Goal: Task Accomplishment & Management: Use online tool/utility

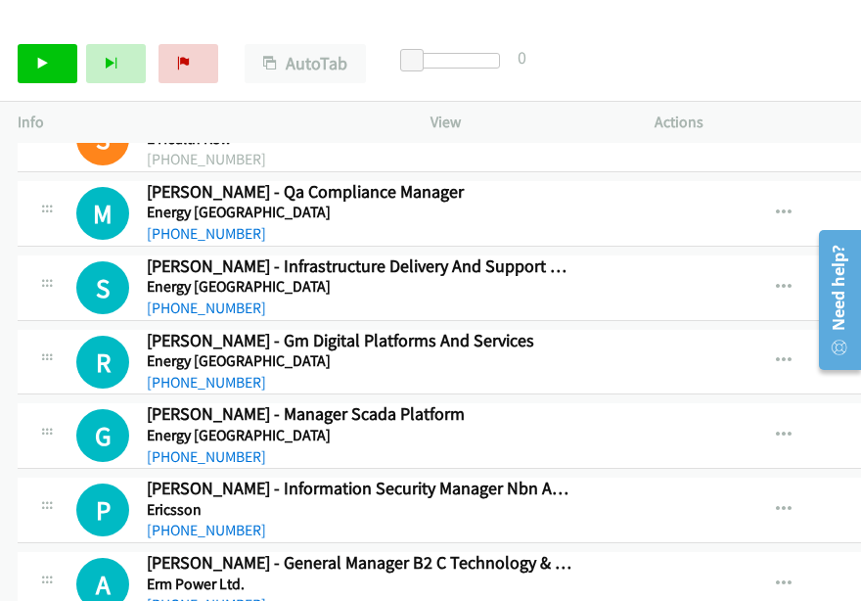
click at [810, 56] on div "Start Calls Pause Next Finish Call Completed AutoTab AutoTab 0" at bounding box center [430, 63] width 861 height 75
click at [40, 69] on icon at bounding box center [43, 65] width 14 height 14
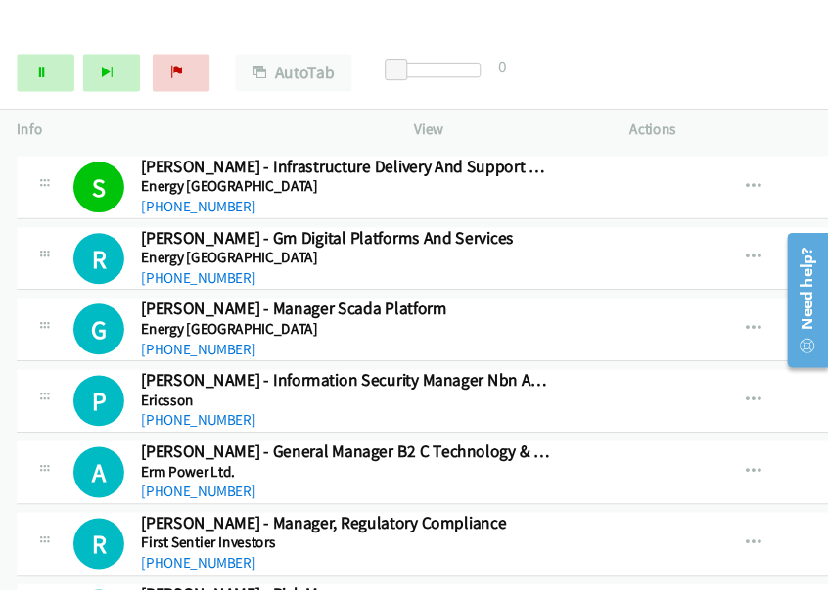
scroll to position [11643, 0]
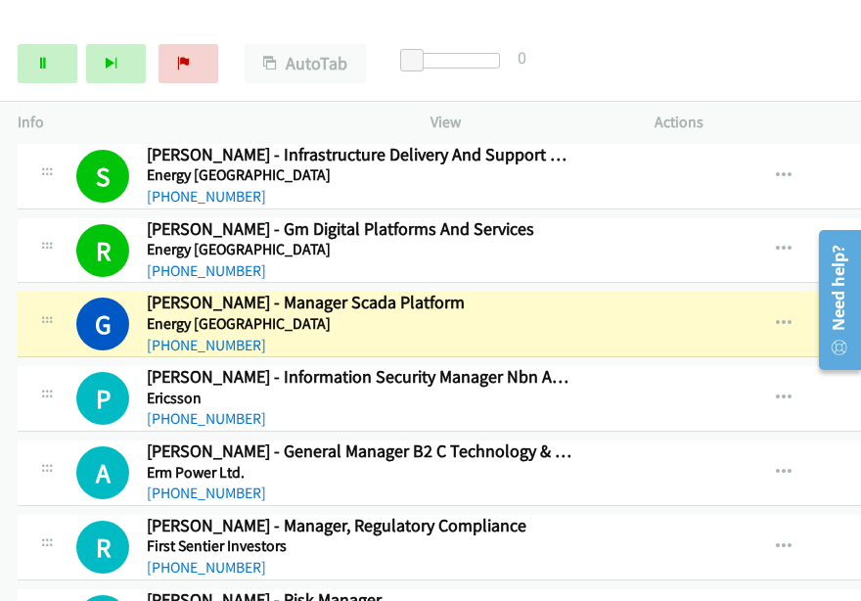
click at [802, 64] on div "Start Calls Pause Next Finish Dialing Gary Lakeman - Manager Scada Platform Aut…" at bounding box center [430, 63] width 861 height 75
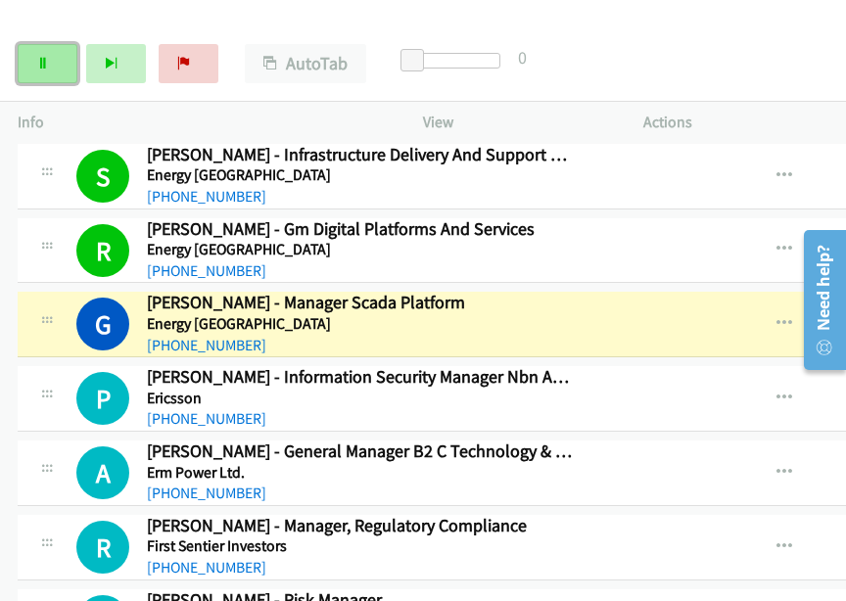
click at [70, 64] on link "Pause" at bounding box center [48, 63] width 60 height 39
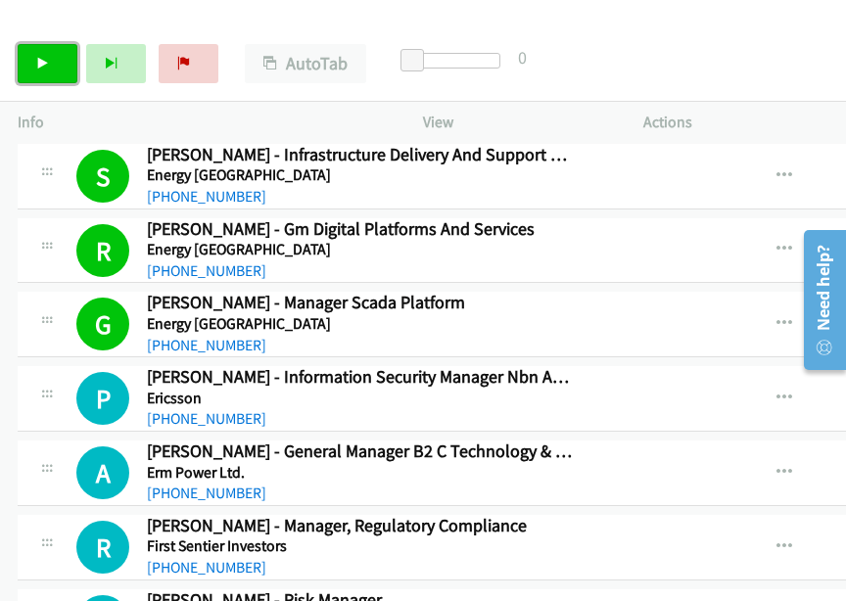
click at [36, 66] on icon at bounding box center [43, 65] width 14 height 14
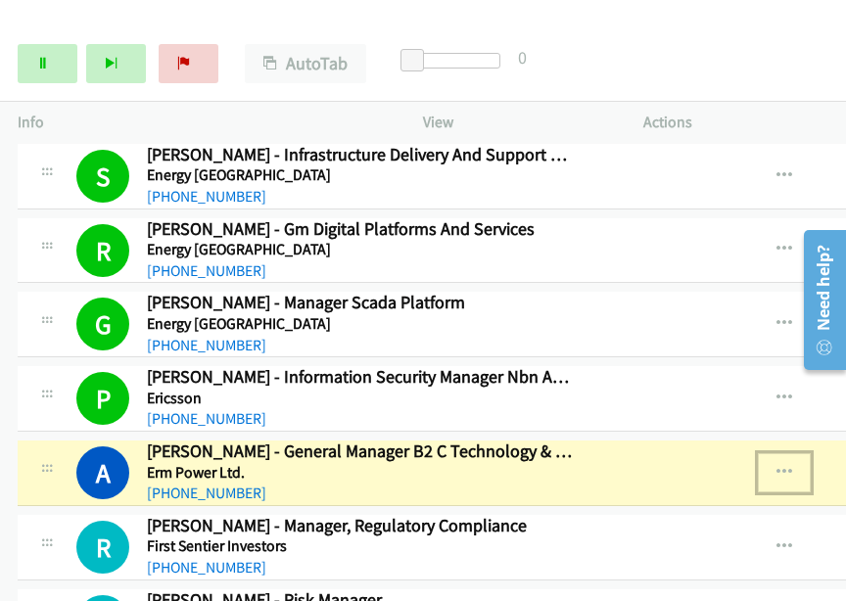
click at [792, 465] on icon "button" at bounding box center [784, 473] width 16 height 16
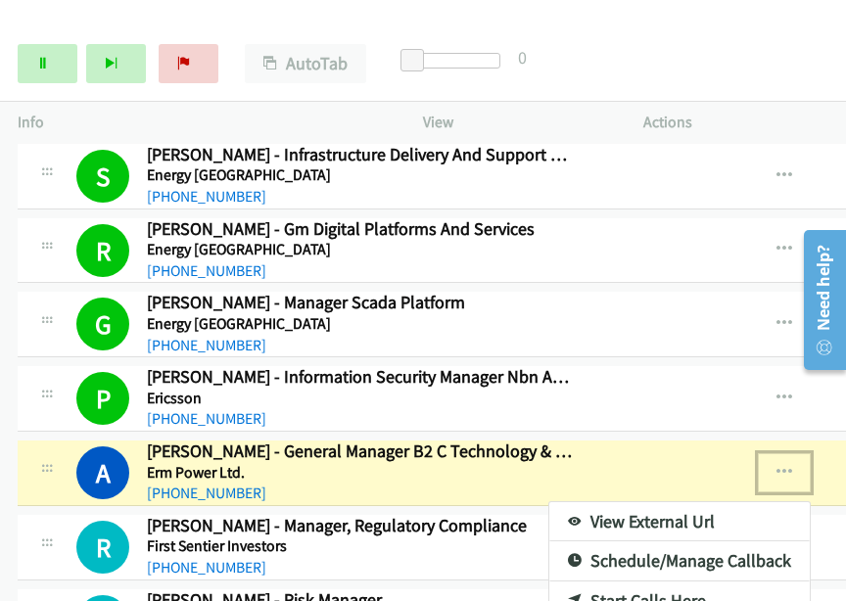
click at [626, 502] on link "View External Url" at bounding box center [679, 521] width 260 height 39
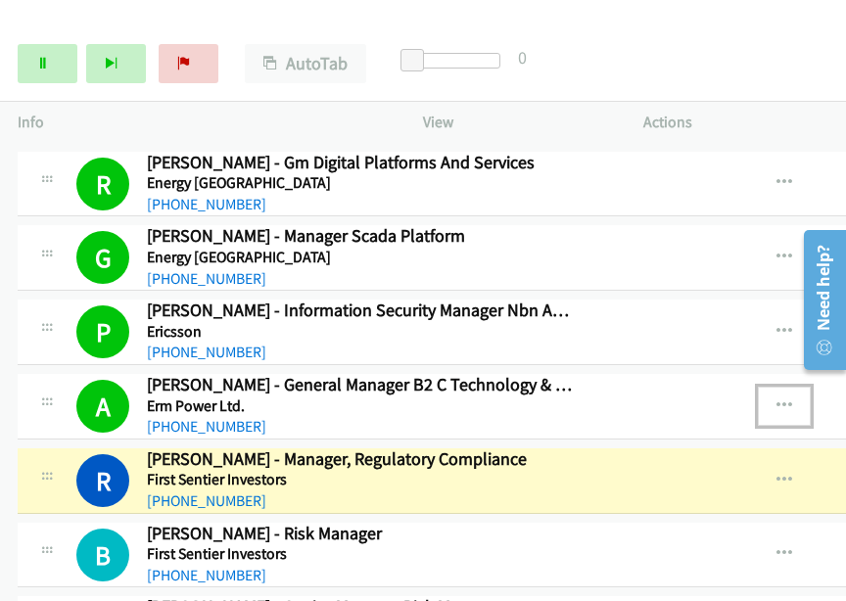
scroll to position [11741, 0]
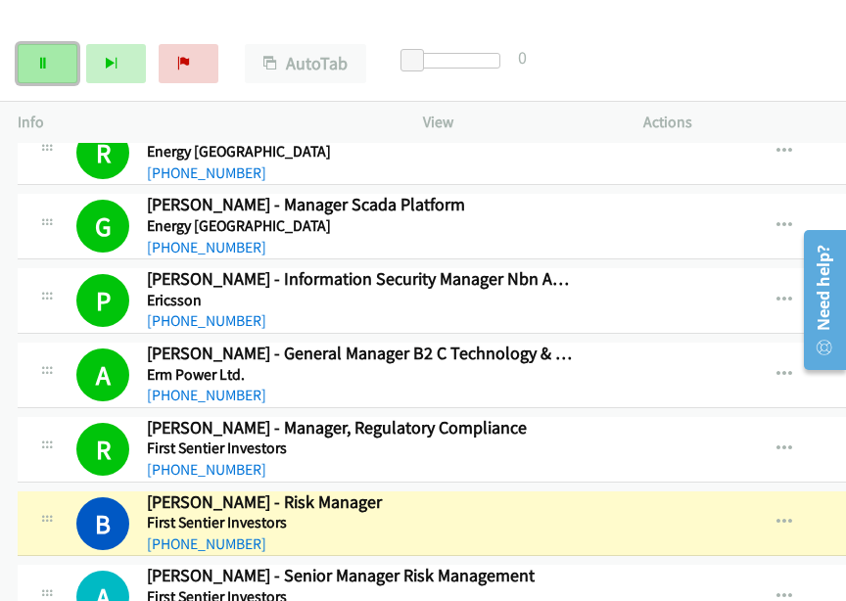
click at [43, 62] on icon at bounding box center [43, 65] width 14 height 14
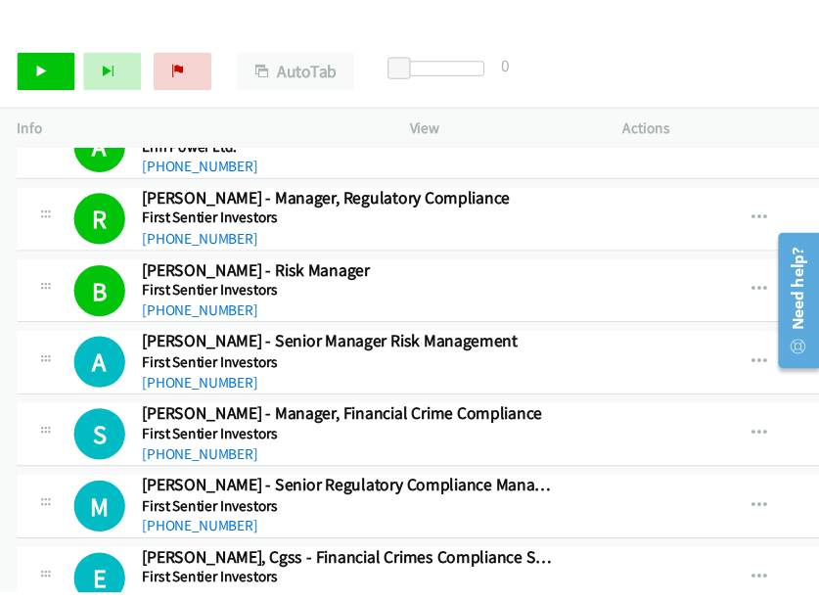
scroll to position [12035, 0]
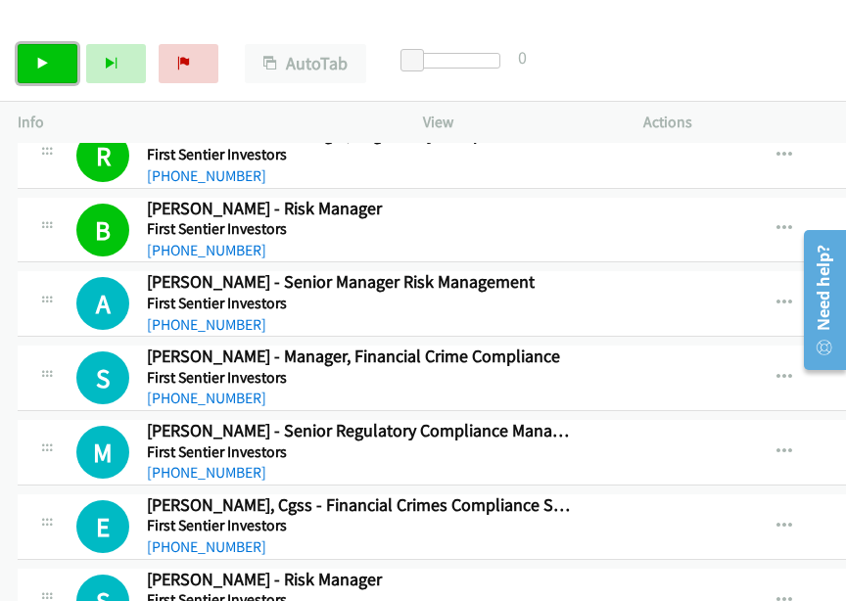
click at [42, 64] on icon at bounding box center [43, 65] width 14 height 14
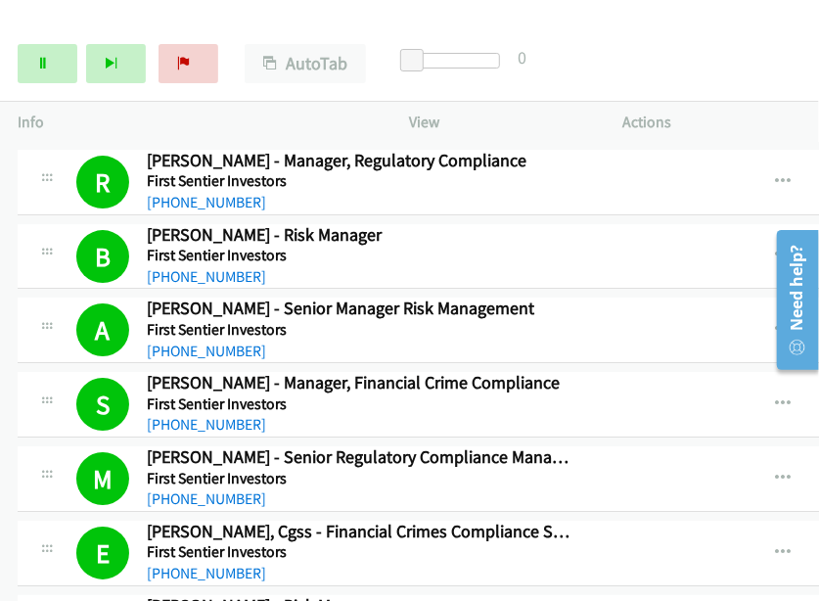
scroll to position [12060, 0]
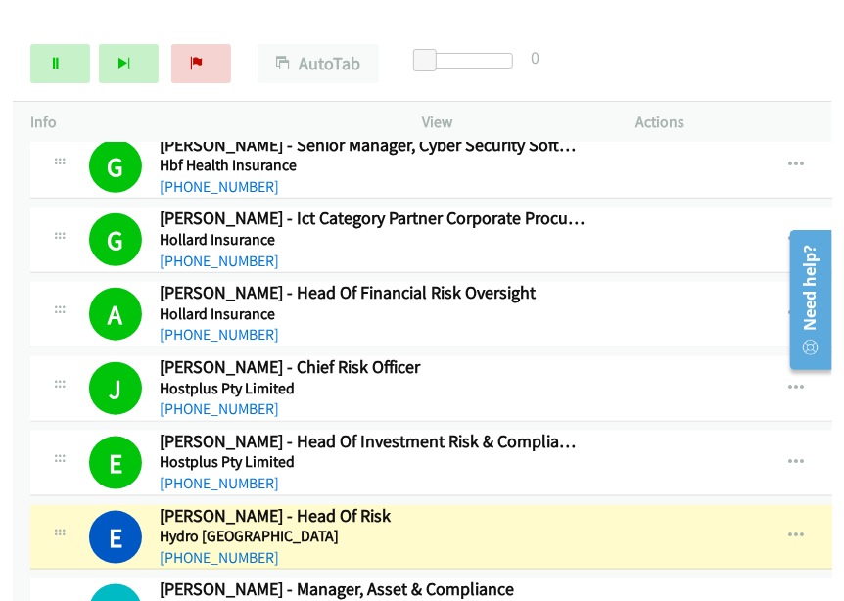
scroll to position [13039, 0]
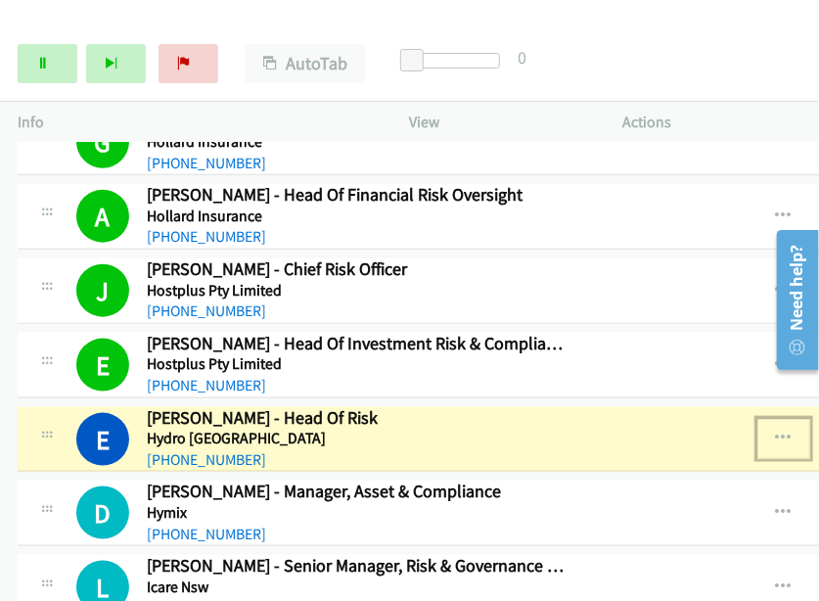
click at [791, 431] on icon "button" at bounding box center [784, 439] width 16 height 16
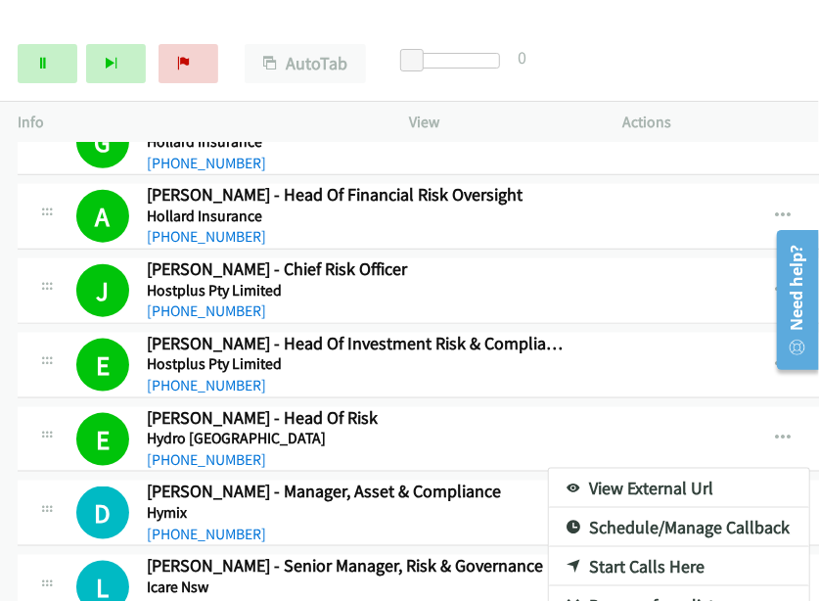
click at [791, 375] on div at bounding box center [791, 299] width 56 height 156
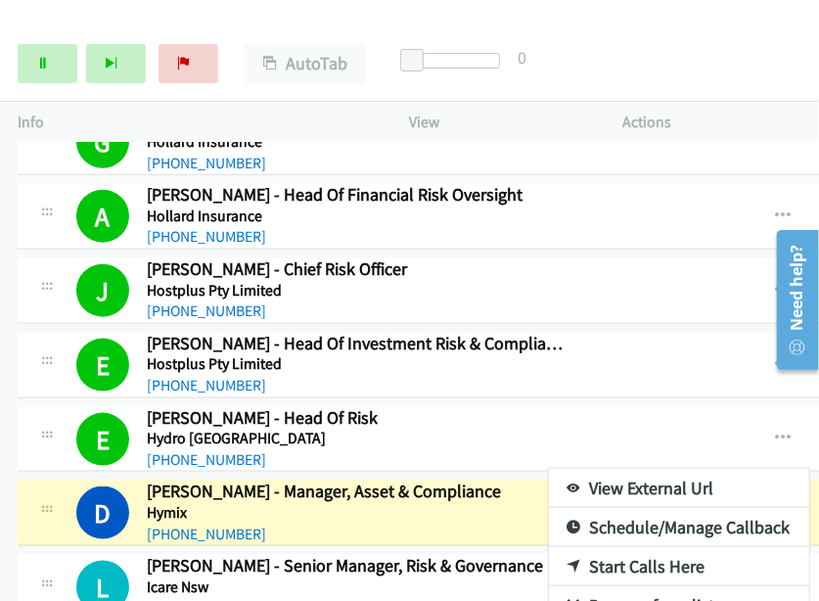
click at [708, 379] on div at bounding box center [409, 300] width 819 height 601
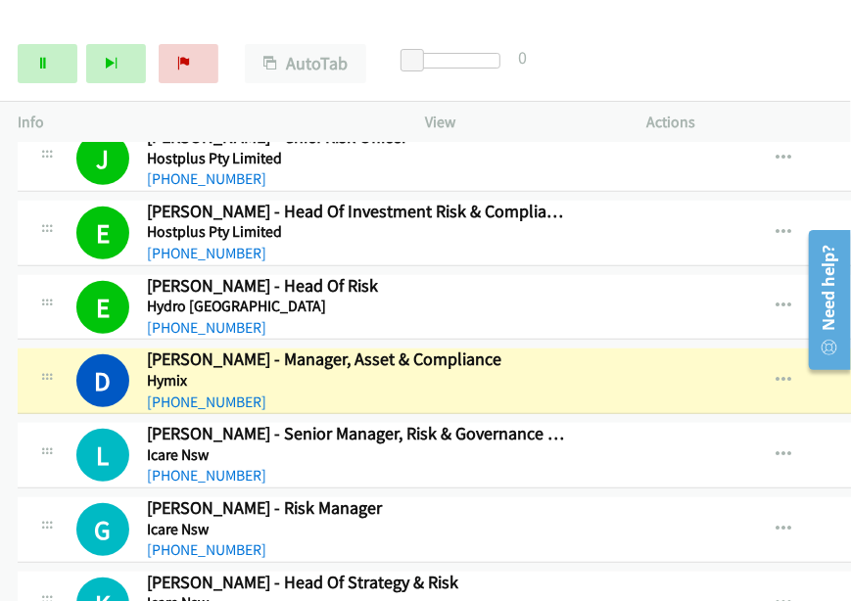
scroll to position [13114, 0]
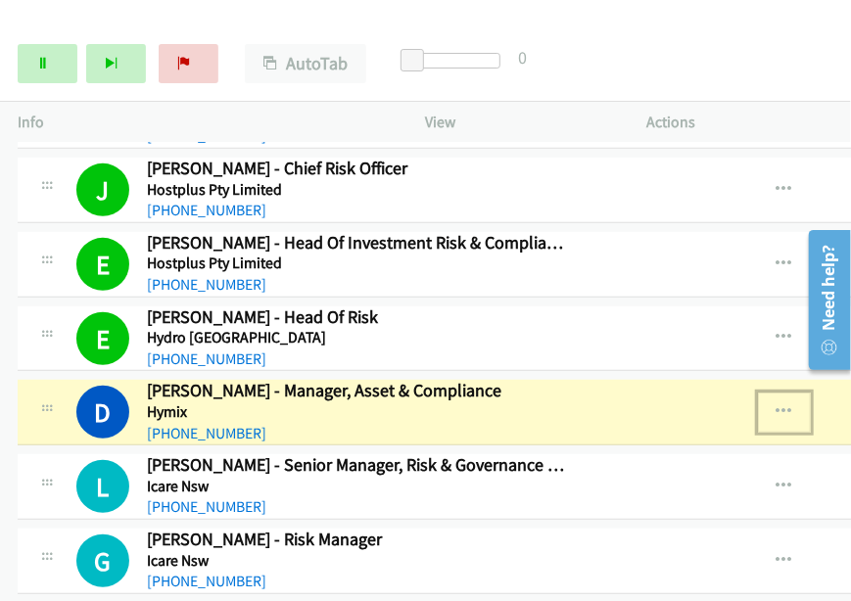
click at [790, 404] on icon "button" at bounding box center [784, 412] width 16 height 16
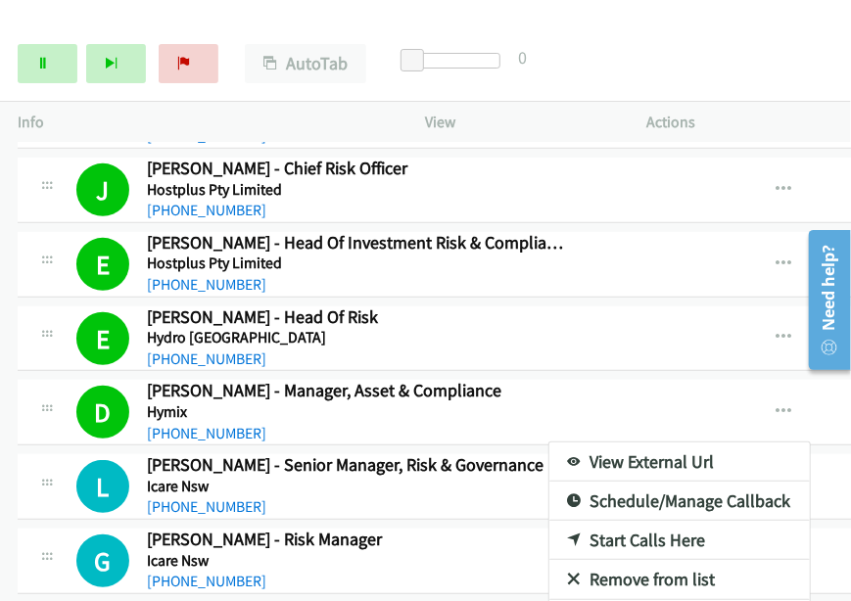
click at [798, 352] on div at bounding box center [822, 299] width 56 height 156
click at [702, 69] on div at bounding box center [425, 300] width 851 height 601
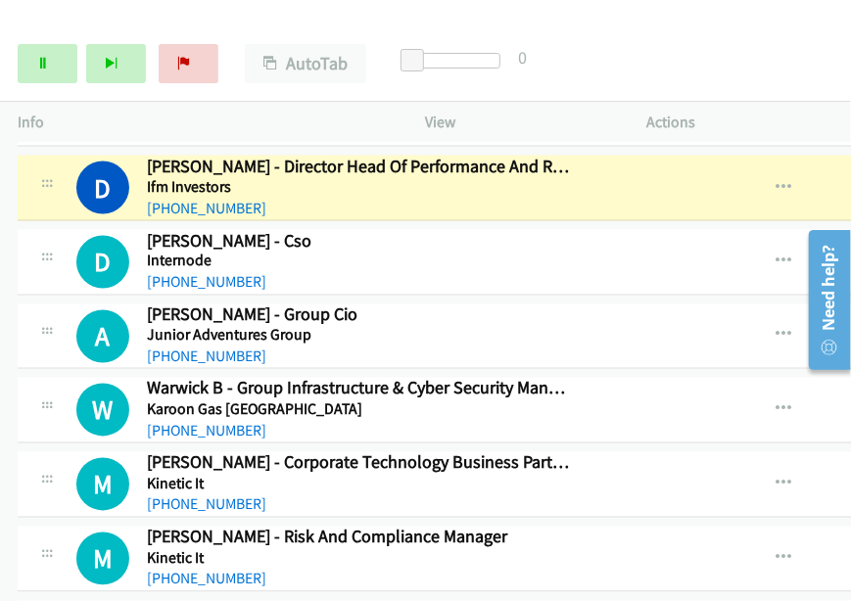
scroll to position [13930, 0]
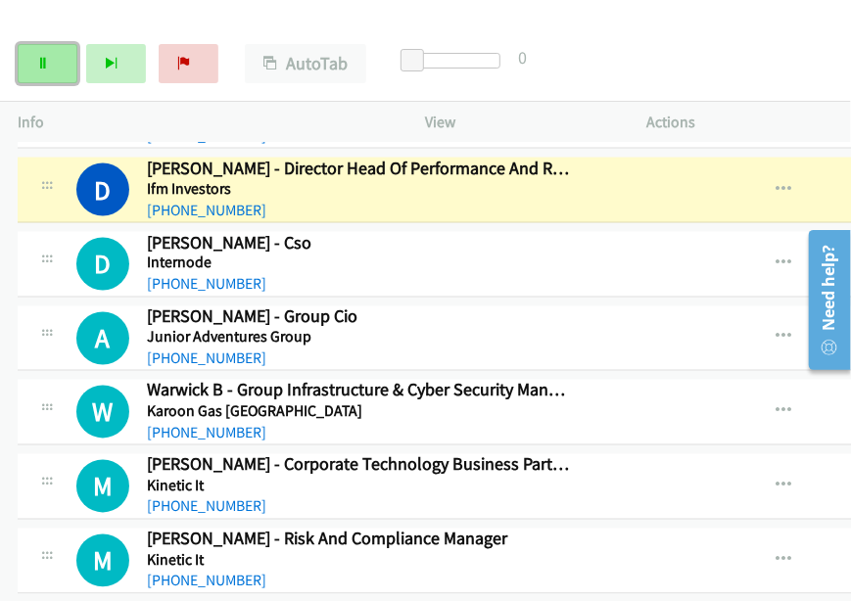
click at [47, 73] on link "Pause" at bounding box center [48, 63] width 60 height 39
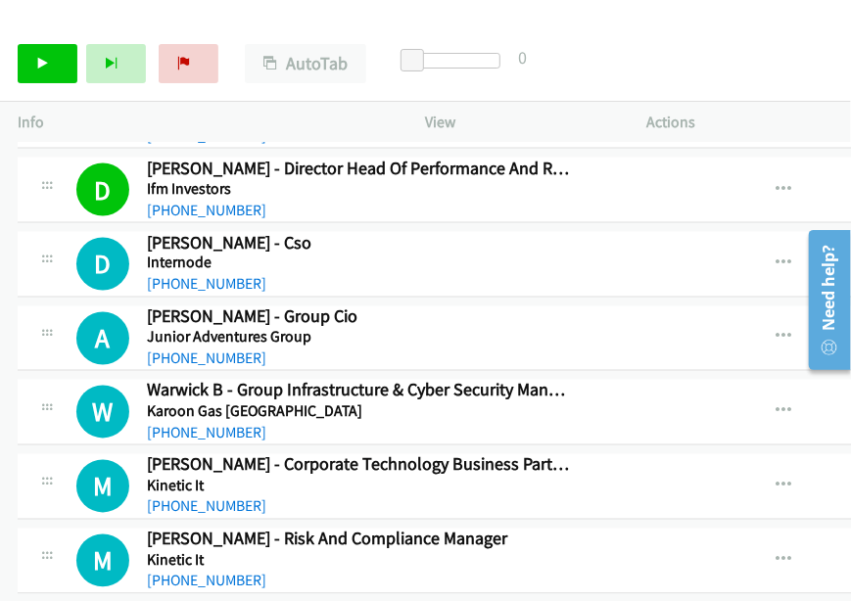
click at [736, 60] on div "Start Calls Pause Next Finish Call Completed AutoTab AutoTab 0" at bounding box center [425, 63] width 851 height 75
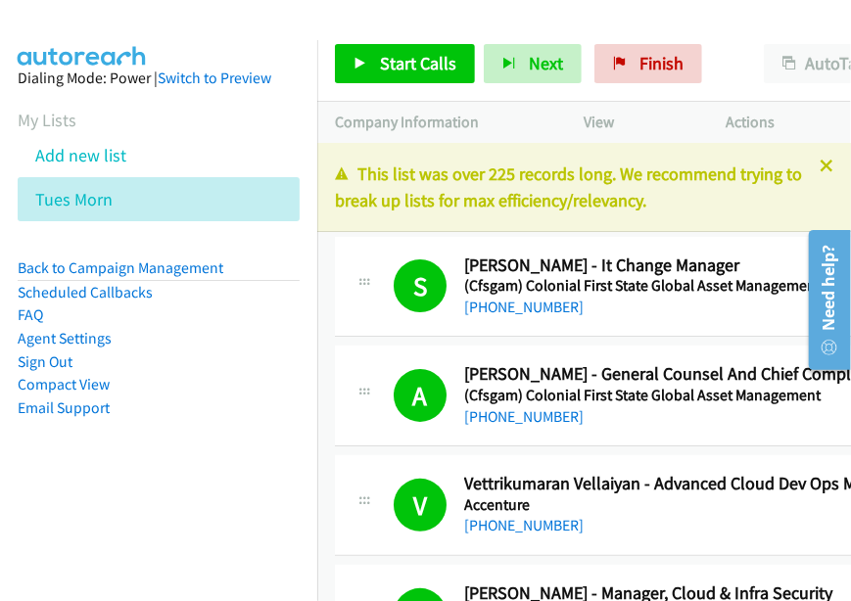
click at [709, 23] on div at bounding box center [416, 37] width 833 height 75
click at [80, 385] on link "Compact View" at bounding box center [64, 384] width 92 height 19
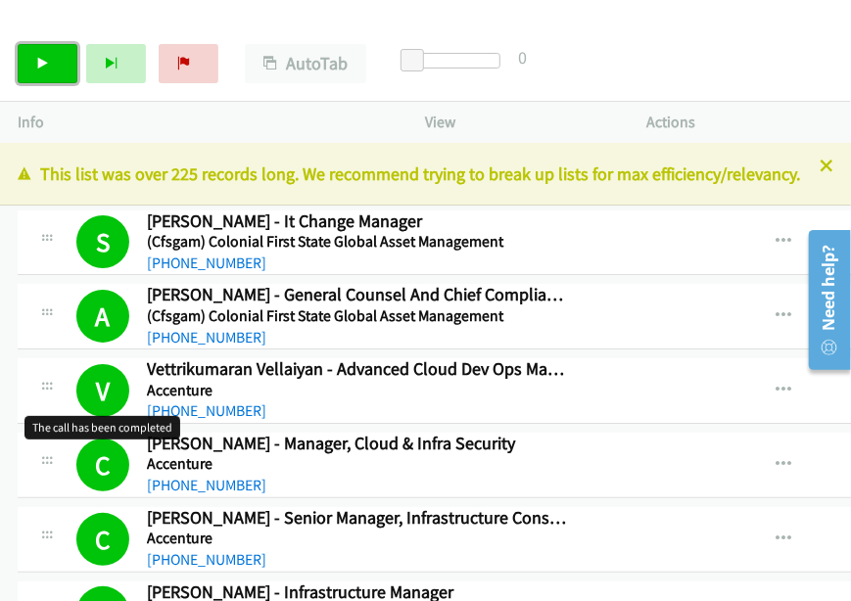
click at [38, 72] on link "Start Calls" at bounding box center [48, 63] width 60 height 39
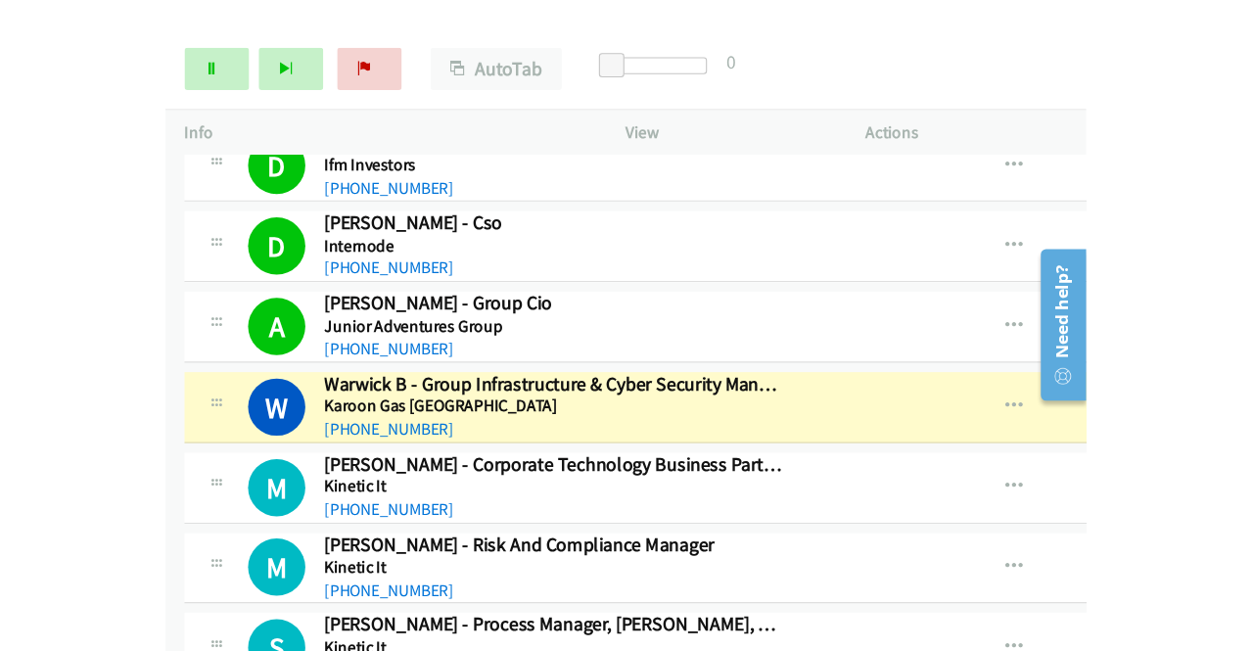
scroll to position [13999, 0]
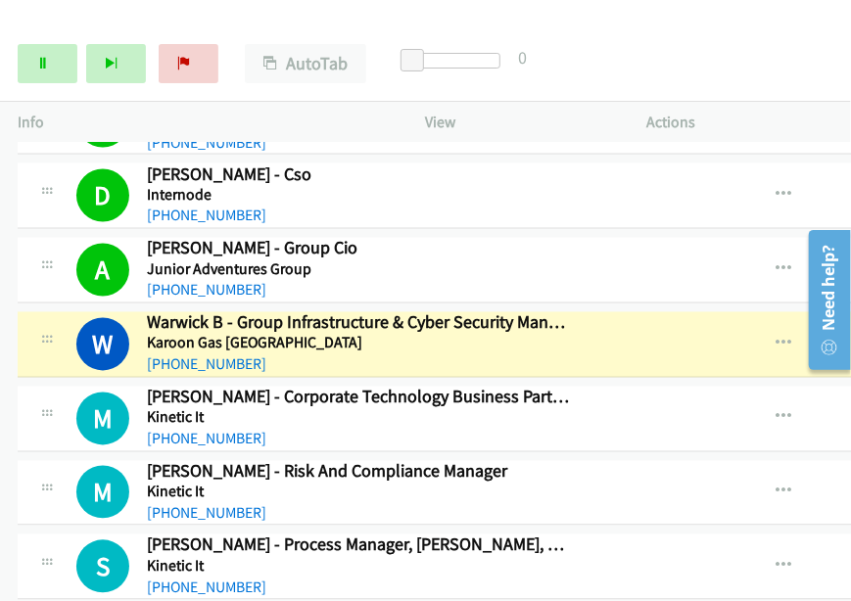
click at [796, 280] on div at bounding box center [822, 299] width 56 height 156
click at [798, 279] on div at bounding box center [822, 299] width 56 height 156
click at [792, 337] on icon "button" at bounding box center [784, 345] width 16 height 16
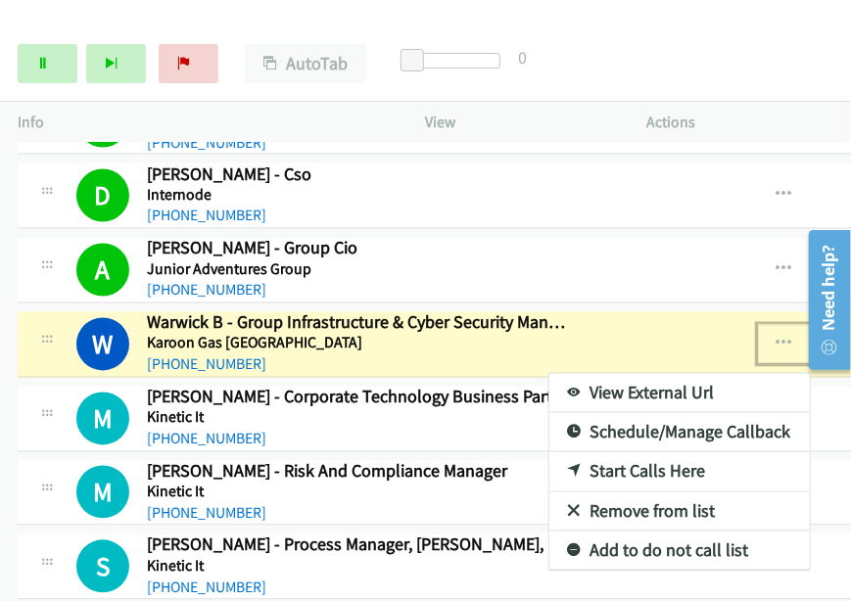
click at [638, 374] on link "View External Url" at bounding box center [679, 393] width 260 height 39
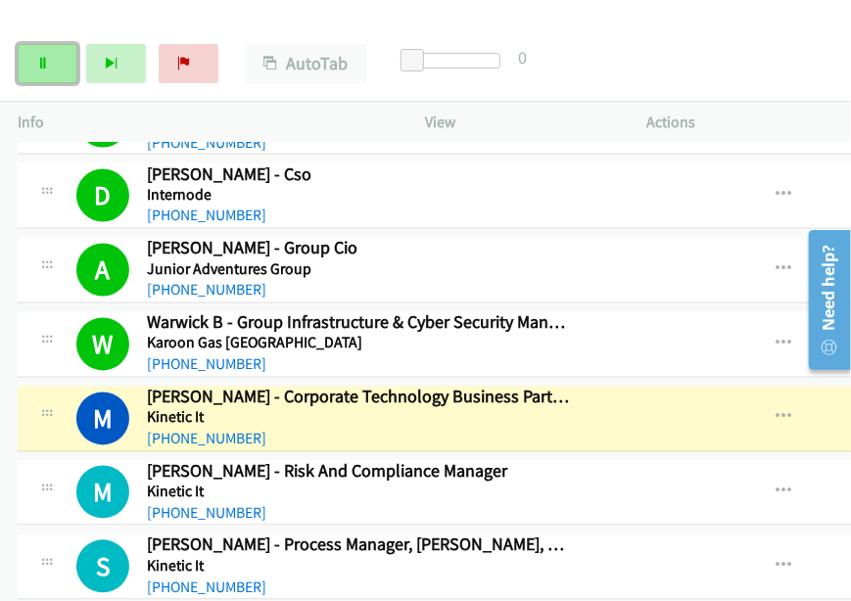
click at [47, 75] on link "Pause" at bounding box center [48, 63] width 60 height 39
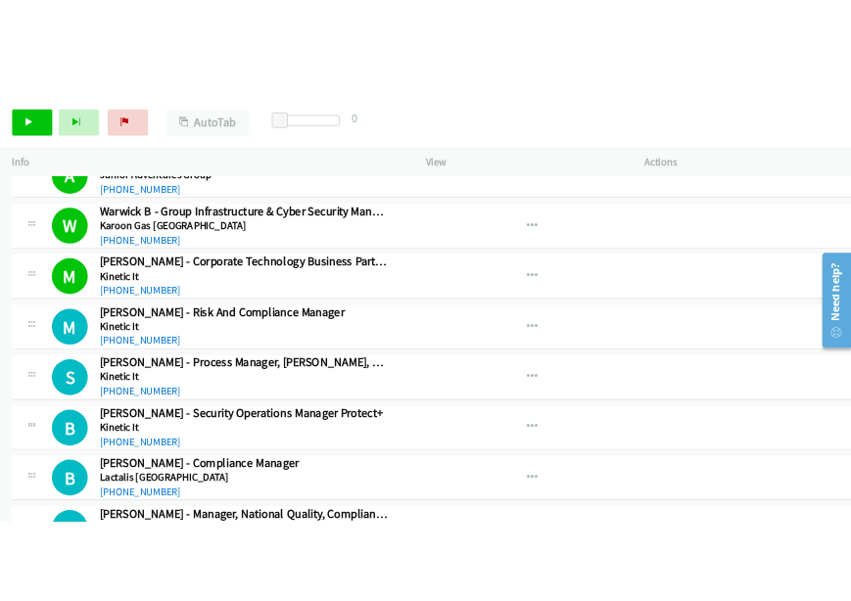
scroll to position [14195, 0]
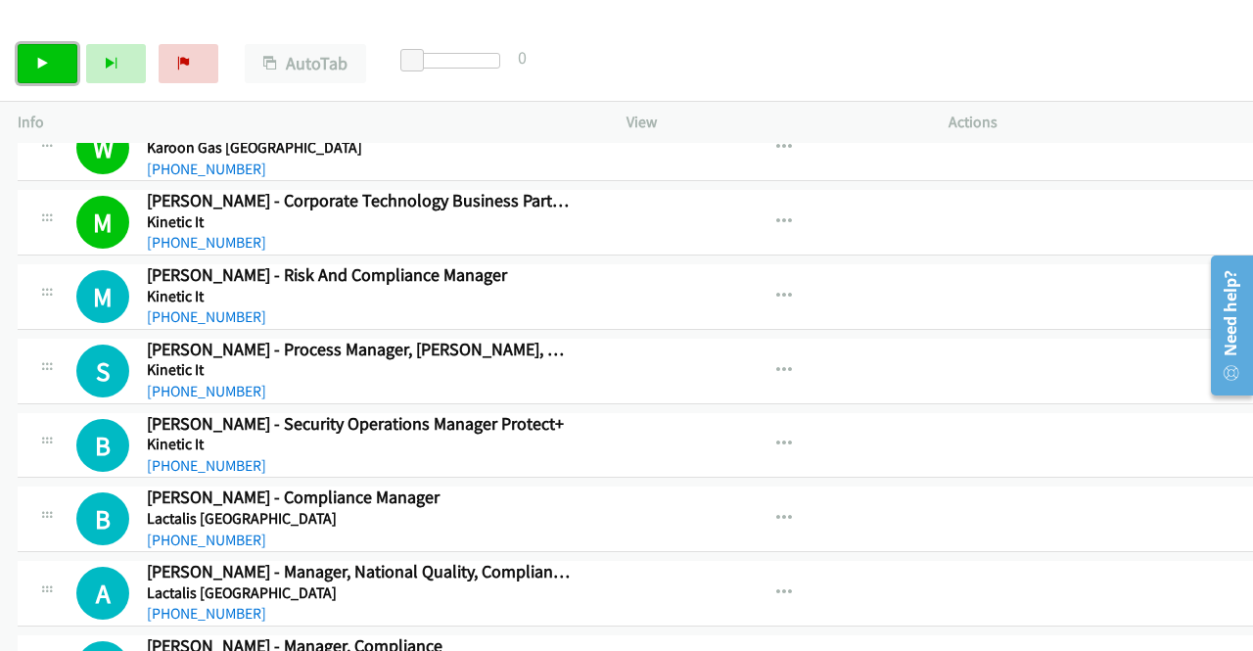
click at [51, 68] on link "Start Calls" at bounding box center [48, 63] width 60 height 39
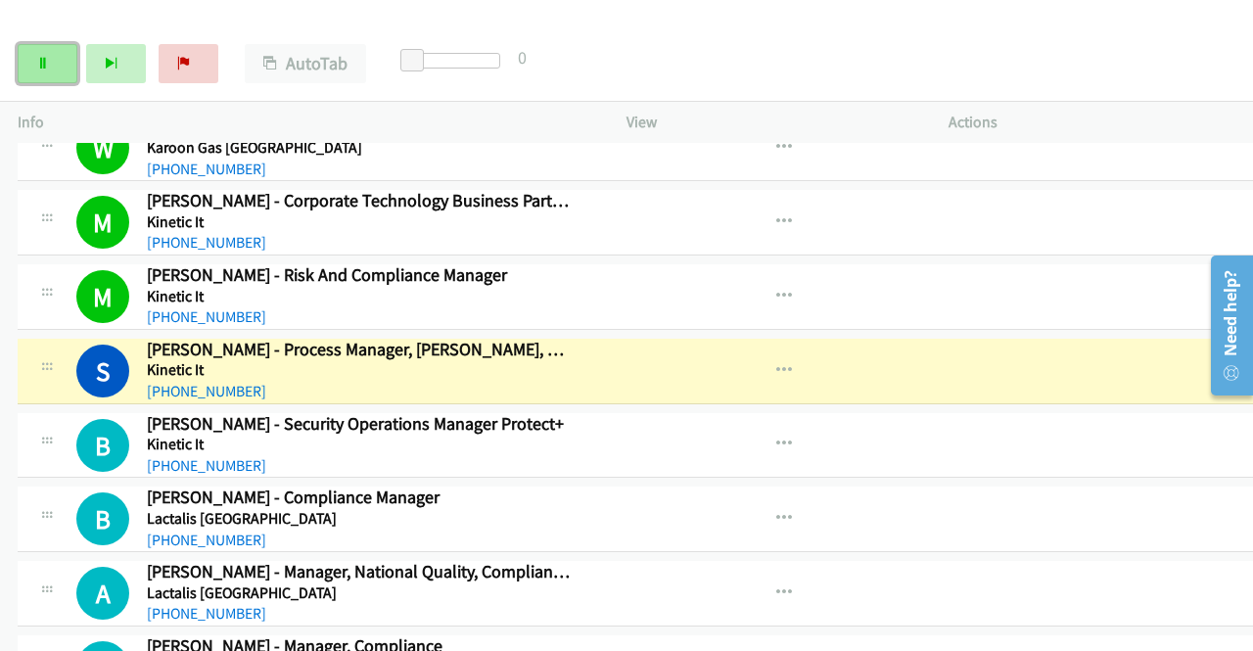
click at [50, 64] on link "Pause" at bounding box center [48, 63] width 60 height 39
click at [50, 64] on link "Start Calls" at bounding box center [48, 63] width 60 height 39
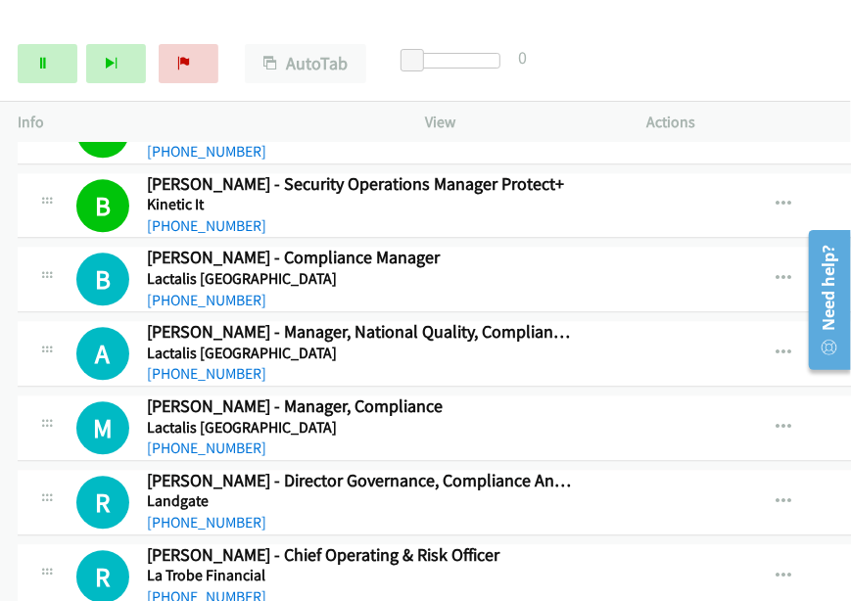
scroll to position [14390, 0]
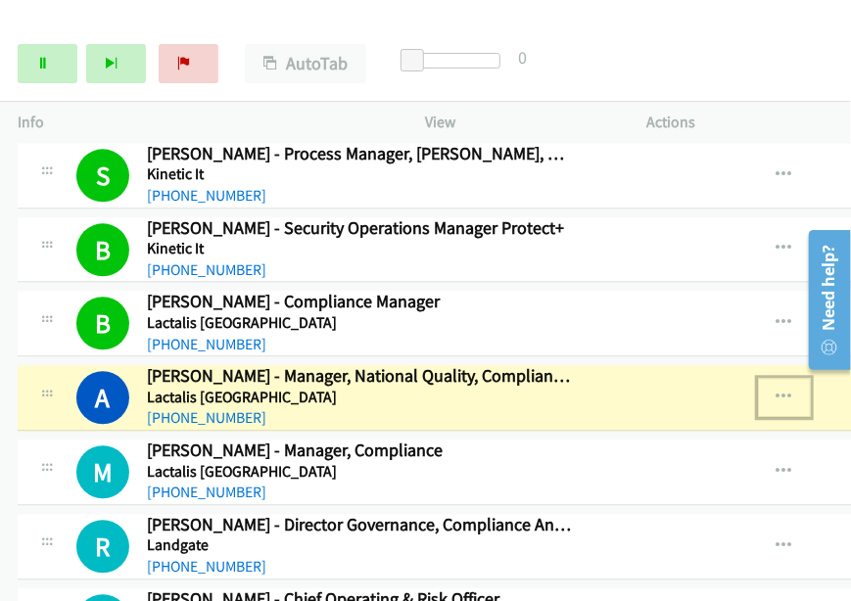
click at [791, 390] on icon "button" at bounding box center [784, 398] width 16 height 16
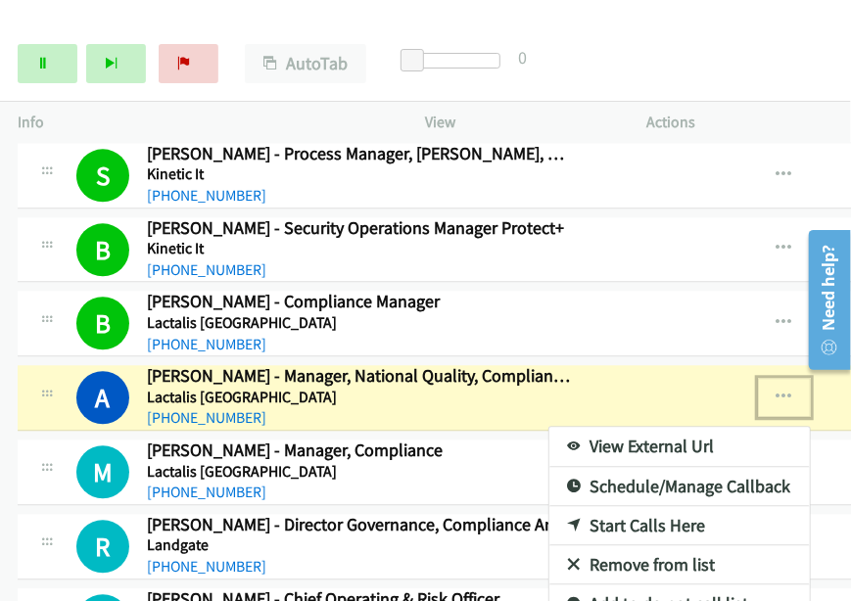
click at [674, 427] on link "View External Url" at bounding box center [679, 446] width 260 height 39
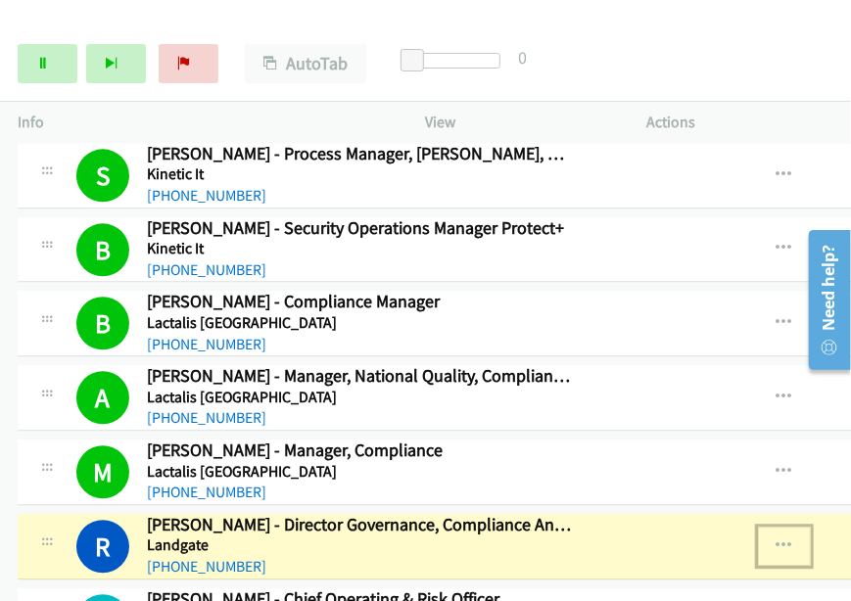
click at [792, 538] on icon "button" at bounding box center [784, 546] width 16 height 16
click at [654, 576] on link "View External Url" at bounding box center [679, 595] width 260 height 39
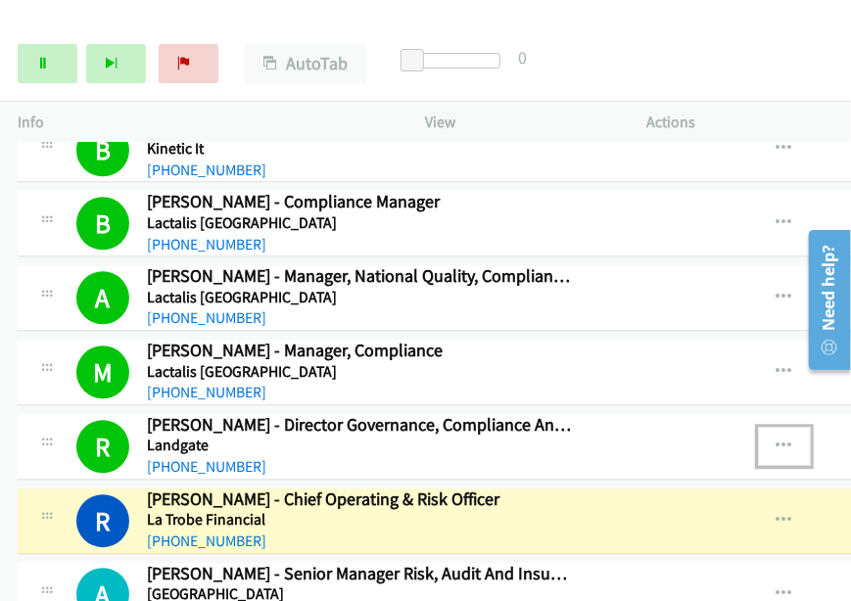
scroll to position [14586, 0]
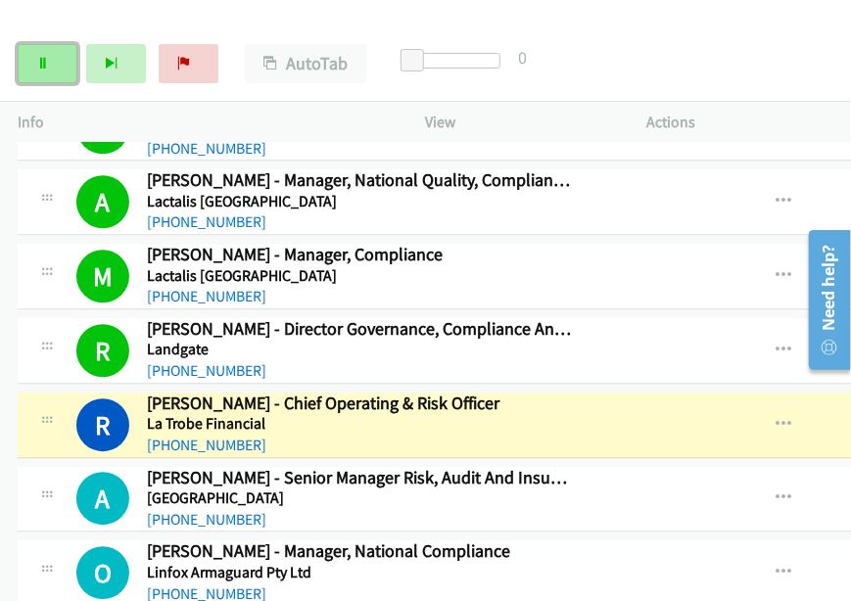
click at [44, 70] on link "Pause" at bounding box center [48, 63] width 60 height 39
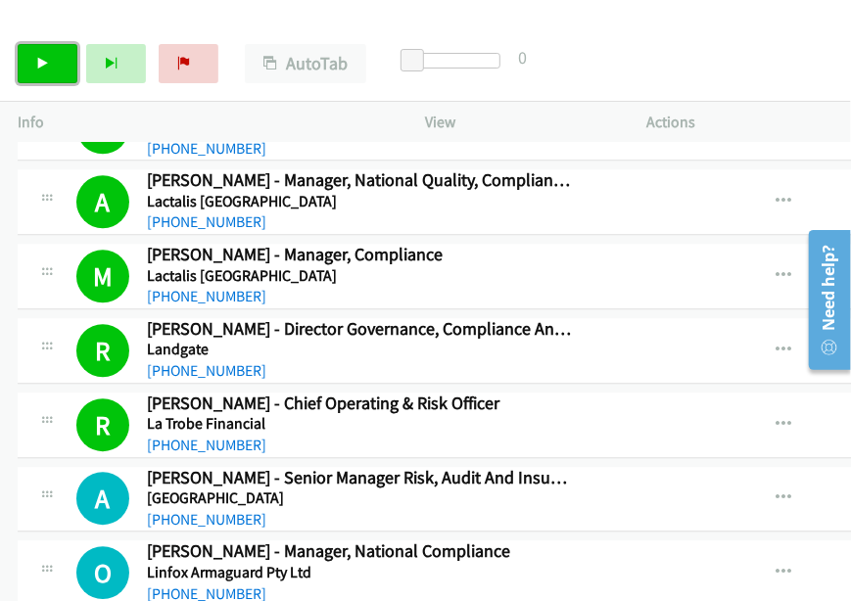
click at [57, 62] on link "Start Calls" at bounding box center [48, 63] width 60 height 39
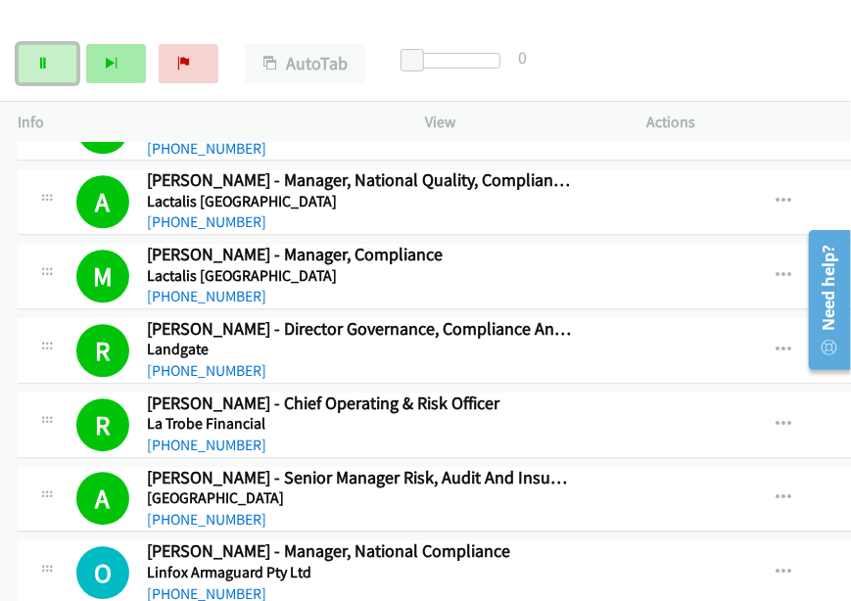
drag, startPoint x: 48, startPoint y: 64, endPoint x: 84, endPoint y: 60, distance: 36.4
click at [47, 63] on icon at bounding box center [43, 65] width 14 height 14
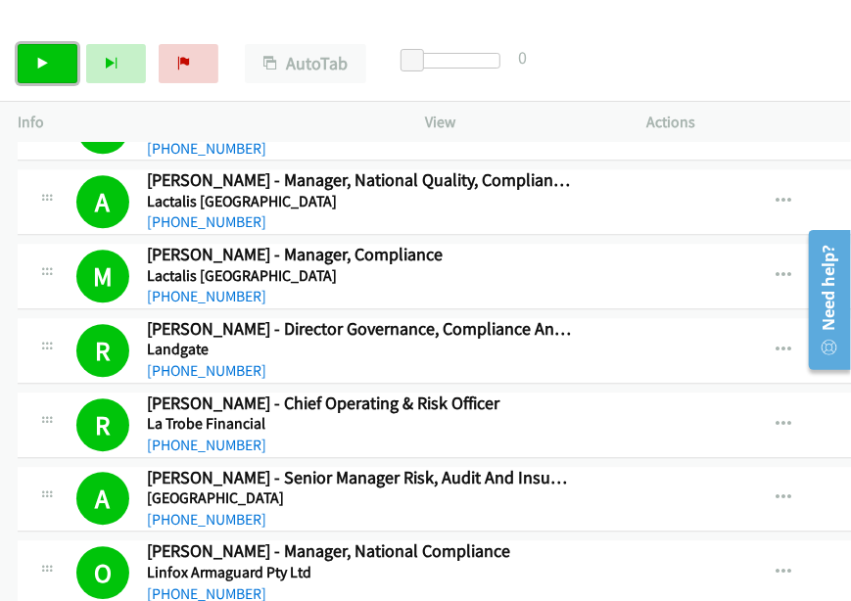
click at [47, 62] on icon at bounding box center [43, 65] width 14 height 14
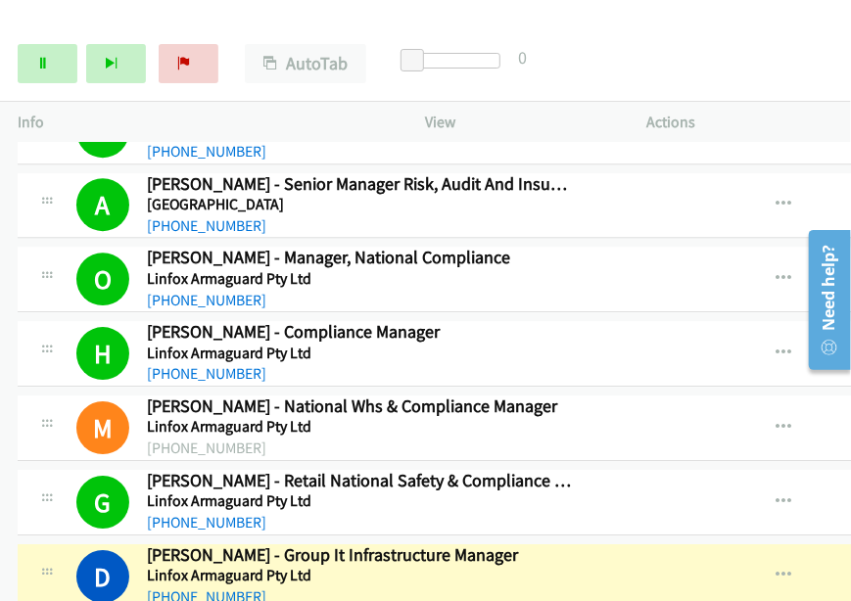
click at [720, 64] on div "Start Calls Pause Next Finish [PERSON_NAME] - Group It Infrastructure Manager A…" at bounding box center [425, 63] width 851 height 75
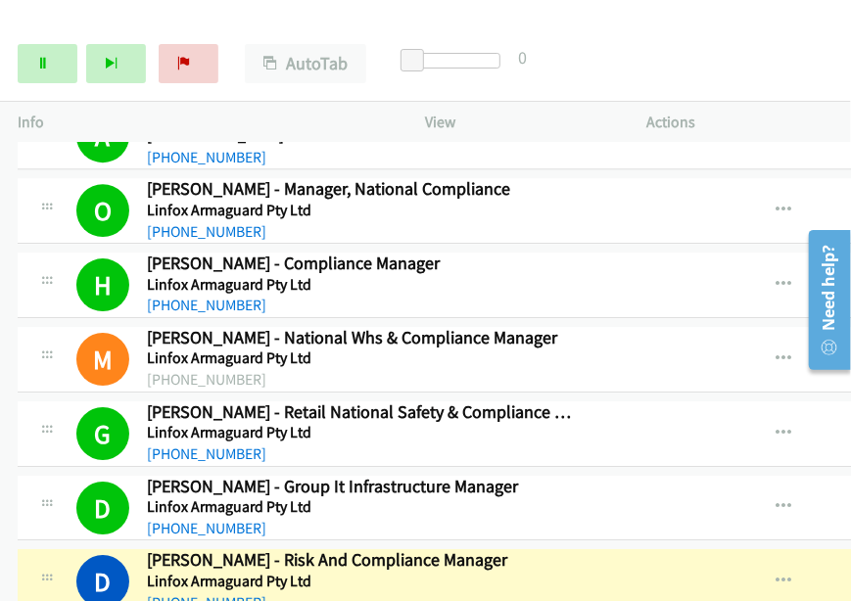
scroll to position [14978, 0]
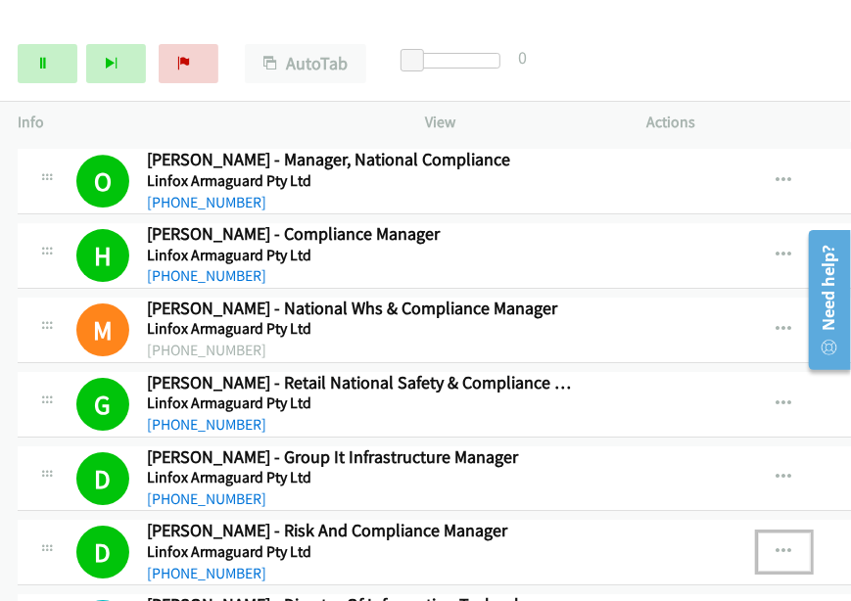
click at [791, 544] on icon "button" at bounding box center [784, 552] width 16 height 16
click at [638, 581] on link "View External Url" at bounding box center [679, 600] width 260 height 39
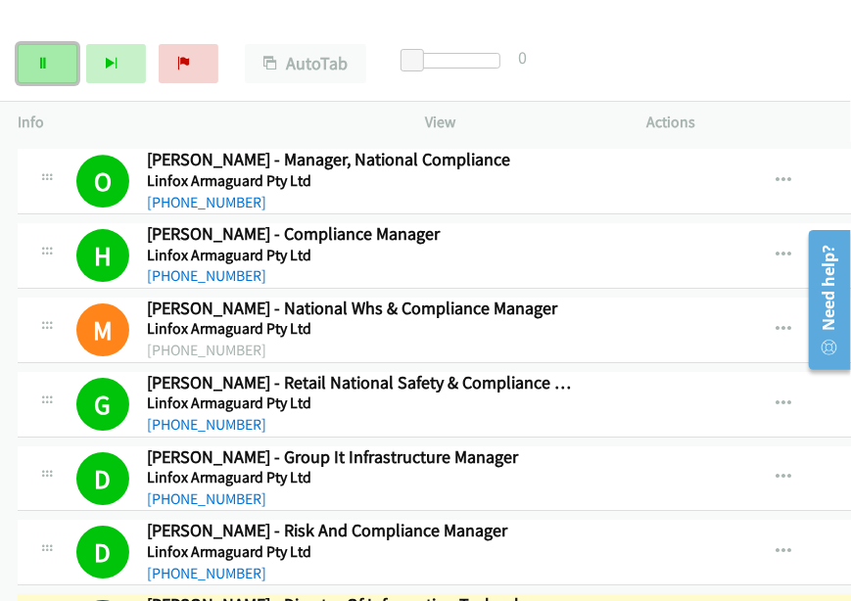
click at [49, 68] on link "Pause" at bounding box center [48, 63] width 60 height 39
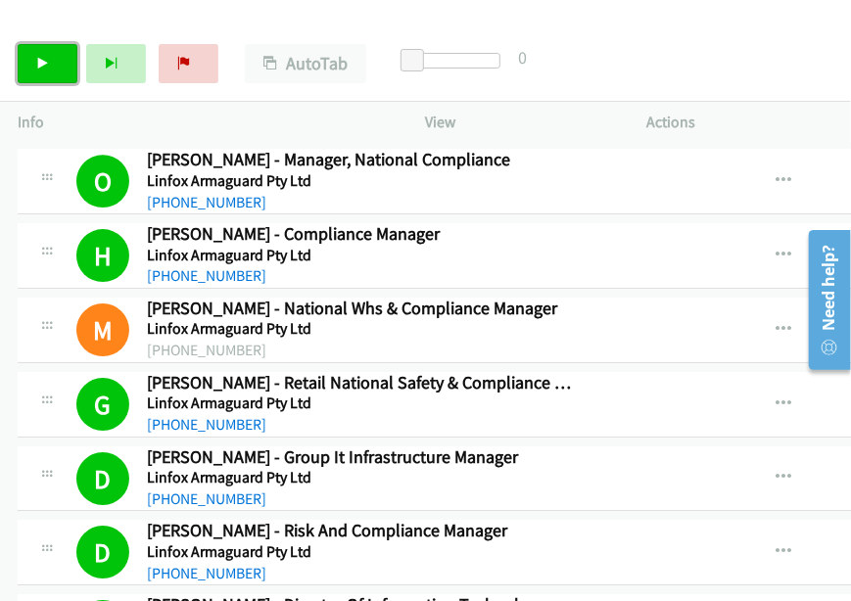
click at [39, 66] on icon at bounding box center [43, 65] width 14 height 14
click at [13, 516] on td "D Callback Scheduled [PERSON_NAME] - Risk And Compliance Manager Linfox Armagua…" at bounding box center [669, 553] width 1338 height 74
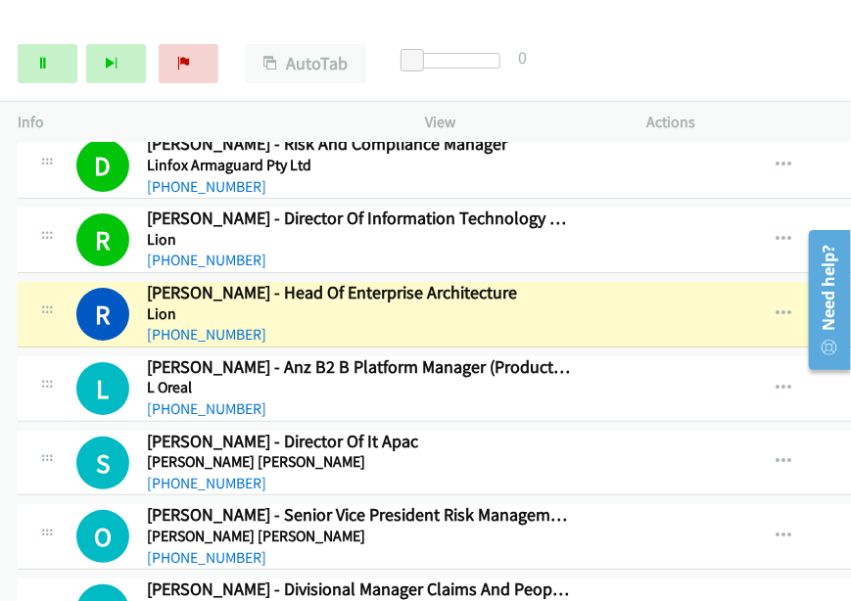
scroll to position [15369, 0]
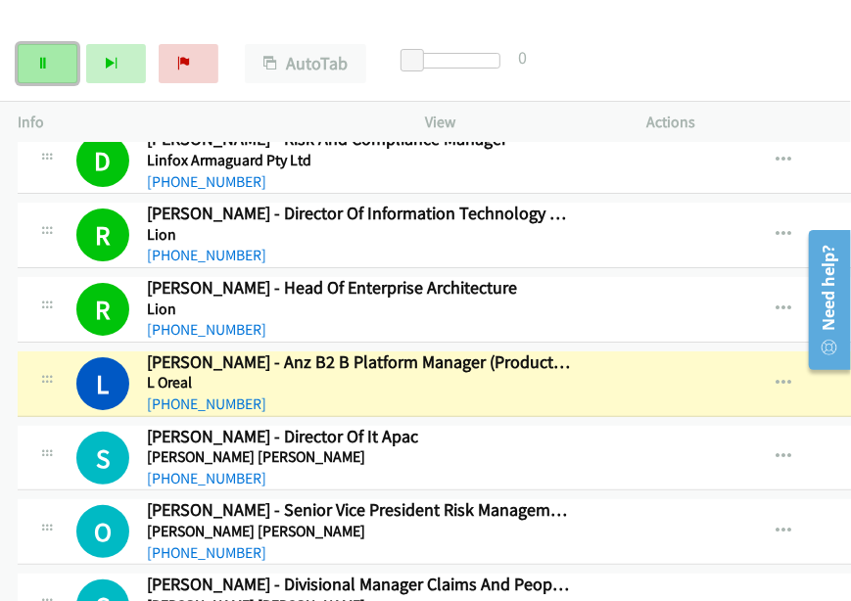
click at [41, 66] on icon at bounding box center [43, 65] width 14 height 14
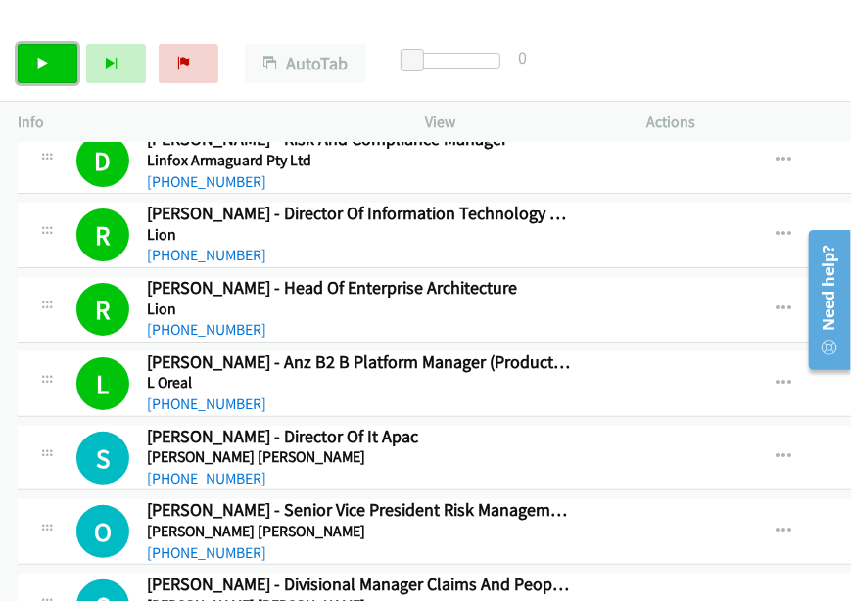
click at [41, 64] on icon at bounding box center [43, 65] width 14 height 14
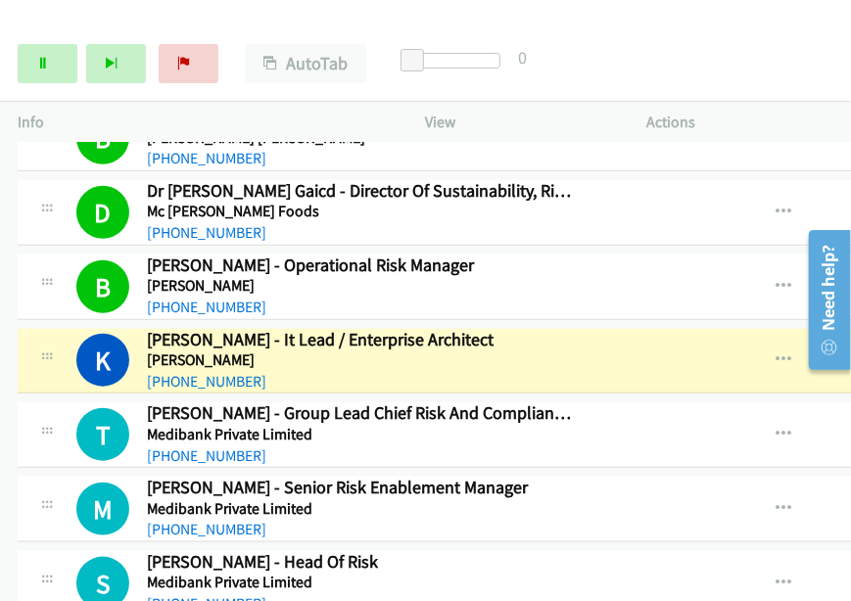
scroll to position [15943, 0]
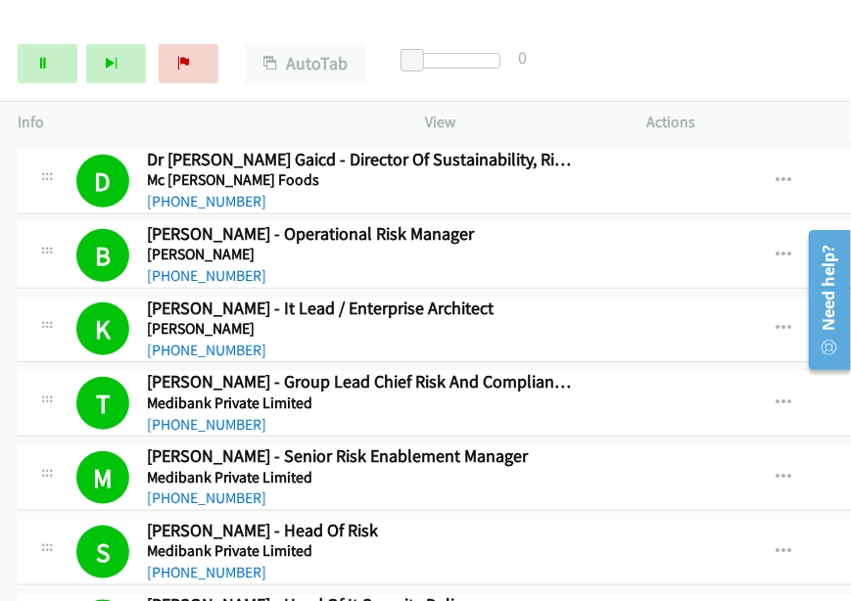
click at [742, 83] on div "Start Calls Pause Next Finish Dialing [PERSON_NAME] - Senior Manager, Contracts…" at bounding box center [425, 63] width 851 height 75
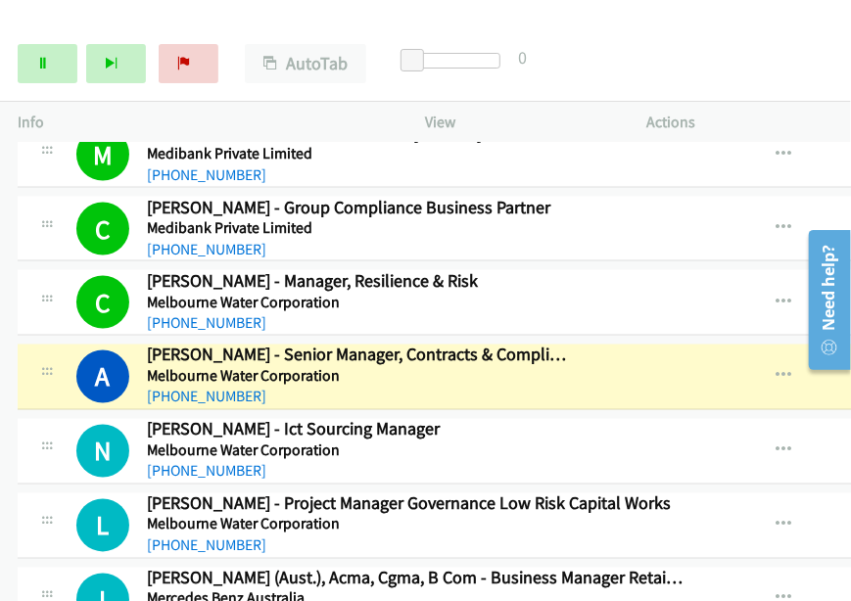
scroll to position [16432, 0]
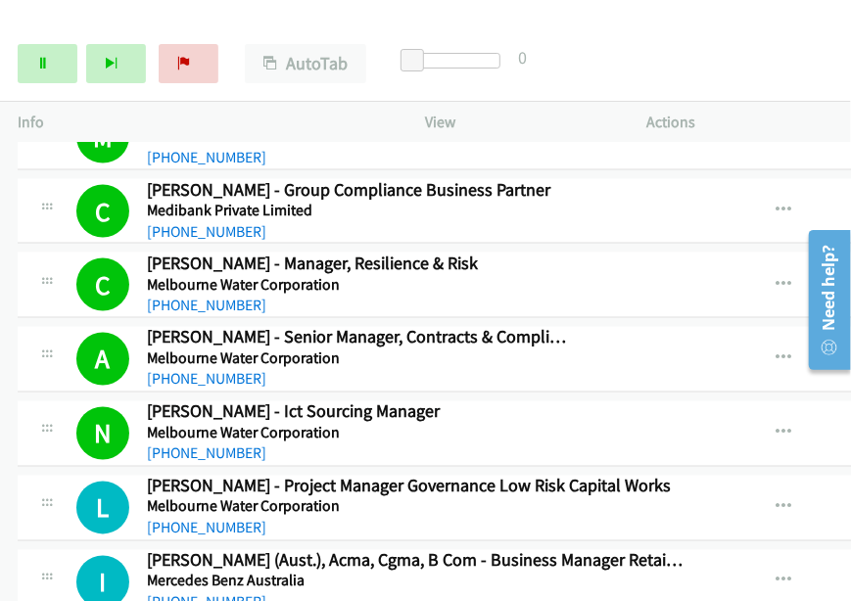
drag, startPoint x: 0, startPoint y: 131, endPoint x: 795, endPoint y: 353, distance: 825.4
click at [795, 353] on iframe at bounding box center [823, 300] width 56 height 156
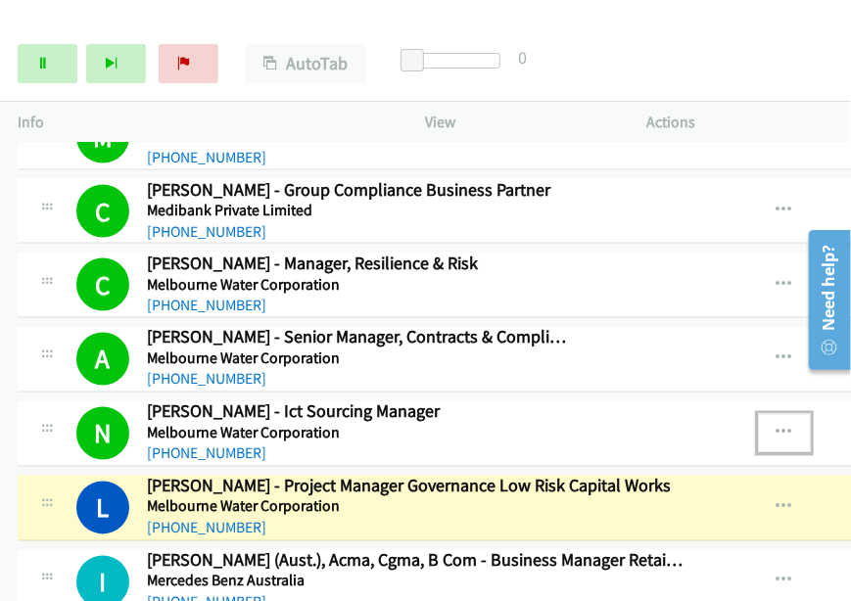
click at [788, 426] on icon "button" at bounding box center [784, 434] width 16 height 16
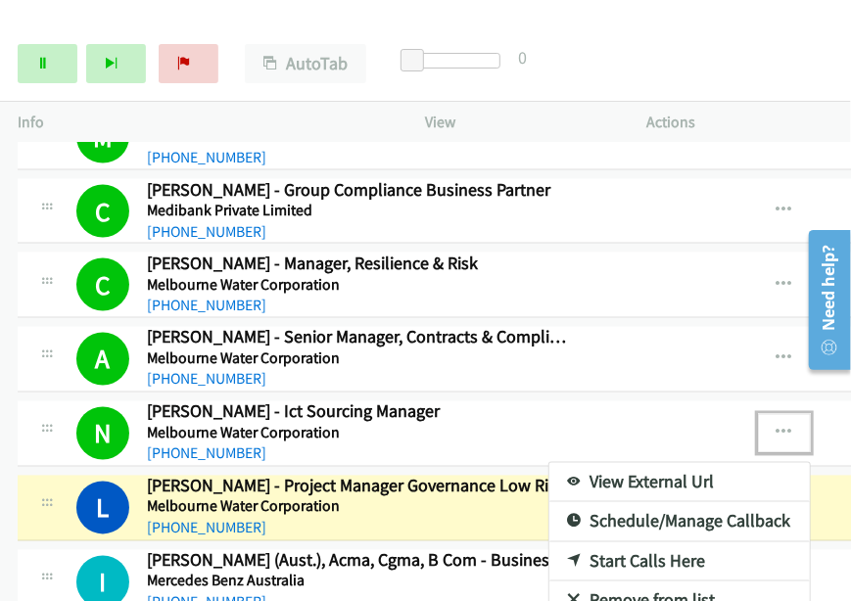
click at [681, 463] on link "View External Url" at bounding box center [679, 482] width 260 height 39
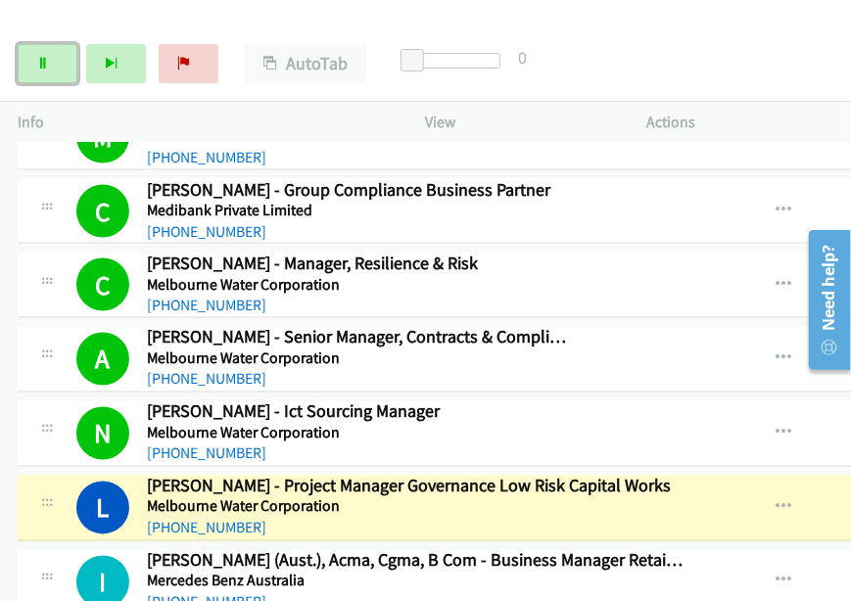
drag, startPoint x: 61, startPoint y: 68, endPoint x: 235, endPoint y: 36, distance: 177.0
click at [60, 67] on link "Pause" at bounding box center [48, 63] width 60 height 39
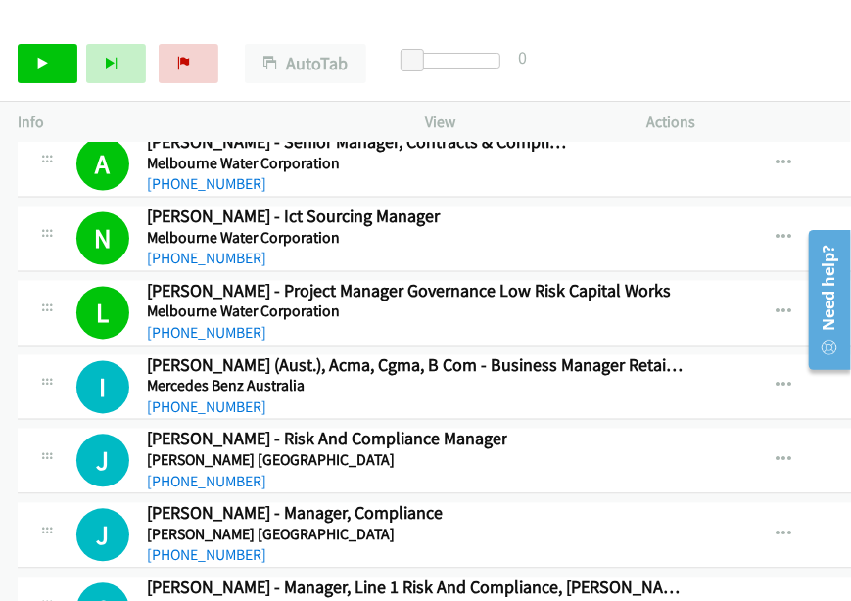
scroll to position [16628, 0]
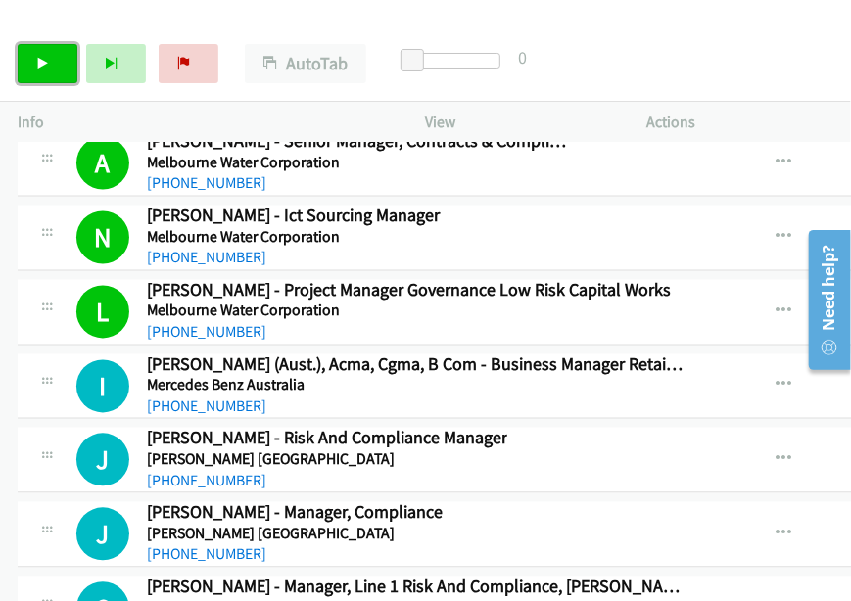
click at [41, 58] on icon at bounding box center [43, 65] width 14 height 14
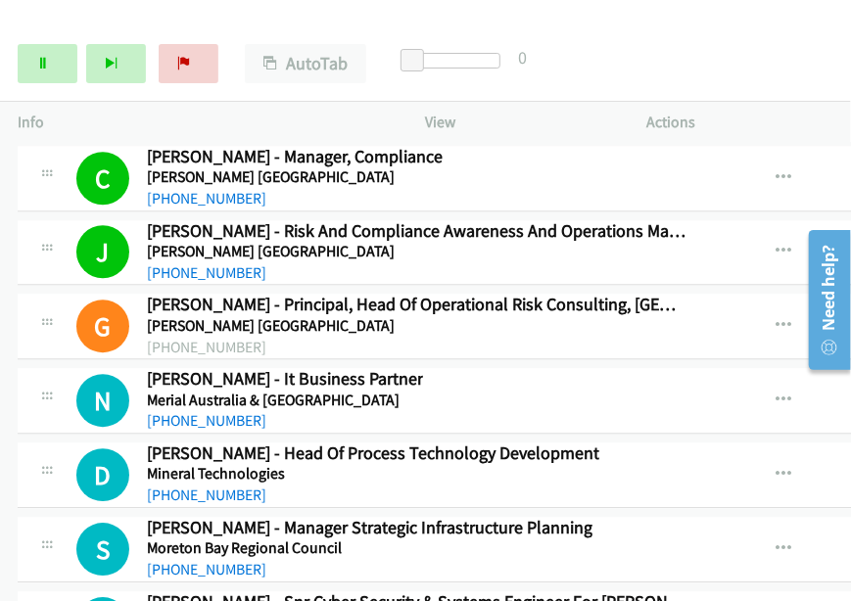
scroll to position [17215, 0]
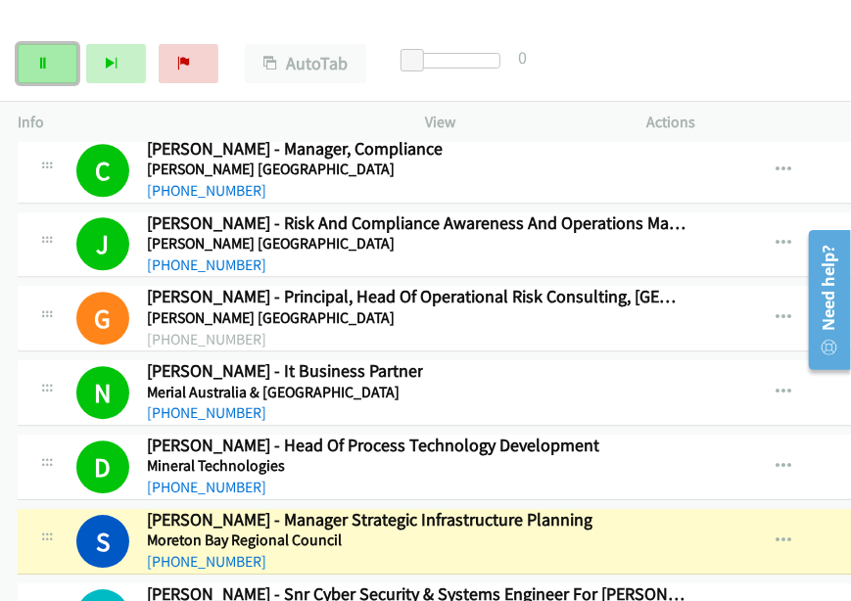
click at [51, 71] on link "Pause" at bounding box center [48, 63] width 60 height 39
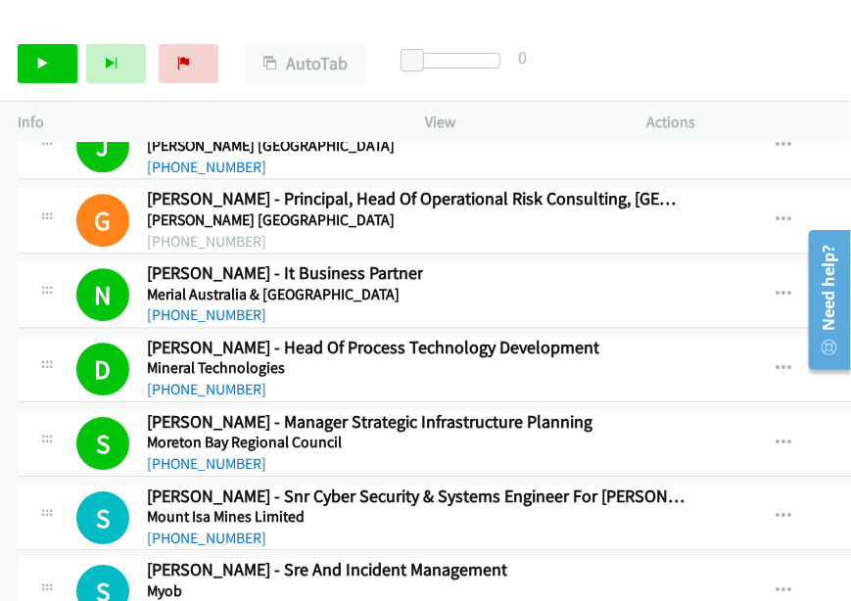
scroll to position [17411, 0]
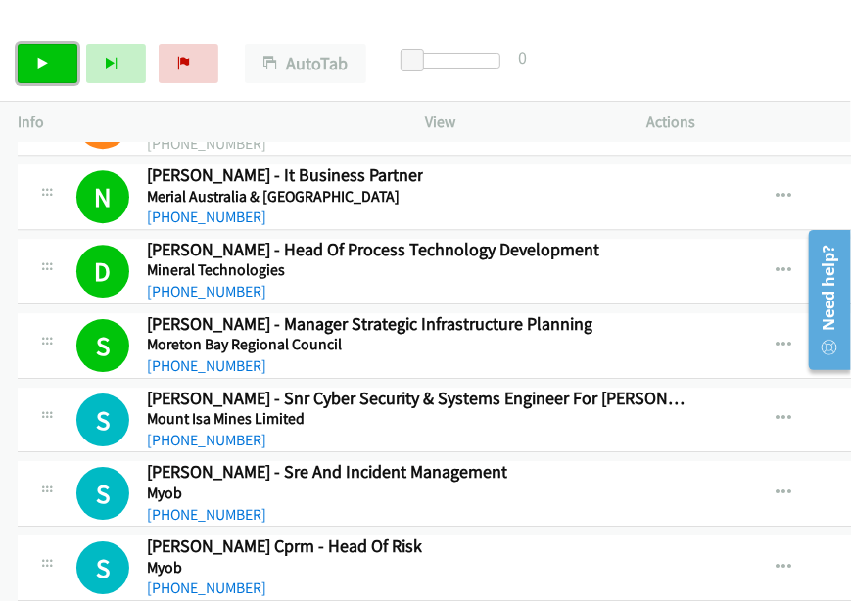
click at [37, 58] on icon at bounding box center [43, 65] width 14 height 14
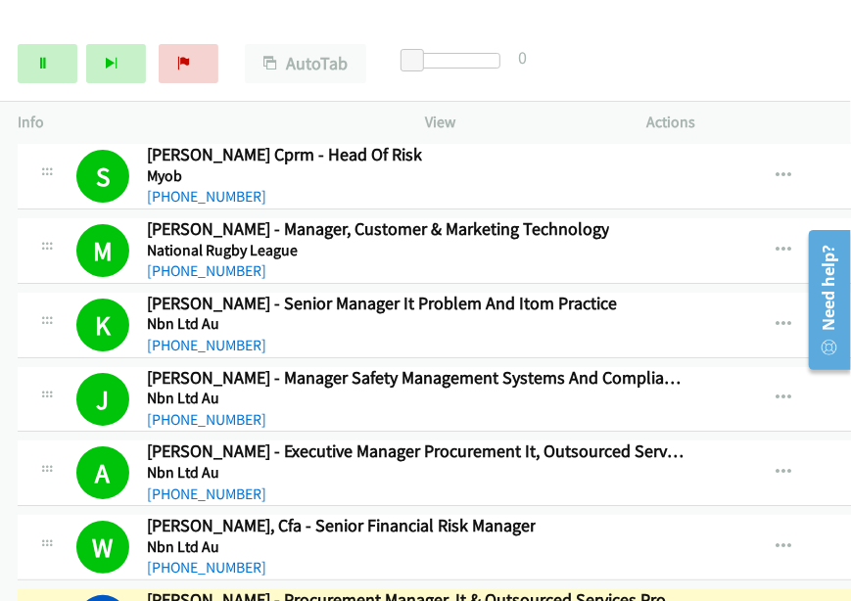
scroll to position [17901, 0]
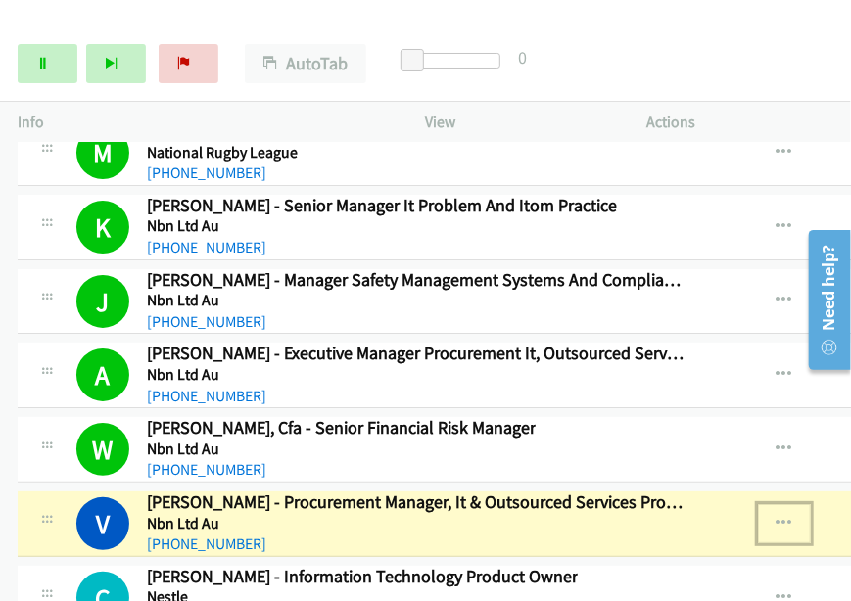
click at [792, 516] on icon "button" at bounding box center [784, 524] width 16 height 16
click at [674, 553] on link "View External Url" at bounding box center [679, 572] width 260 height 39
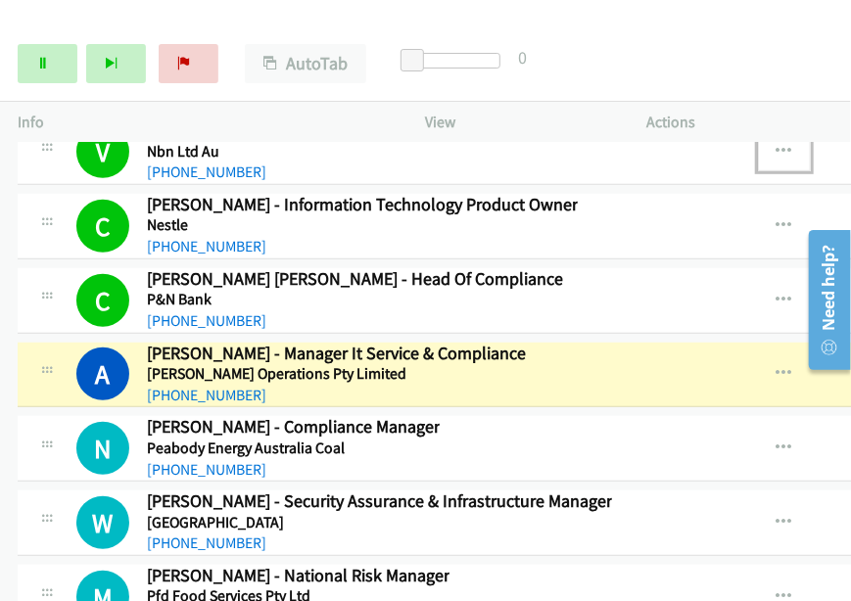
scroll to position [18292, 0]
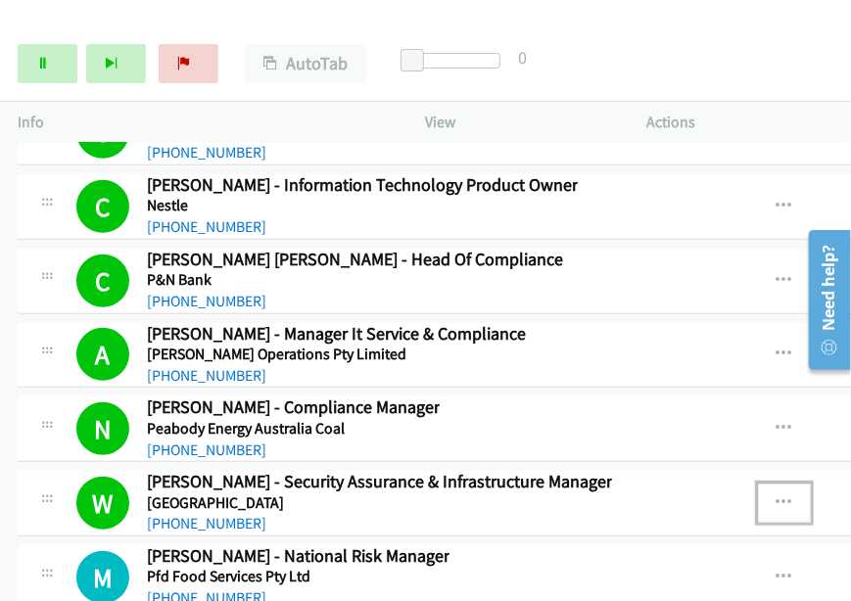
click at [791, 495] on icon "button" at bounding box center [784, 503] width 16 height 16
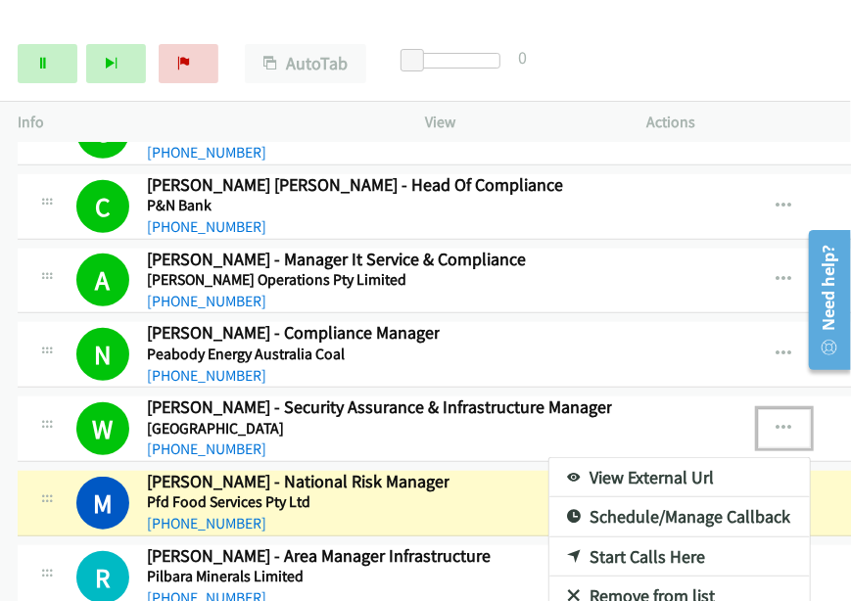
scroll to position [18390, 0]
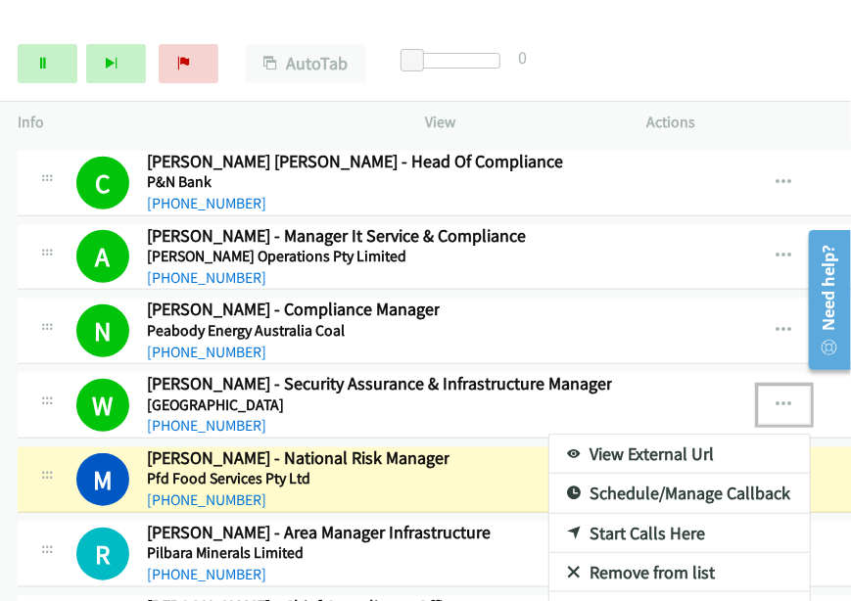
click at [674, 435] on link "View External Url" at bounding box center [679, 454] width 260 height 39
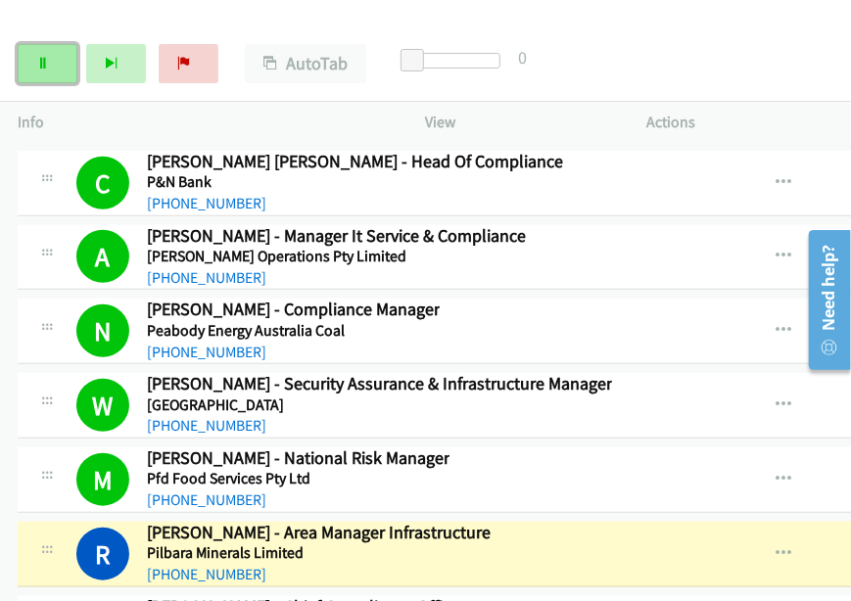
click at [49, 64] on icon at bounding box center [43, 65] width 14 height 14
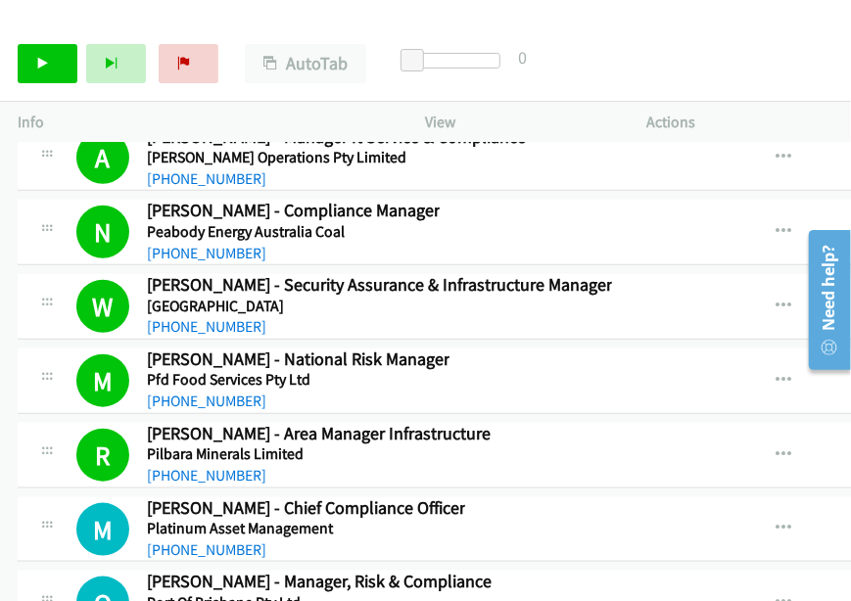
scroll to position [18586, 0]
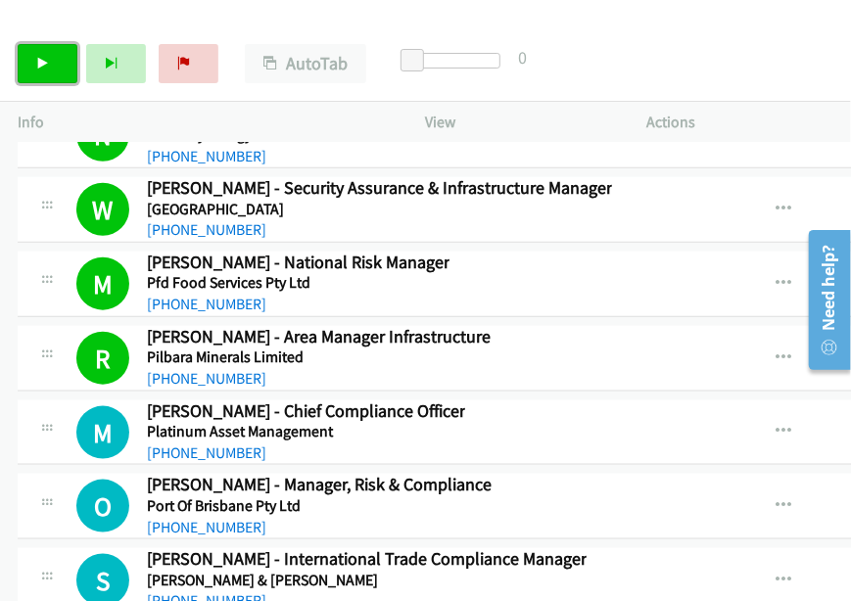
click at [32, 73] on link "Start Calls" at bounding box center [48, 63] width 60 height 39
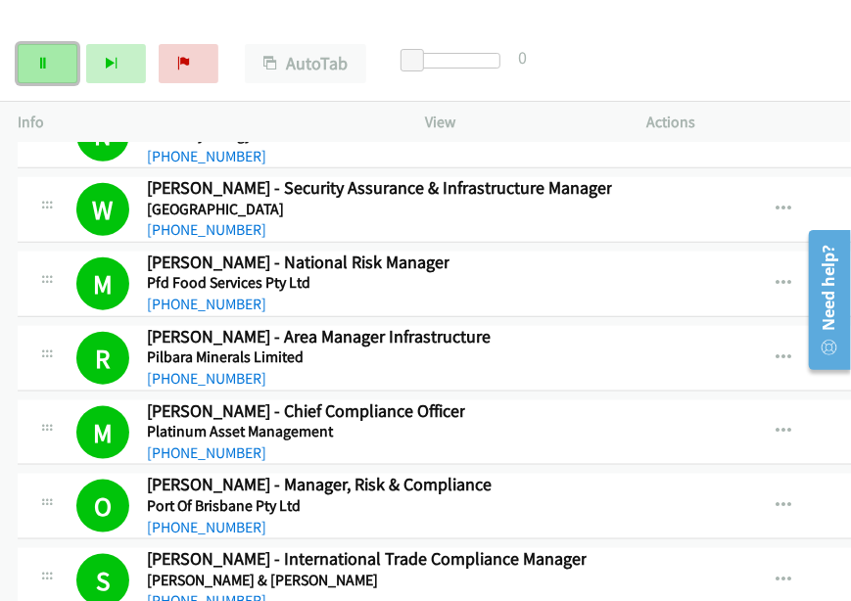
click at [61, 64] on link "Pause" at bounding box center [48, 63] width 60 height 39
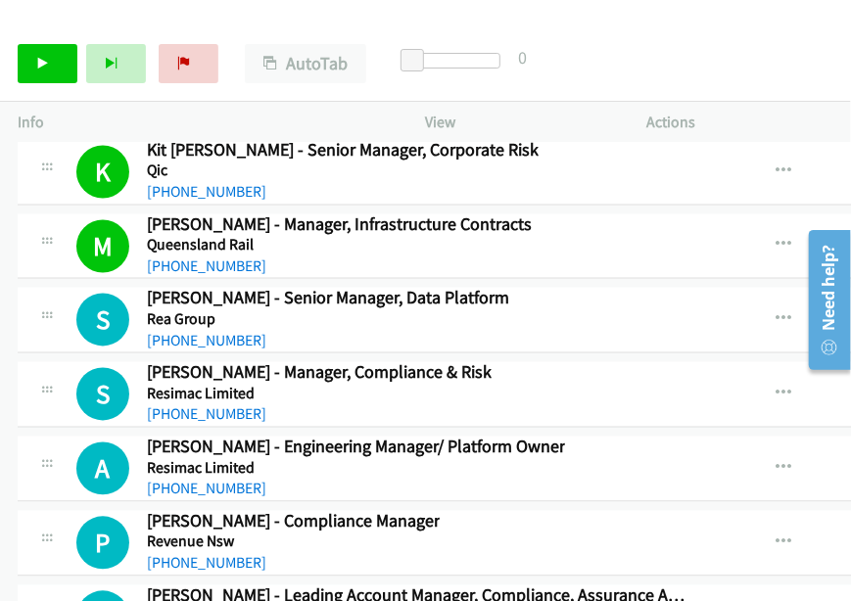
scroll to position [19173, 0]
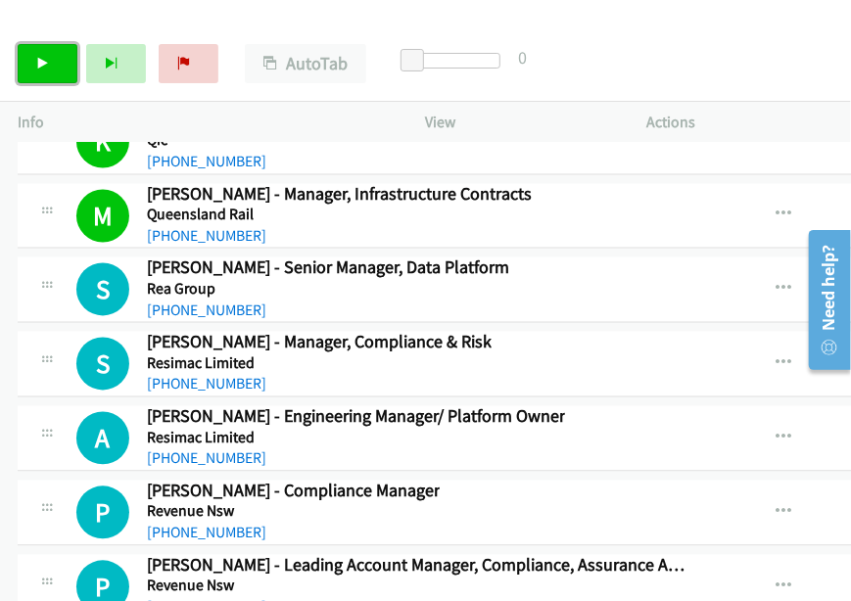
click at [49, 66] on link "Start Calls" at bounding box center [48, 63] width 60 height 39
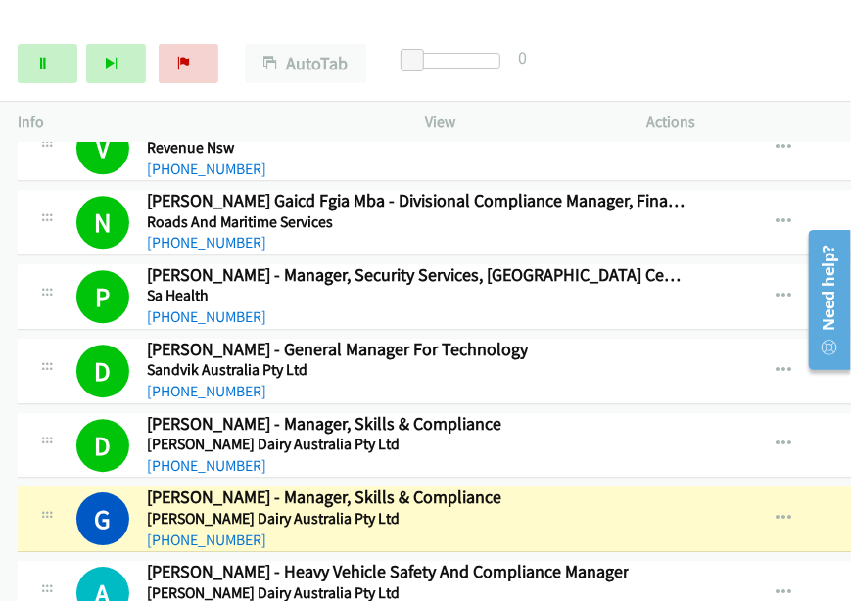
scroll to position [19859, 0]
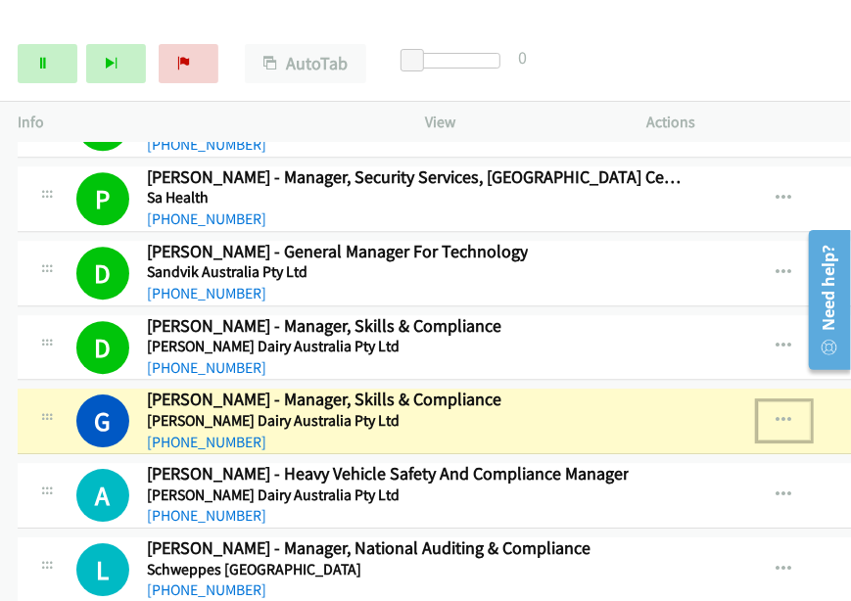
click at [792, 413] on icon "button" at bounding box center [784, 421] width 16 height 16
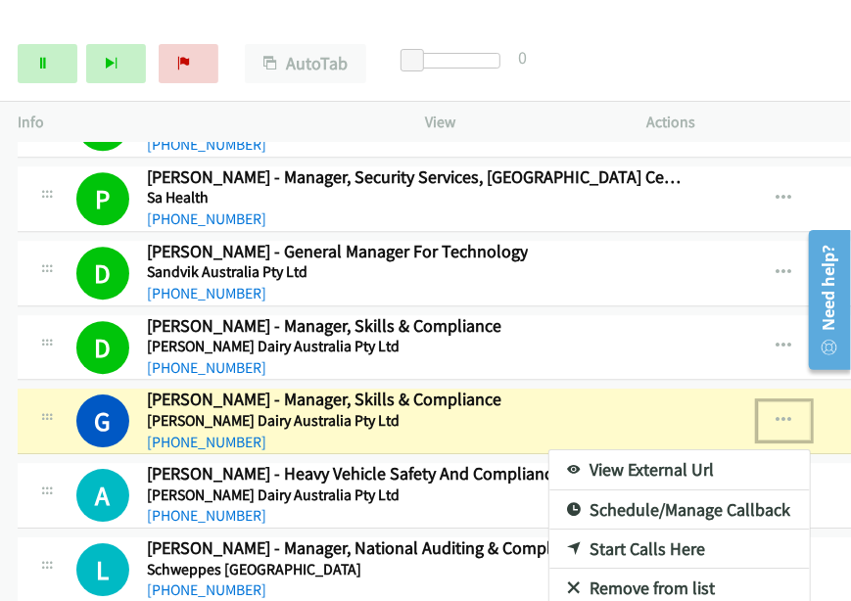
drag, startPoint x: 677, startPoint y: 377, endPoint x: 686, endPoint y: 384, distance: 11.2
click at [656, 450] on link "View External Url" at bounding box center [679, 469] width 260 height 39
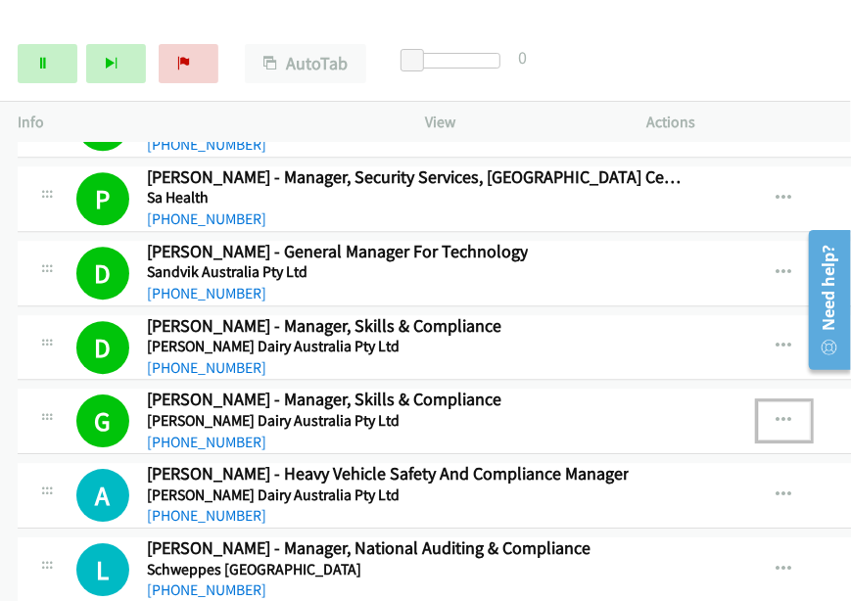
click at [792, 413] on icon "button" at bounding box center [784, 421] width 16 height 16
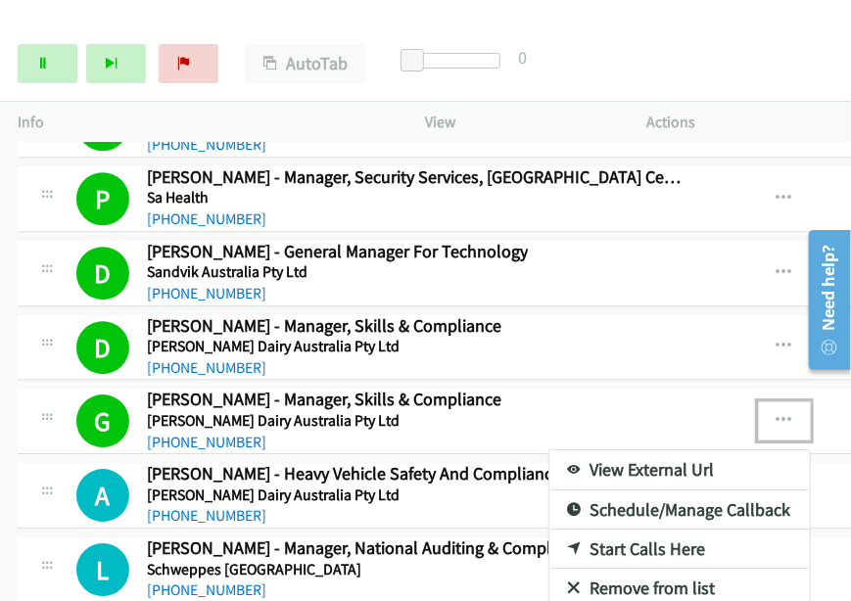
click at [617, 450] on link "View External Url" at bounding box center [679, 469] width 260 height 39
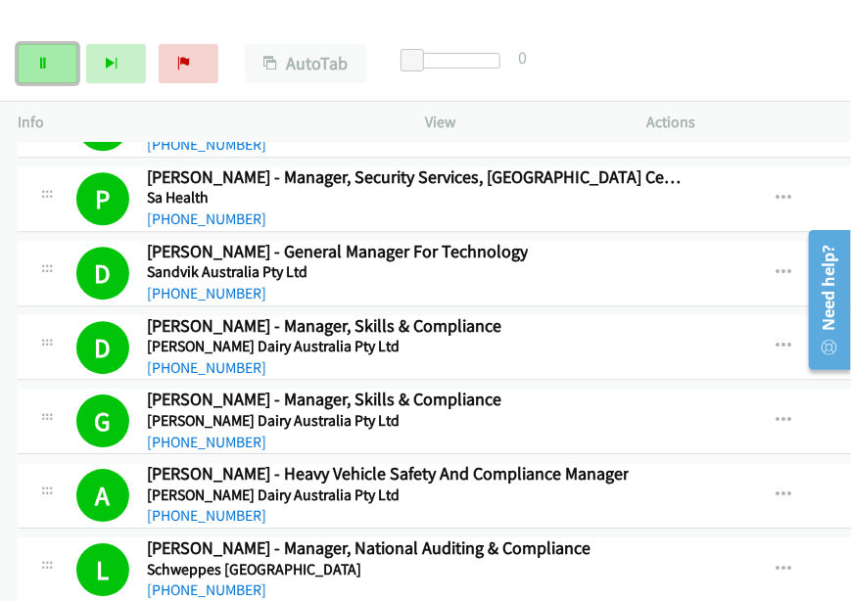
click at [68, 76] on link "Pause" at bounding box center [48, 63] width 60 height 39
drag, startPoint x: 736, startPoint y: 61, endPoint x: 703, endPoint y: 58, distance: 33.4
click at [736, 61] on div "Start Calls Pause Next Finish Paused AutoTab AutoTab 0" at bounding box center [425, 63] width 851 height 75
click at [62, 67] on link "Start Calls" at bounding box center [48, 63] width 60 height 39
click at [41, 70] on icon at bounding box center [43, 65] width 14 height 14
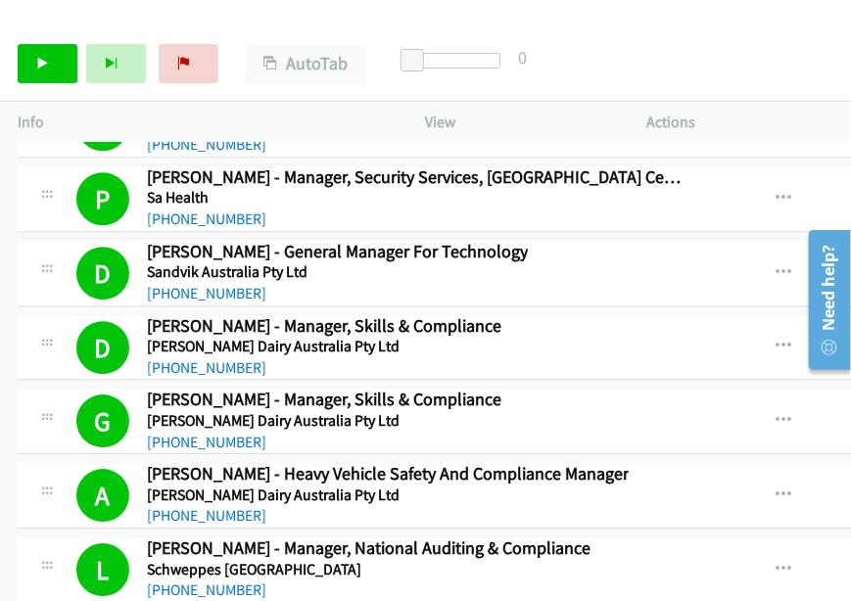
drag, startPoint x: 12, startPoint y: 434, endPoint x: 61, endPoint y: 71, distance: 365.5
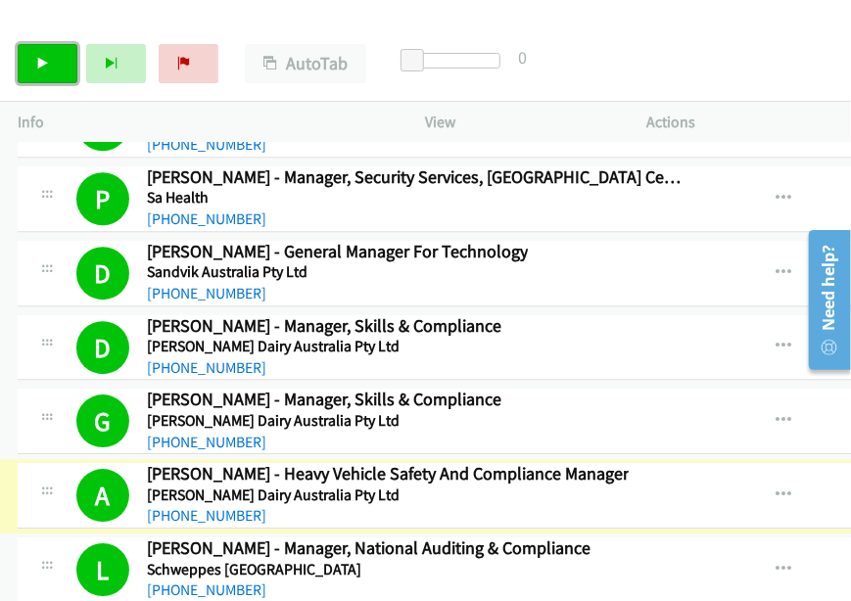
click at [60, 71] on link "Start Calls" at bounding box center [48, 63] width 60 height 39
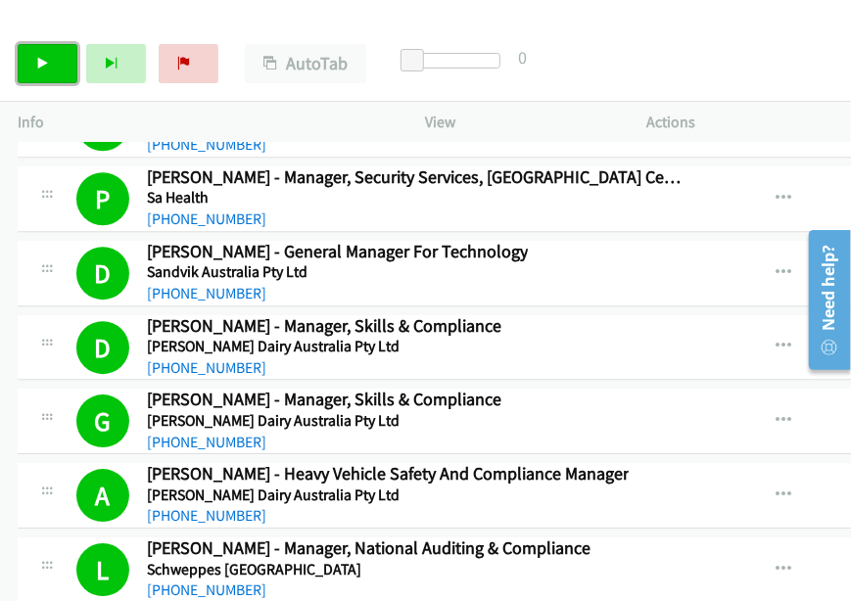
click at [47, 66] on icon at bounding box center [43, 65] width 14 height 14
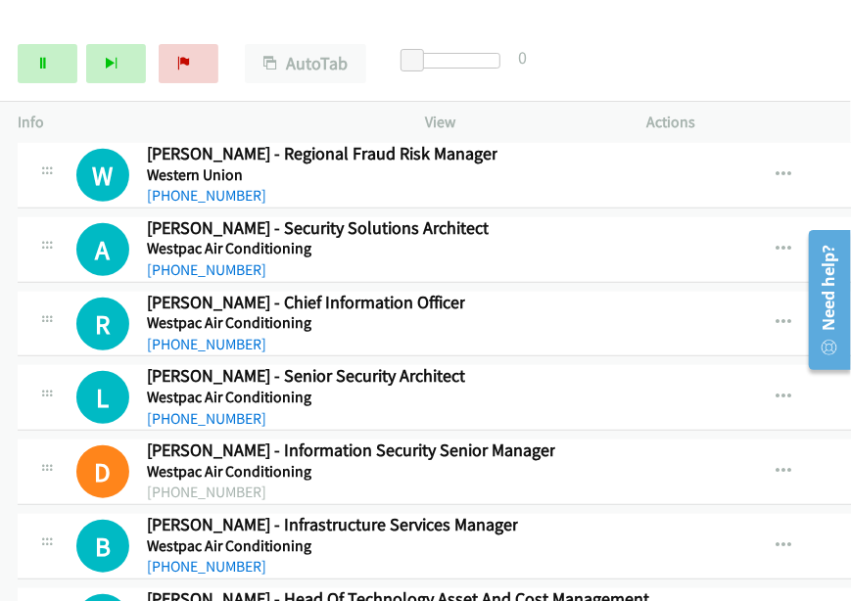
scroll to position [28571, 0]
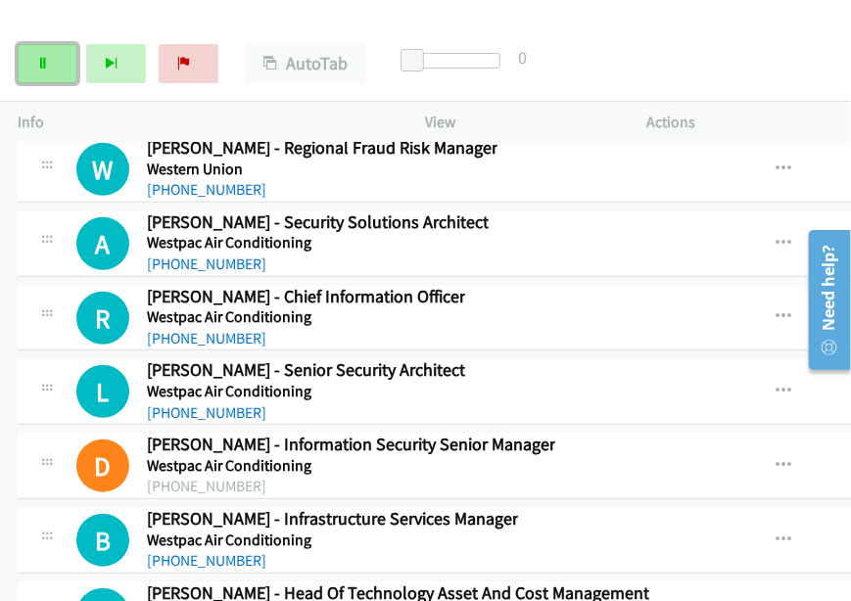
click at [55, 59] on link "Pause" at bounding box center [48, 63] width 60 height 39
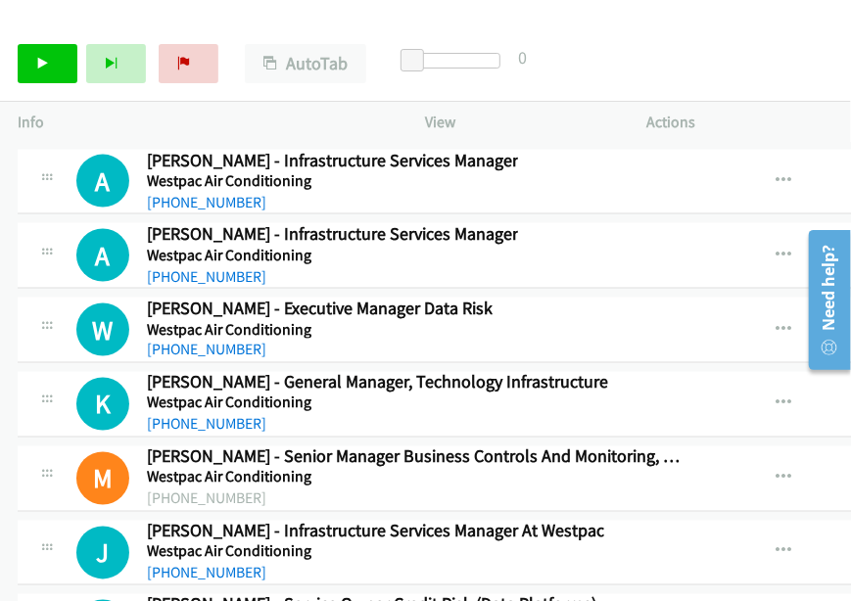
scroll to position [29158, 0]
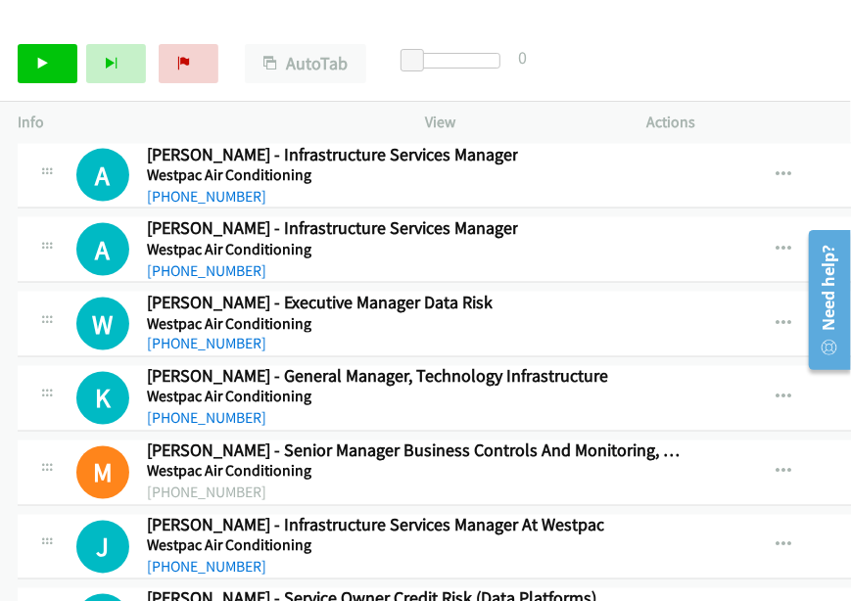
click at [15, 510] on td "J Callback Scheduled [PERSON_NAME] - Infrastructure Services Manager At [GEOGRA…" at bounding box center [669, 547] width 1338 height 74
click at [29, 74] on link "Start Calls" at bounding box center [48, 63] width 60 height 39
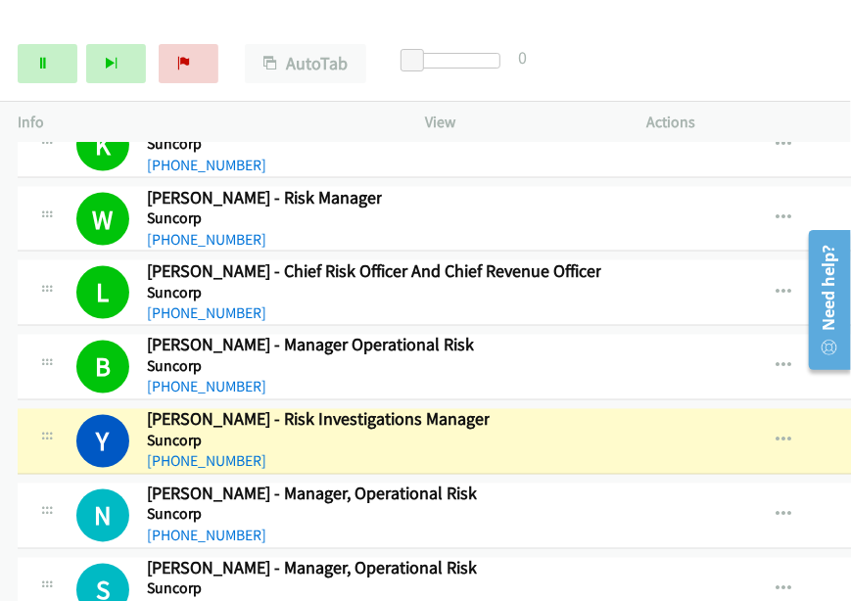
scroll to position [21546, 0]
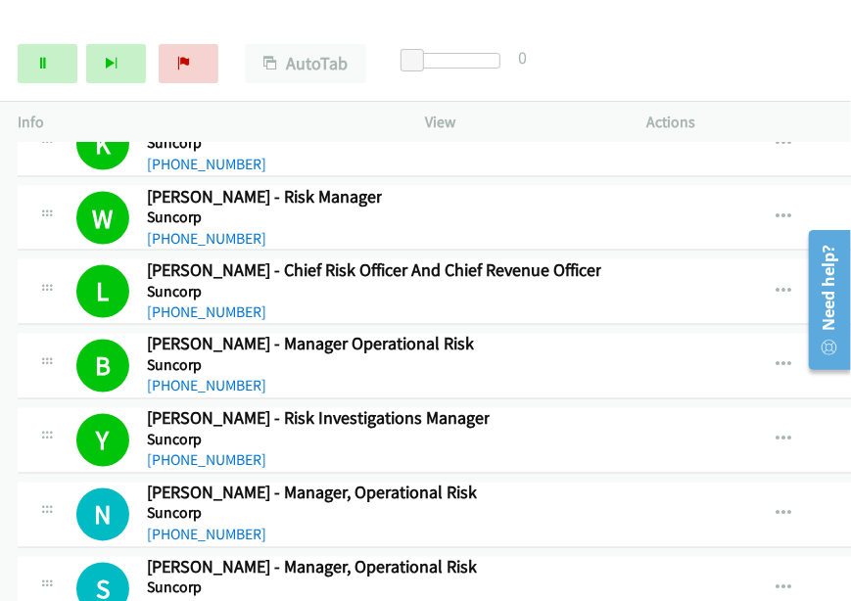
click at [794, 339] on div at bounding box center [822, 299] width 56 height 156
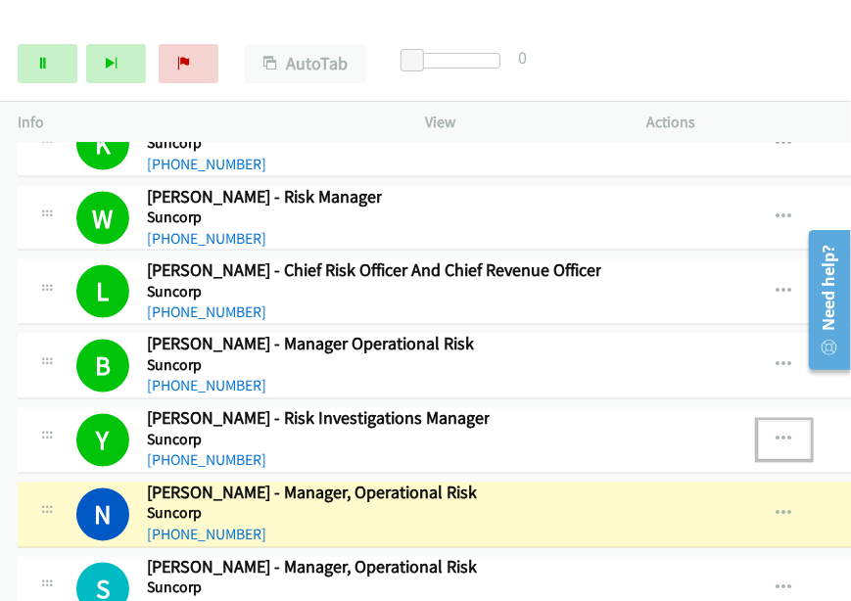
click at [792, 433] on icon "button" at bounding box center [784, 441] width 16 height 16
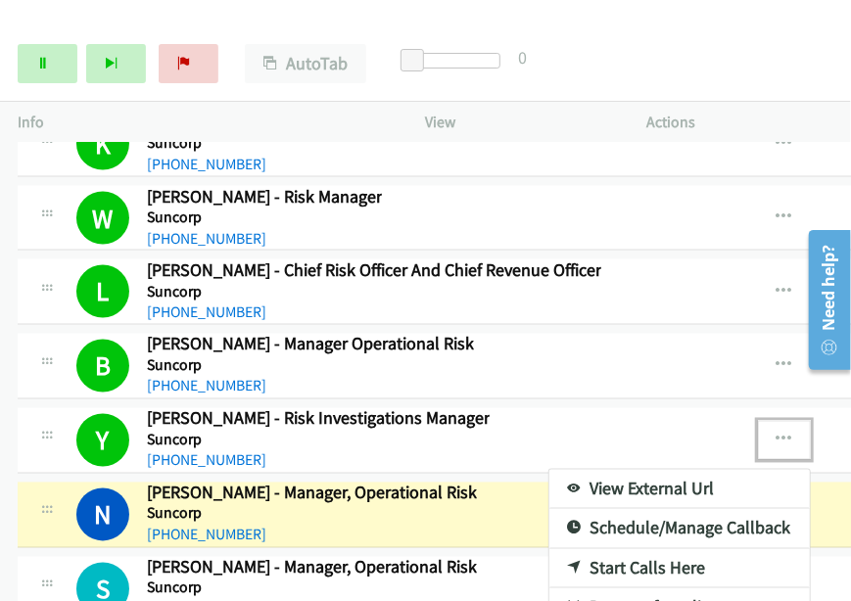
click at [660, 470] on link "View External Url" at bounding box center [679, 489] width 260 height 39
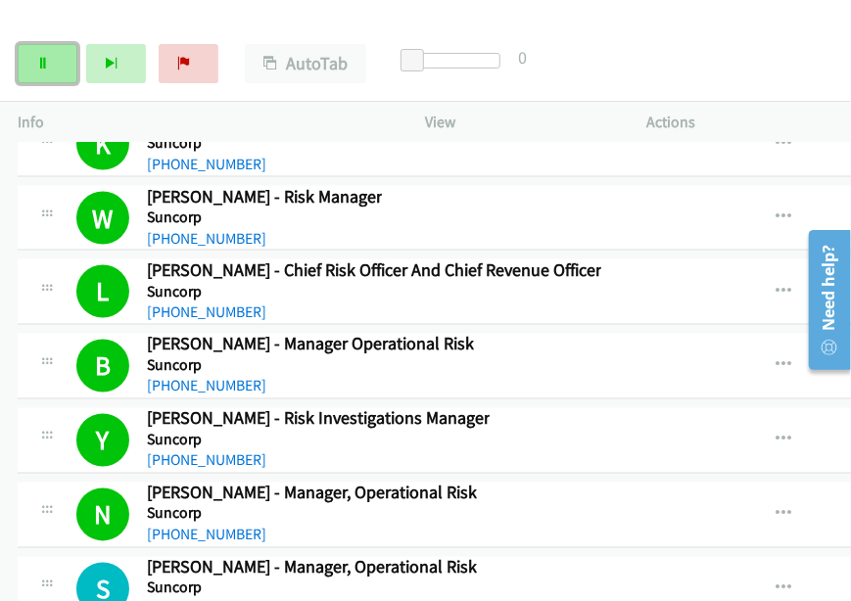
click at [33, 60] on link "Pause" at bounding box center [48, 63] width 60 height 39
click at [57, 66] on link "Start Calls" at bounding box center [48, 63] width 60 height 39
drag, startPoint x: 758, startPoint y: 43, endPoint x: 324, endPoint y: 4, distance: 435.4
click at [758, 43] on div "Start Calls Pause Next Finish Call Completed AutoTab AutoTab 0" at bounding box center [425, 63] width 851 height 75
click at [36, 56] on link "Pause" at bounding box center [48, 63] width 60 height 39
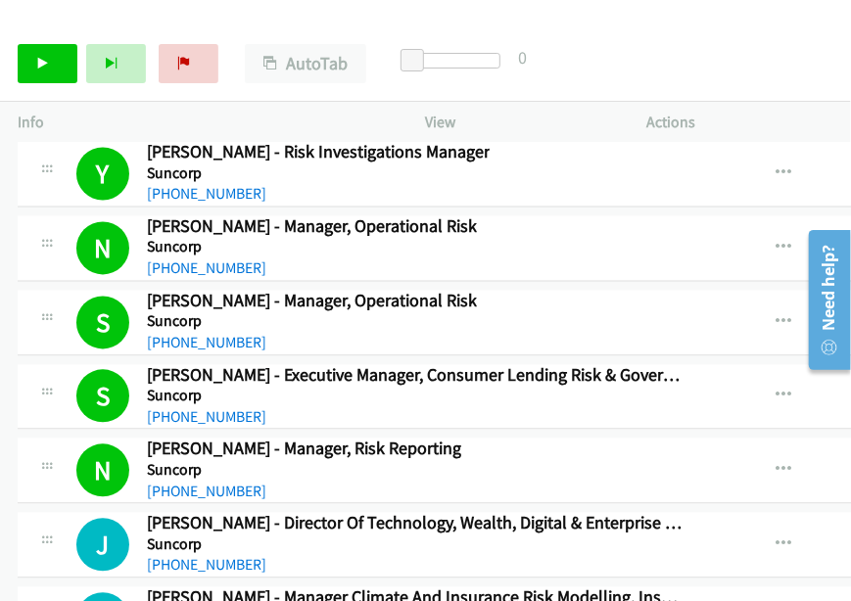
scroll to position [21840, 0]
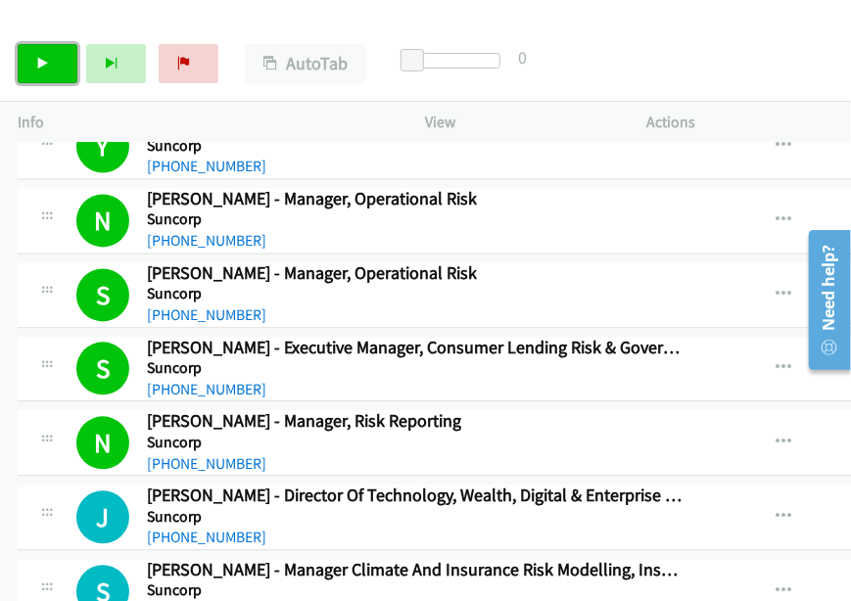
click at [50, 71] on link "Start Calls" at bounding box center [48, 63] width 60 height 39
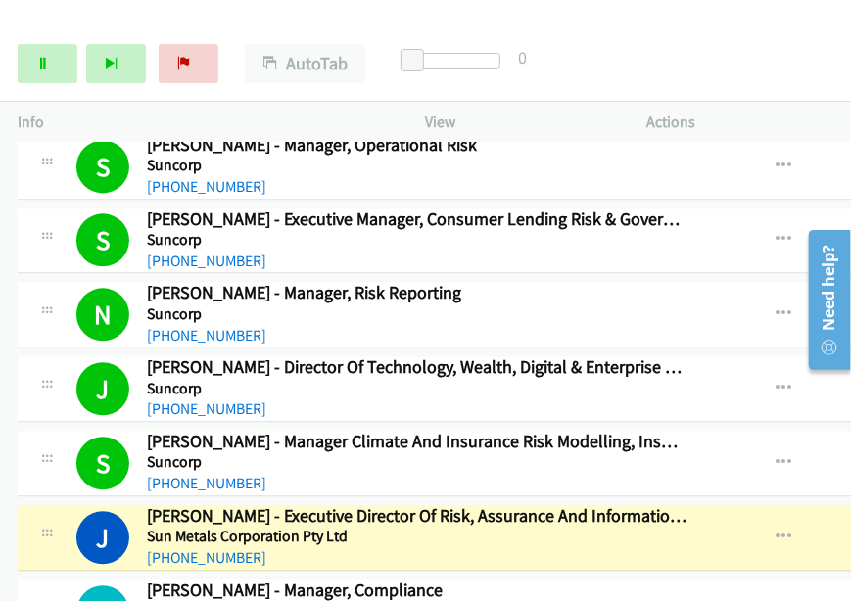
scroll to position [22036, 0]
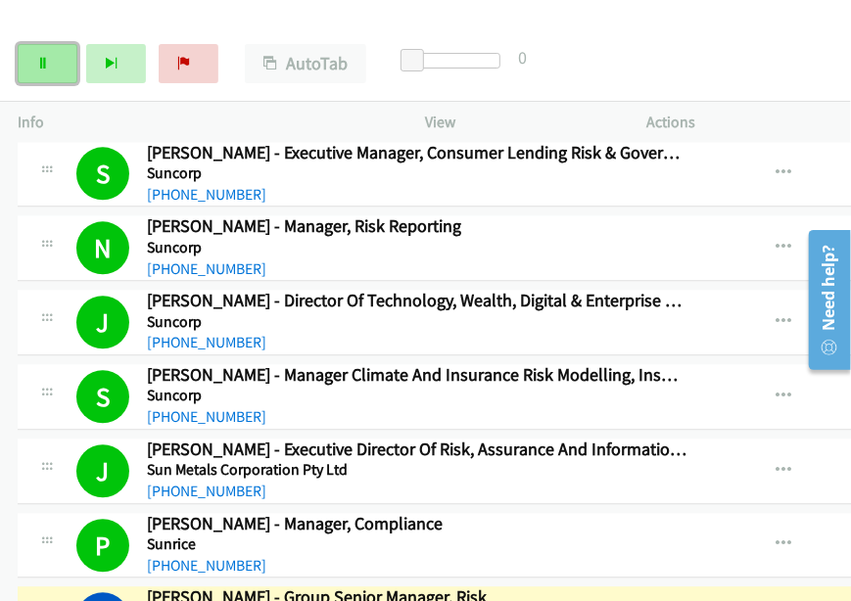
click at [33, 68] on link "Pause" at bounding box center [48, 63] width 60 height 39
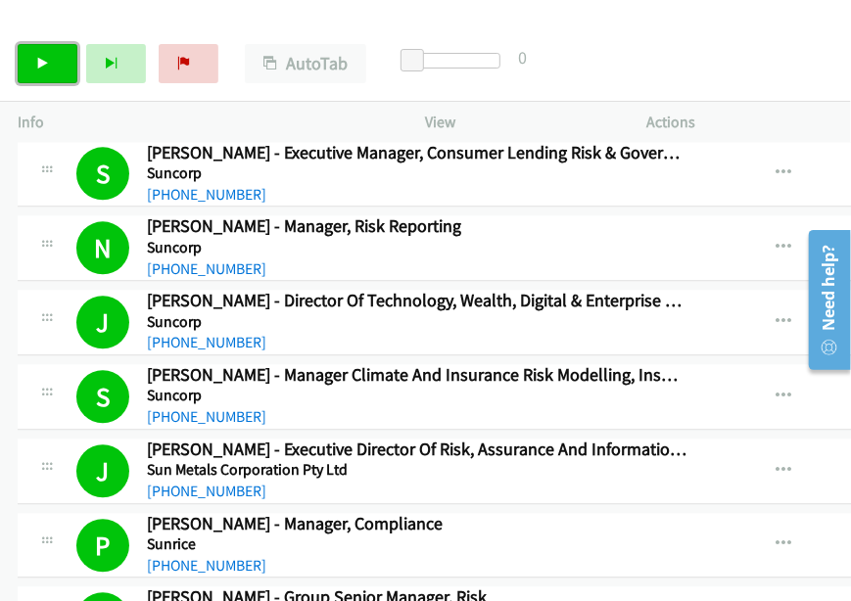
click at [41, 65] on icon at bounding box center [43, 65] width 14 height 14
click at [57, 64] on link "Pause" at bounding box center [48, 63] width 60 height 39
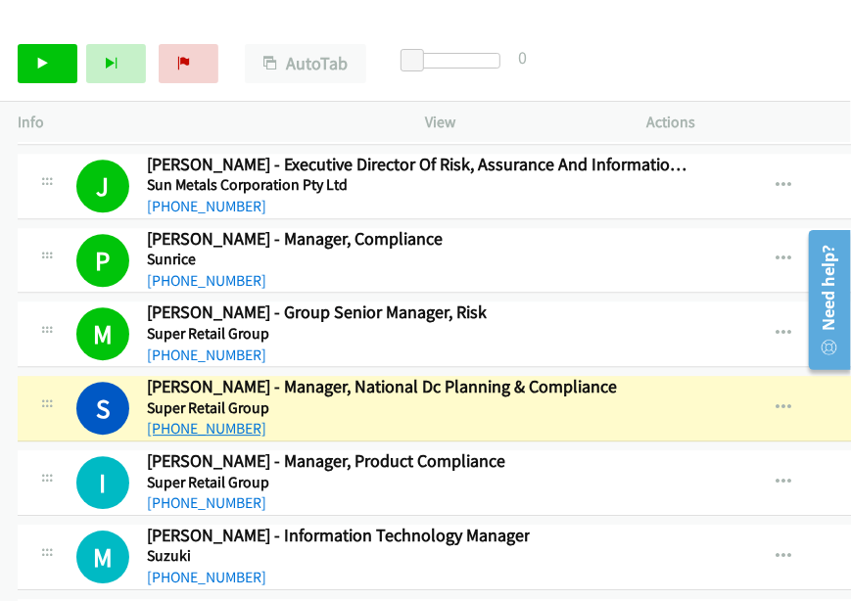
scroll to position [22329, 0]
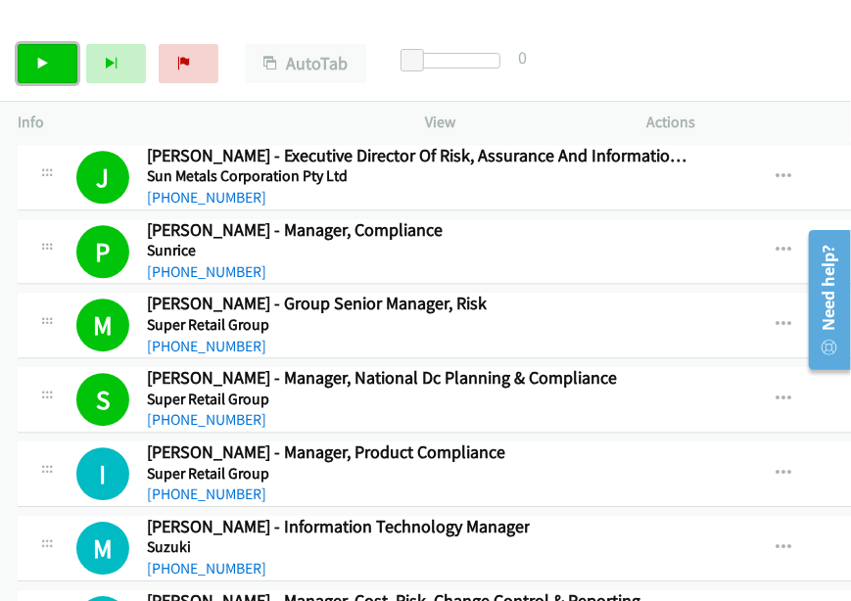
click at [36, 63] on icon at bounding box center [43, 65] width 14 height 14
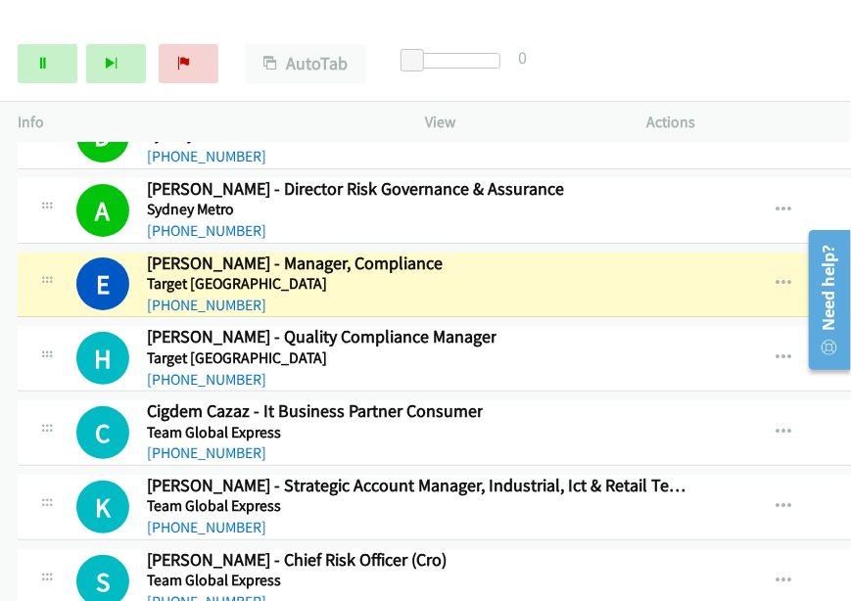
scroll to position [23015, 0]
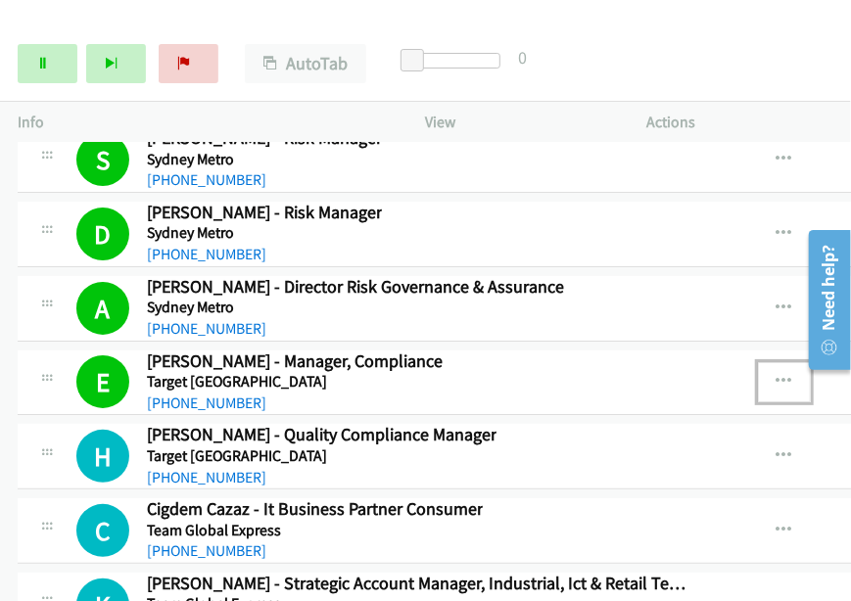
click at [791, 374] on icon "button" at bounding box center [784, 382] width 16 height 16
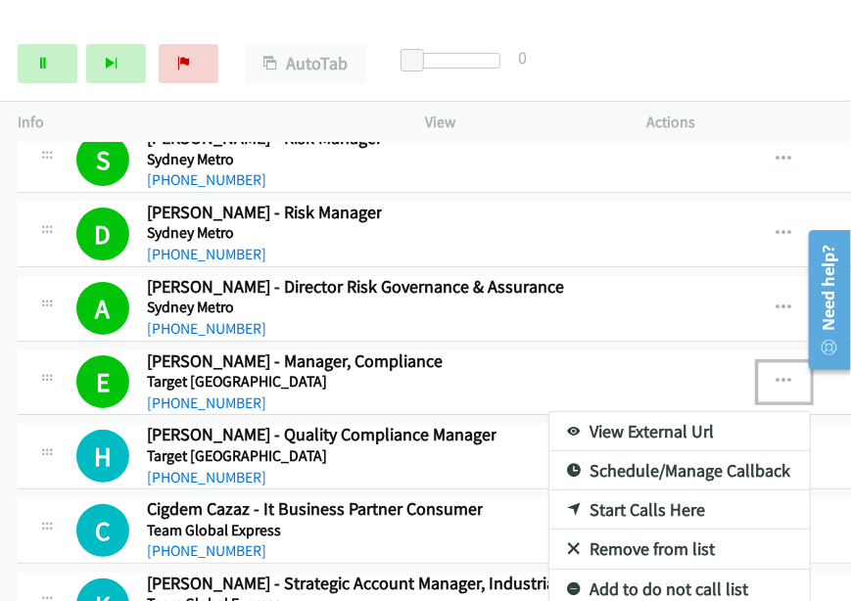
click at [646, 412] on link "View External Url" at bounding box center [679, 431] width 260 height 39
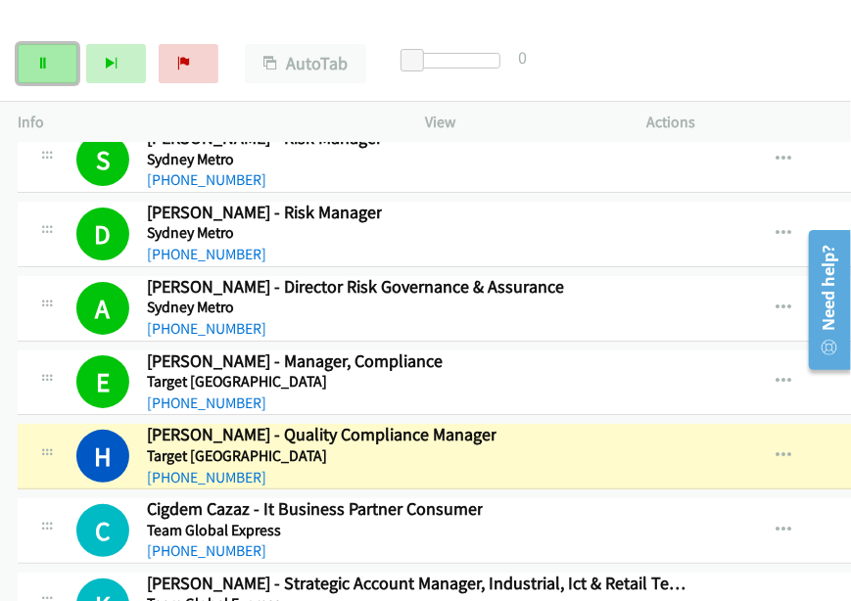
click at [61, 58] on link "Pause" at bounding box center [48, 63] width 60 height 39
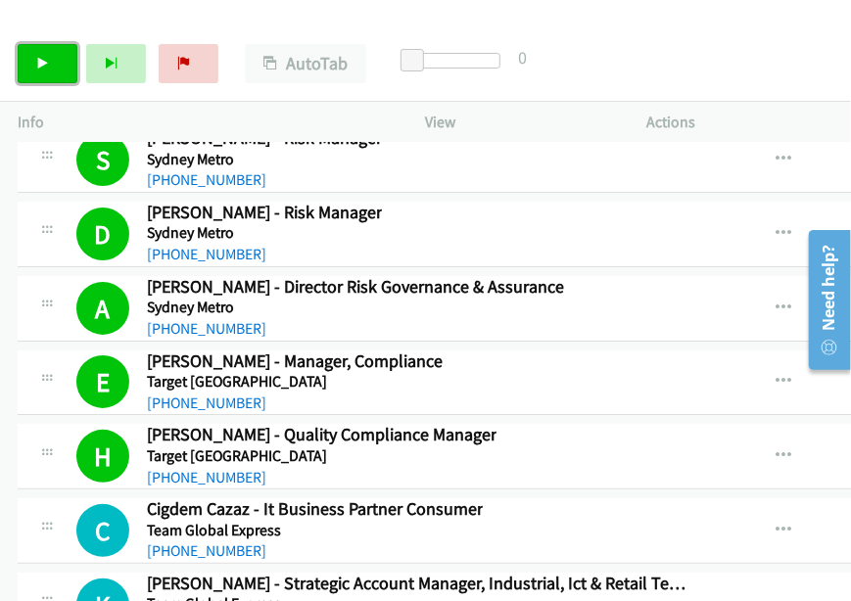
click at [40, 73] on link "Start Calls" at bounding box center [48, 63] width 60 height 39
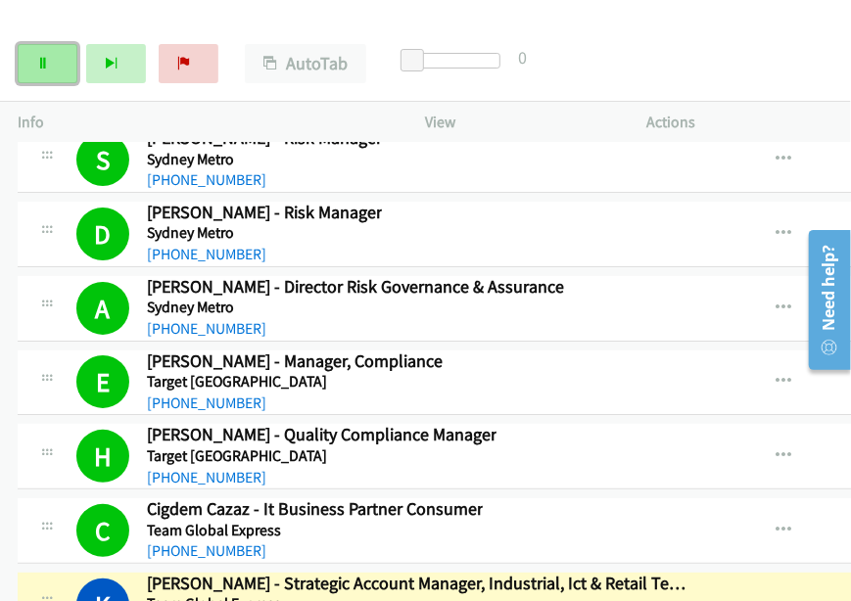
click at [53, 49] on link "Pause" at bounding box center [48, 63] width 60 height 39
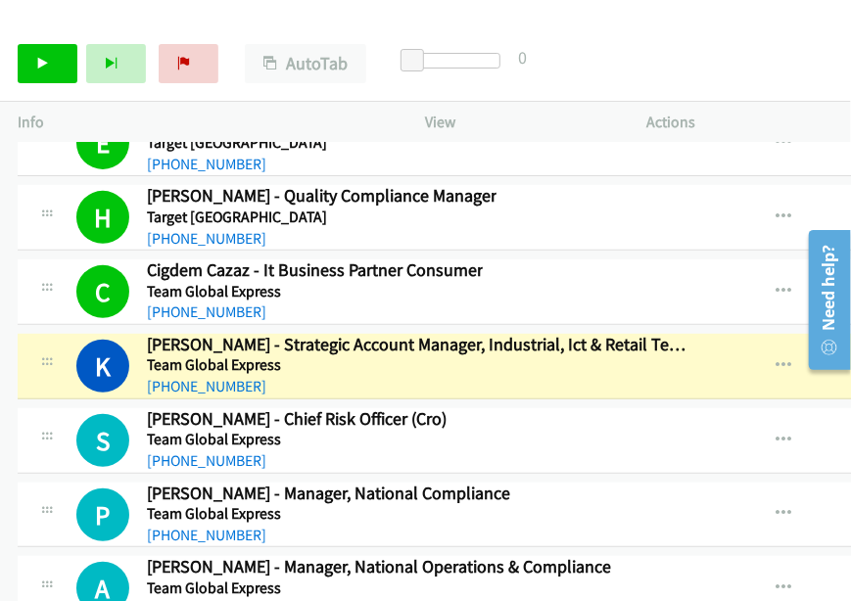
scroll to position [23308, 0]
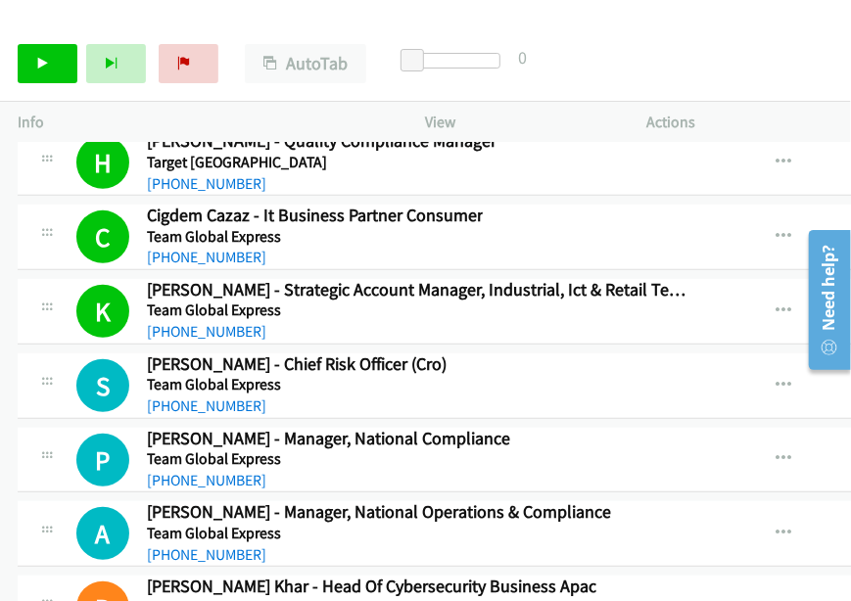
click at [736, 18] on div at bounding box center [416, 37] width 833 height 75
click at [53, 60] on link "Start Calls" at bounding box center [48, 63] width 60 height 39
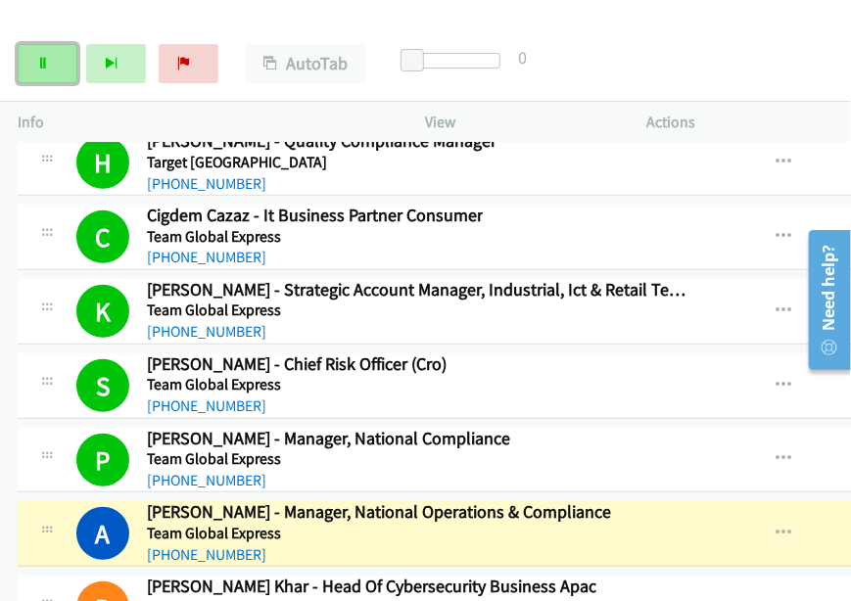
click at [46, 70] on icon at bounding box center [43, 65] width 14 height 14
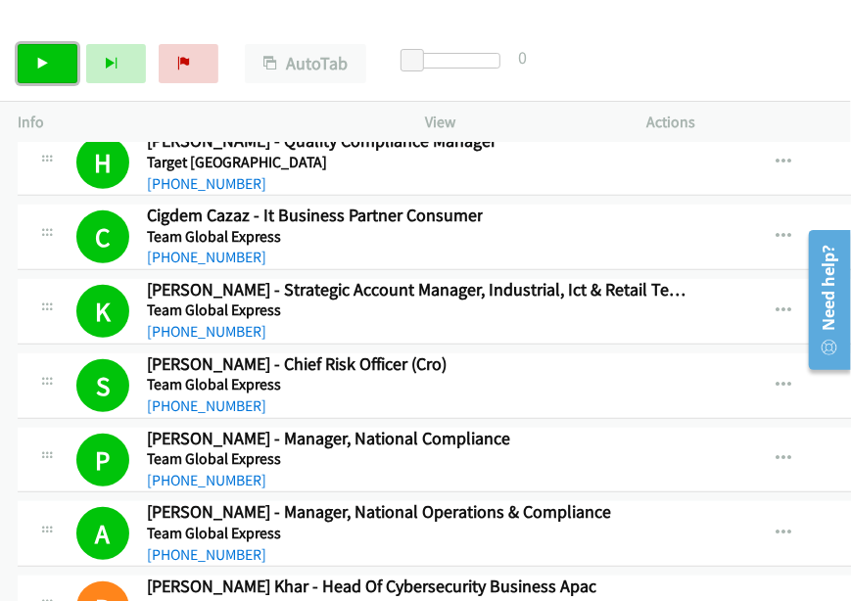
click at [47, 46] on link "Start Calls" at bounding box center [48, 63] width 60 height 39
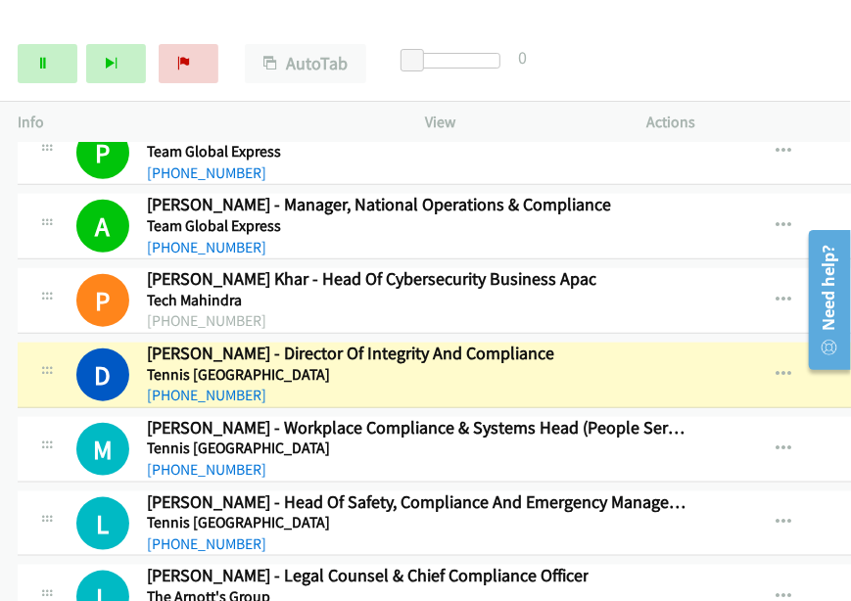
scroll to position [23617, 0]
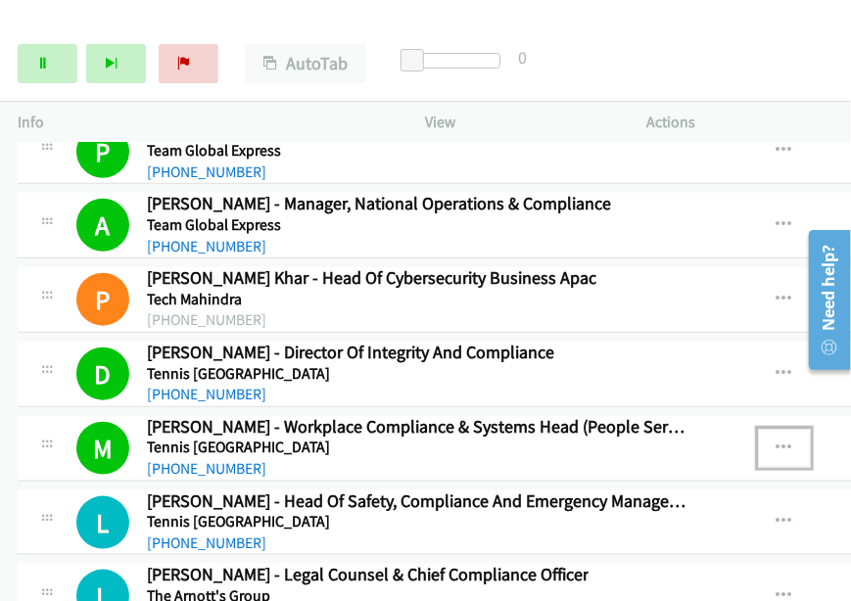
click at [790, 441] on icon "button" at bounding box center [784, 449] width 16 height 16
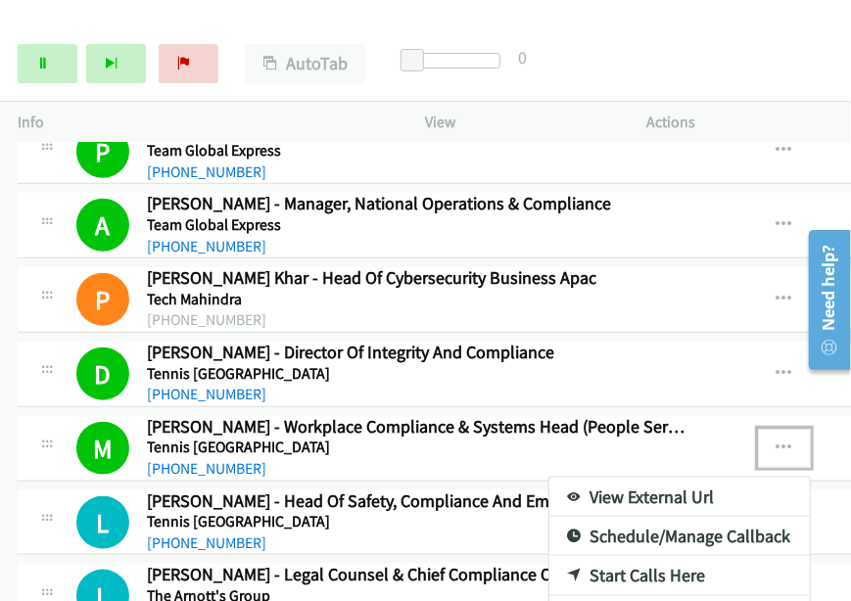
click at [662, 478] on link "View External Url" at bounding box center [679, 497] width 260 height 39
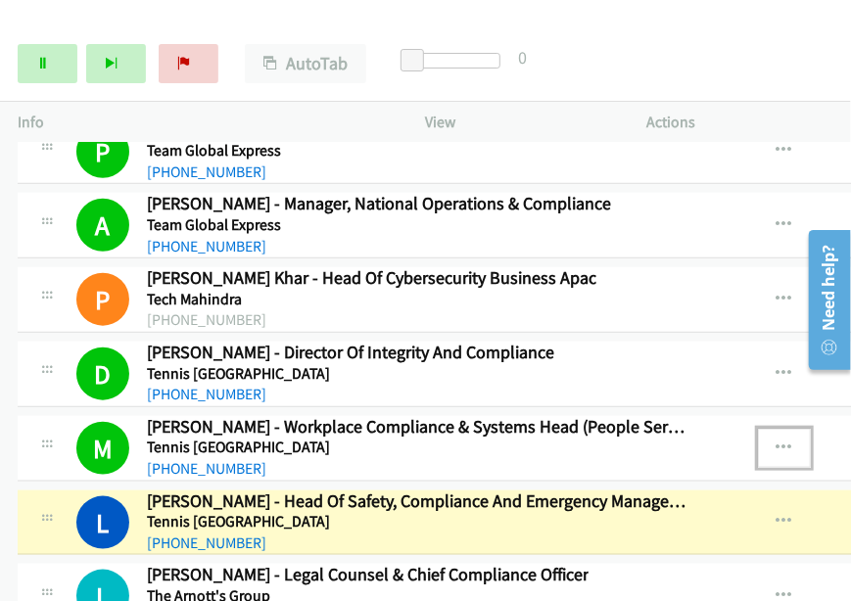
scroll to position [23715, 0]
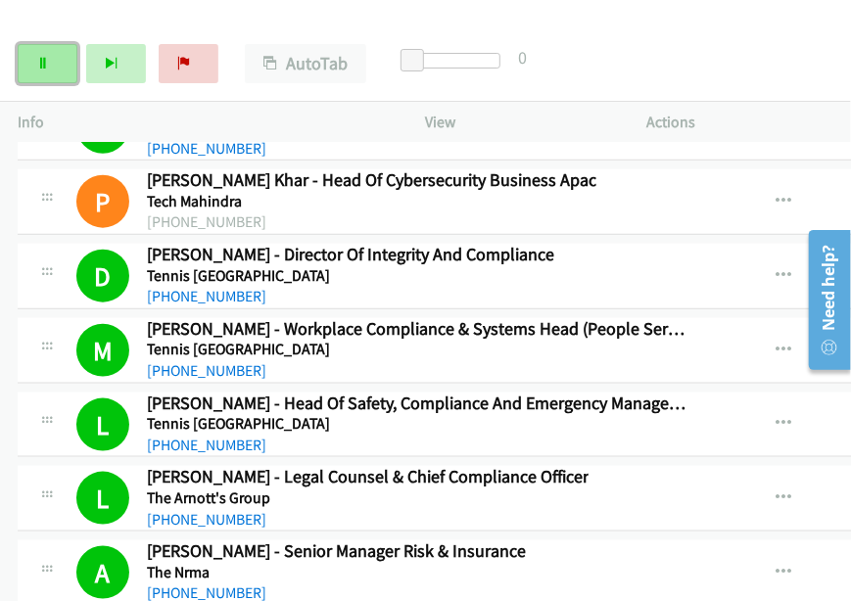
click at [61, 62] on link "Pause" at bounding box center [48, 63] width 60 height 39
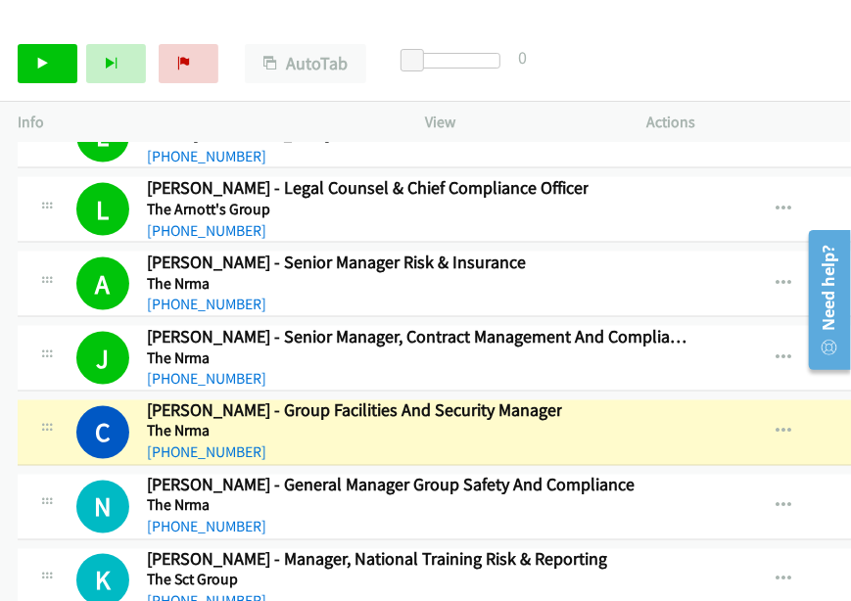
scroll to position [23910, 0]
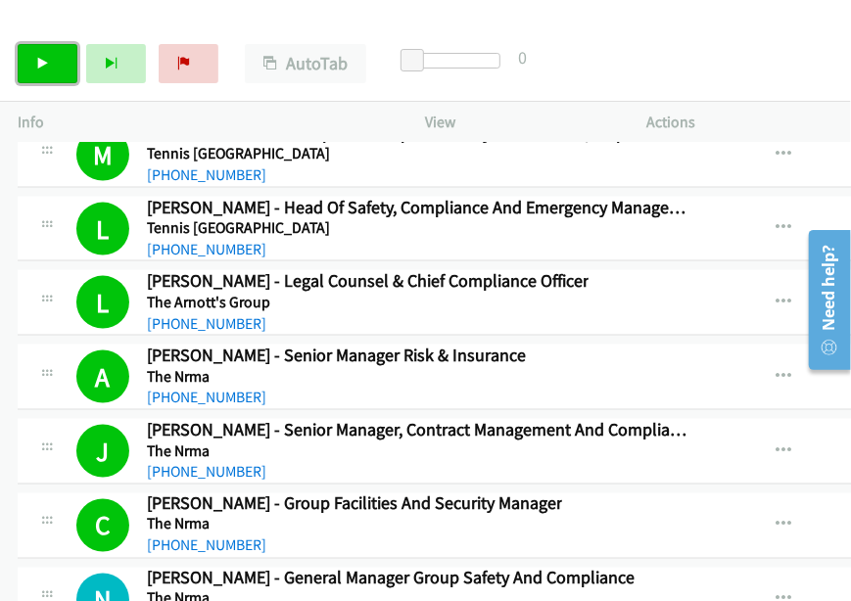
click at [39, 75] on link "Start Calls" at bounding box center [48, 63] width 60 height 39
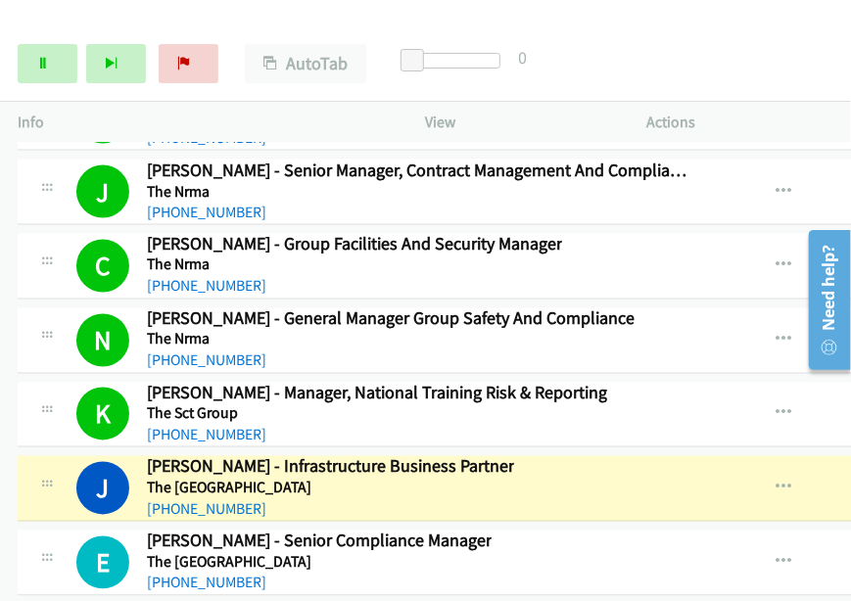
scroll to position [24171, 0]
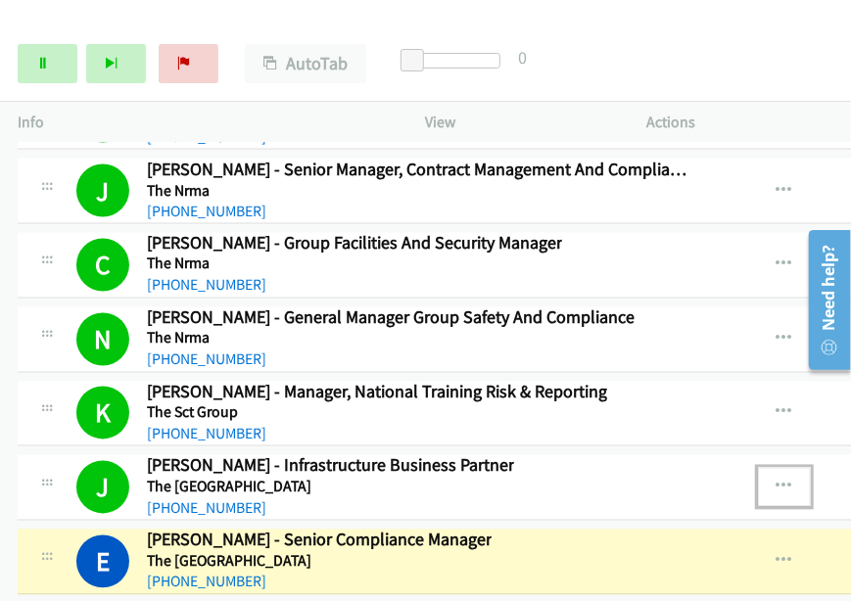
click at [792, 480] on icon "button" at bounding box center [784, 488] width 16 height 16
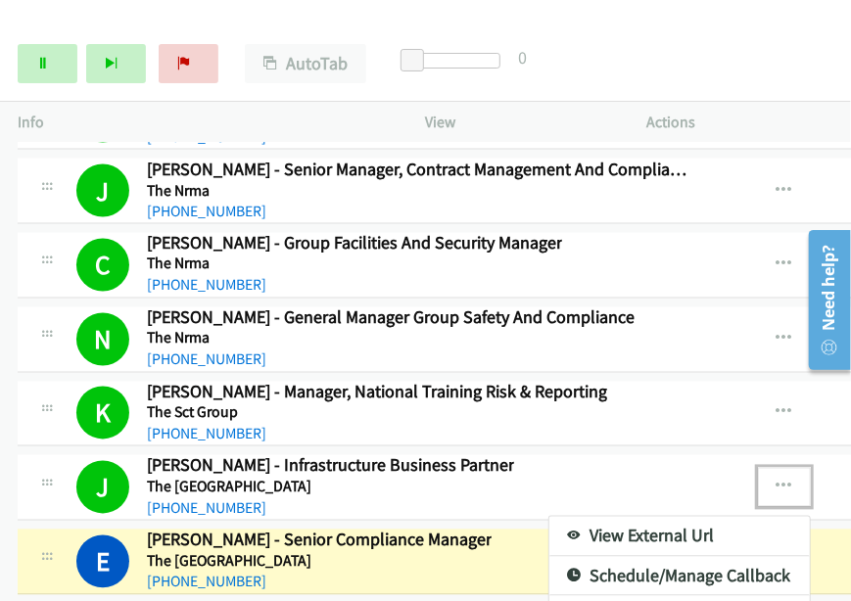
click at [715, 517] on link "View External Url" at bounding box center [679, 536] width 260 height 39
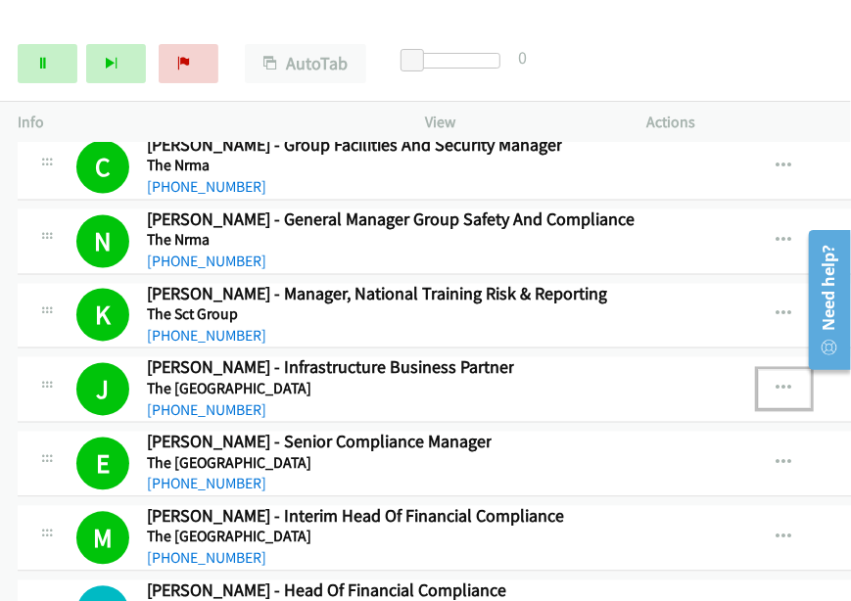
scroll to position [24464, 0]
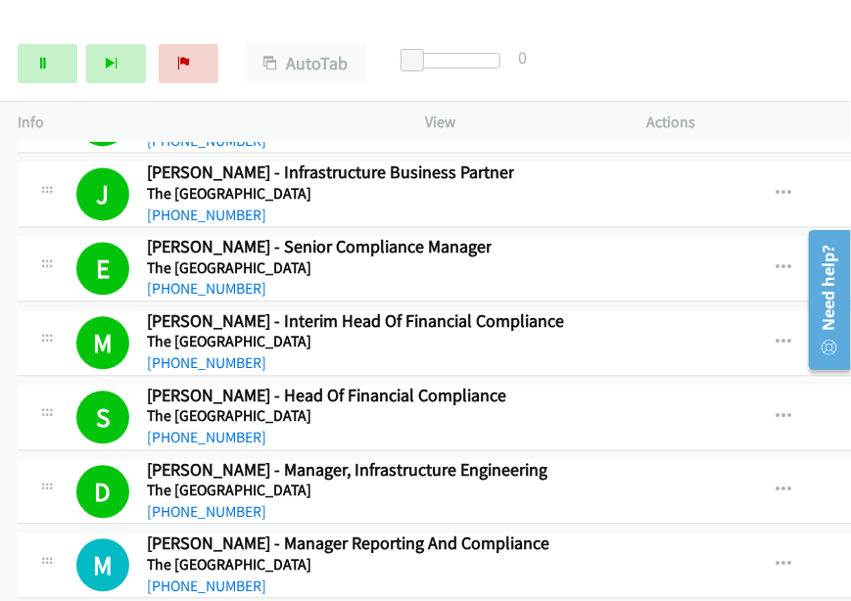
click at [699, 34] on div "Start Calls Pause Next Finish Call Completed AutoTab AutoTab 0" at bounding box center [425, 63] width 851 height 75
click at [685, 30] on div "Start Calls Pause Next Finish [PERSON_NAME] - Manager, Cyber Security (50%) Aut…" at bounding box center [425, 63] width 851 height 75
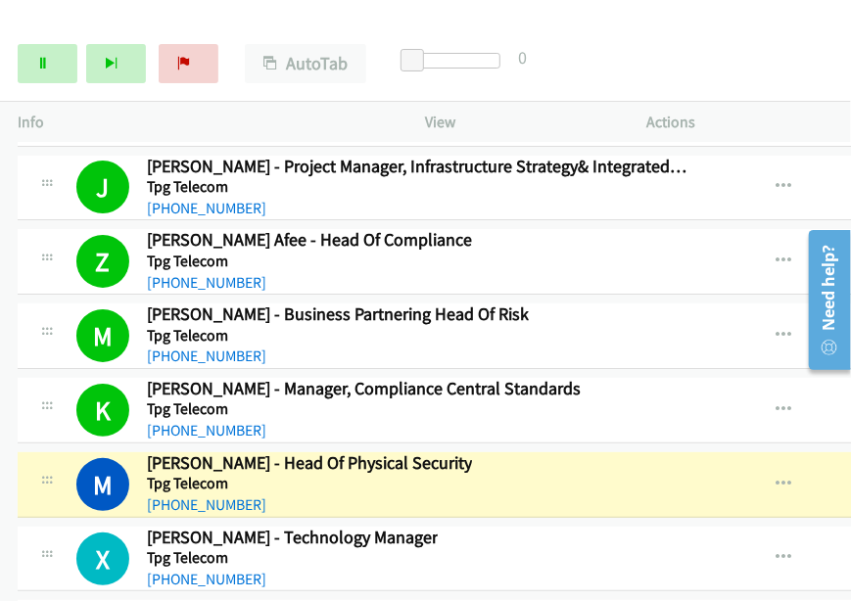
scroll to position [25491, 0]
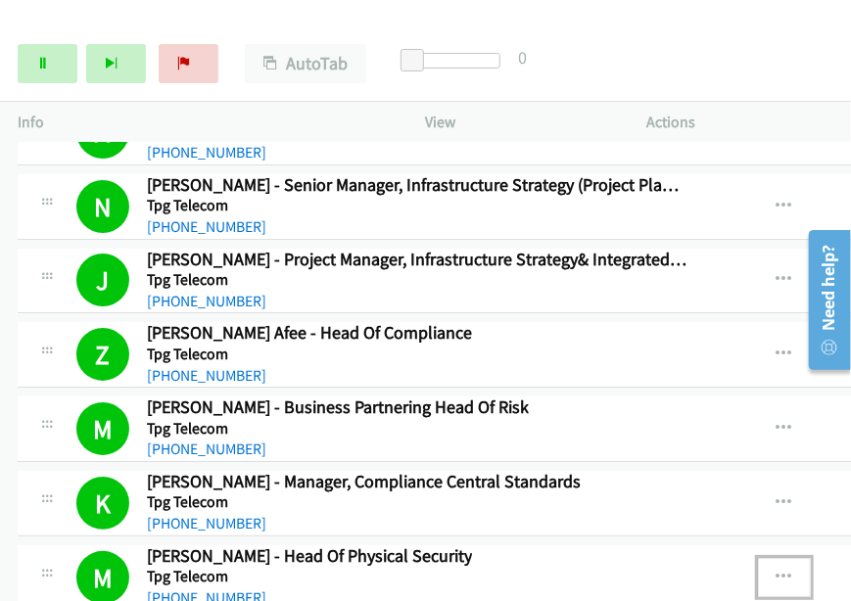
click at [787, 570] on icon "button" at bounding box center [784, 578] width 16 height 16
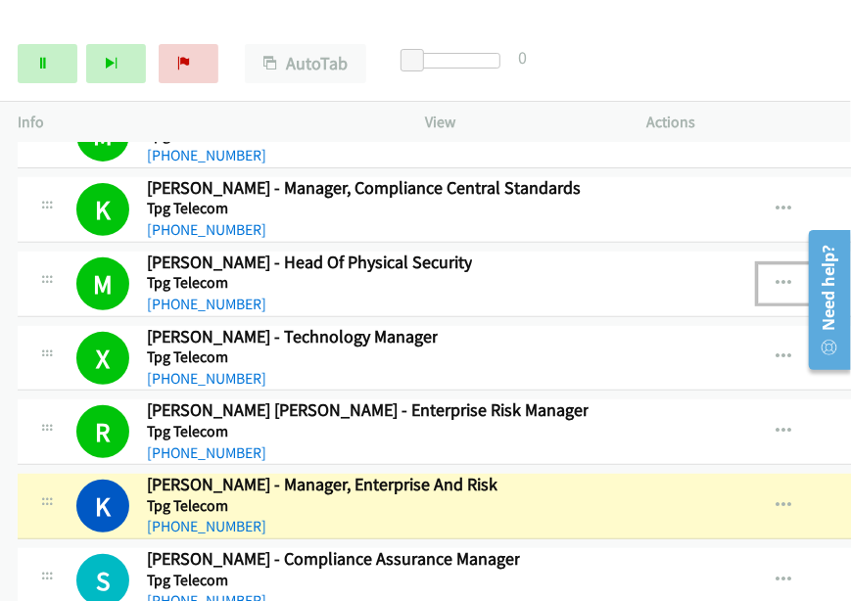
scroll to position [25883, 0]
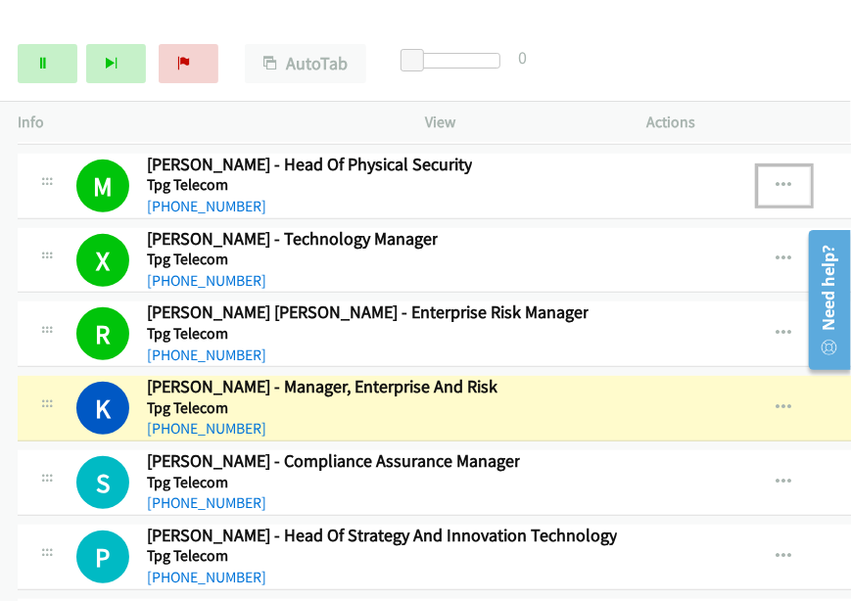
click at [564, 376] on div "K Callback Scheduled [PERSON_NAME] - Manager, Enterprise And Risk Tpg Telecom […" at bounding box center [381, 408] width 611 height 65
click at [552, 376] on div "K Callback Scheduled [PERSON_NAME] - Manager, Enterprise And Risk Tpg Telecom […" at bounding box center [381, 408] width 611 height 65
click at [687, 376] on div "K Callback Scheduled [PERSON_NAME] - Manager, Enterprise And Risk Tpg Telecom […" at bounding box center [381, 408] width 611 height 65
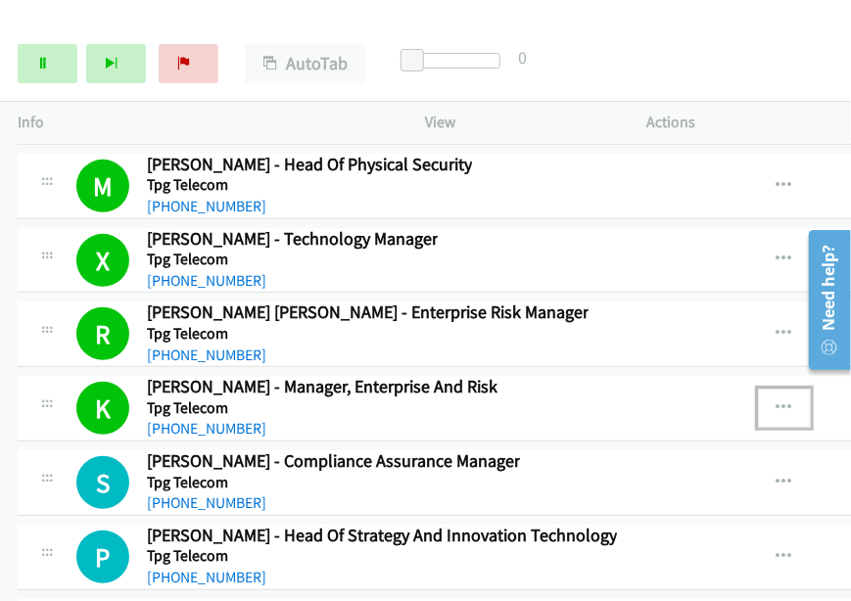
click at [788, 400] on icon "button" at bounding box center [784, 408] width 16 height 16
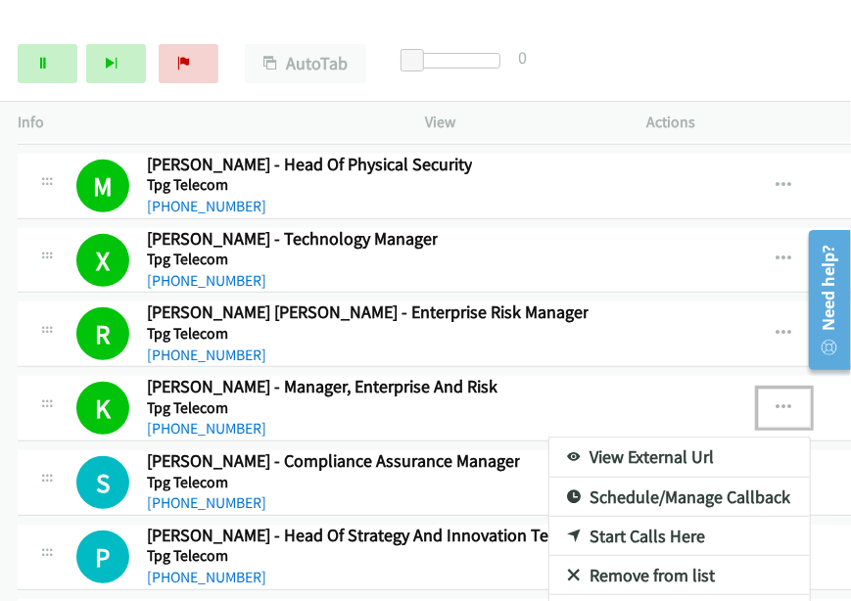
click at [627, 438] on link "View External Url" at bounding box center [679, 457] width 260 height 39
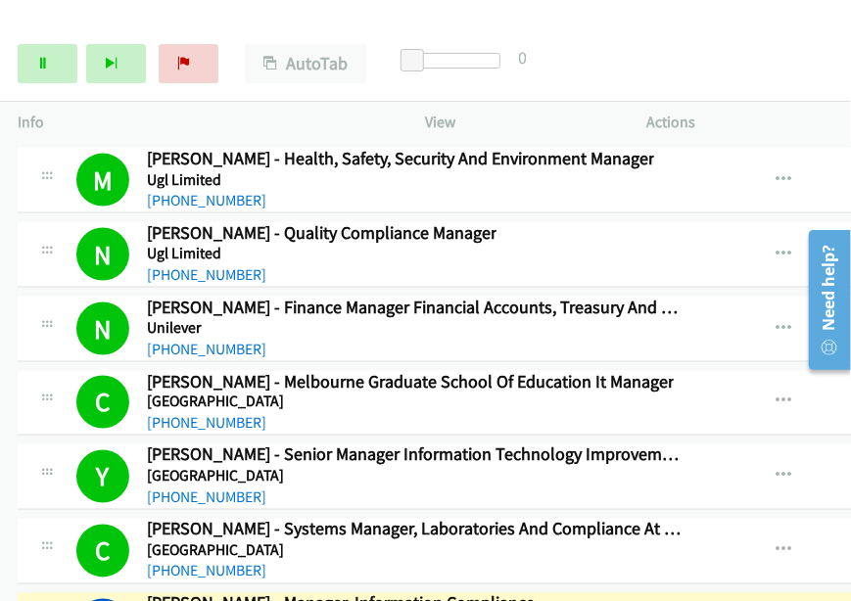
scroll to position [26752, 0]
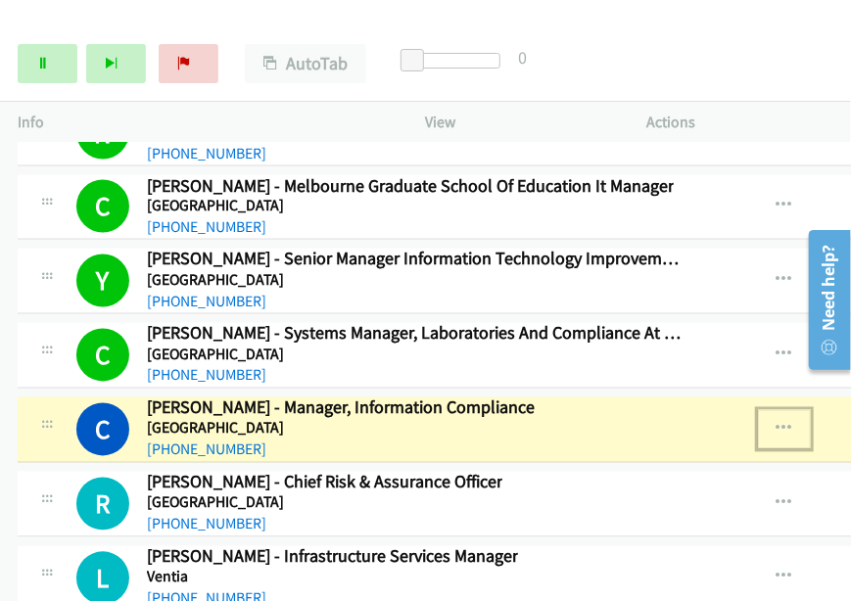
click at [789, 422] on icon "button" at bounding box center [784, 430] width 16 height 16
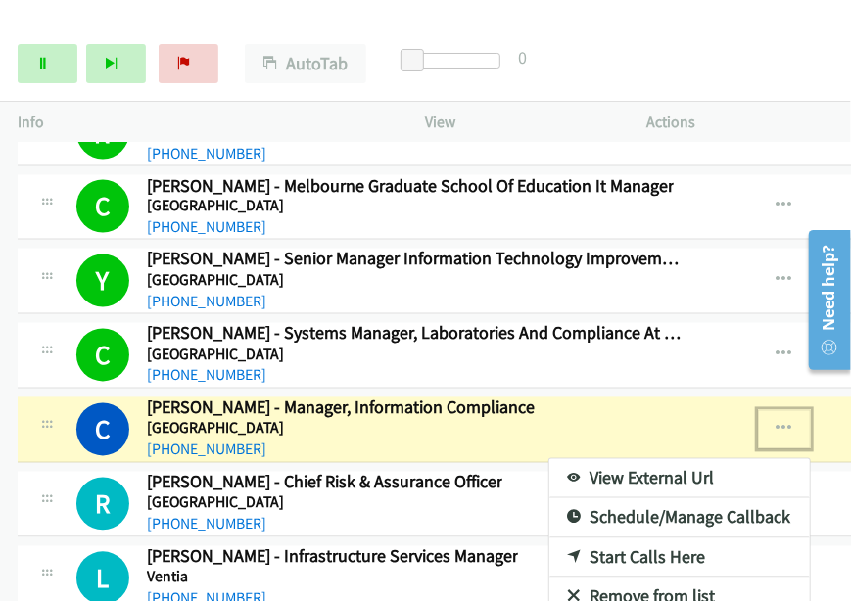
click at [701, 459] on link "View External Url" at bounding box center [679, 478] width 260 height 39
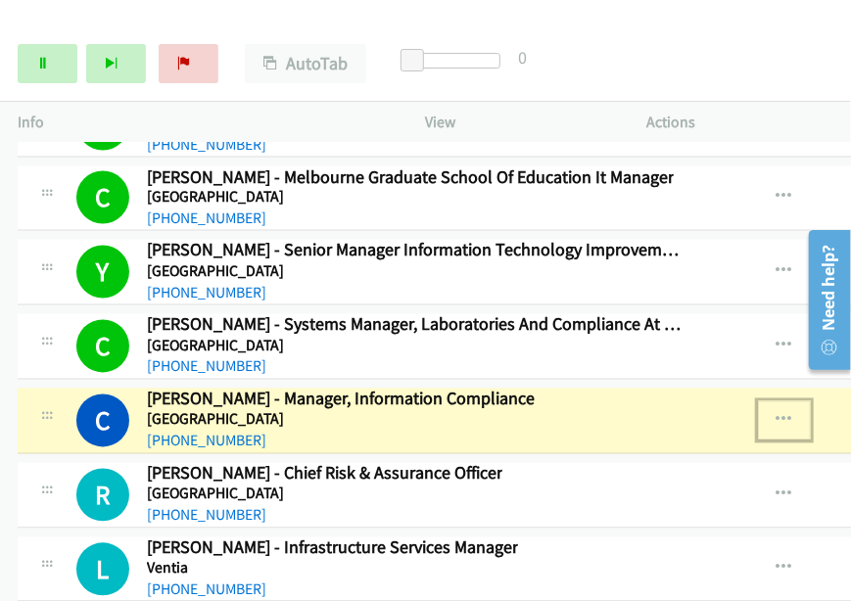
scroll to position [26766, 0]
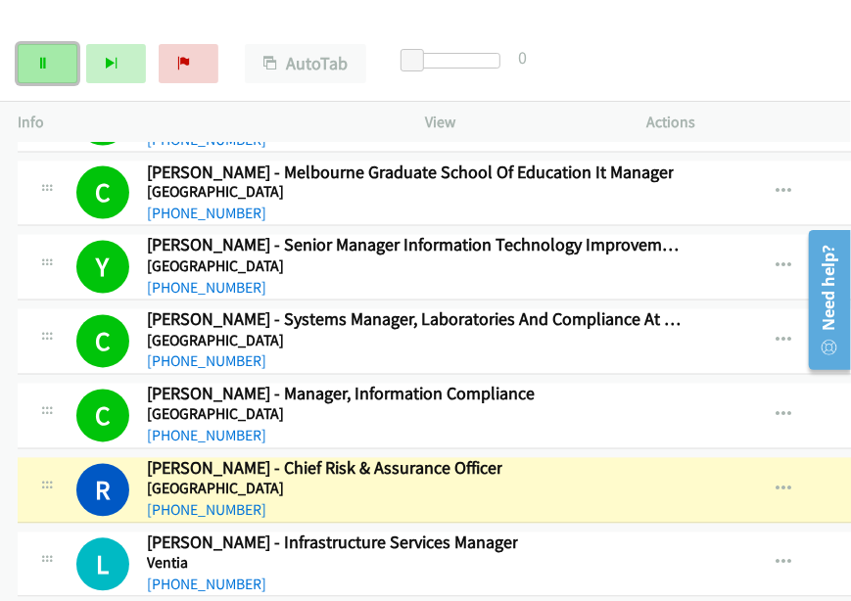
click at [31, 59] on link "Pause" at bounding box center [48, 63] width 60 height 39
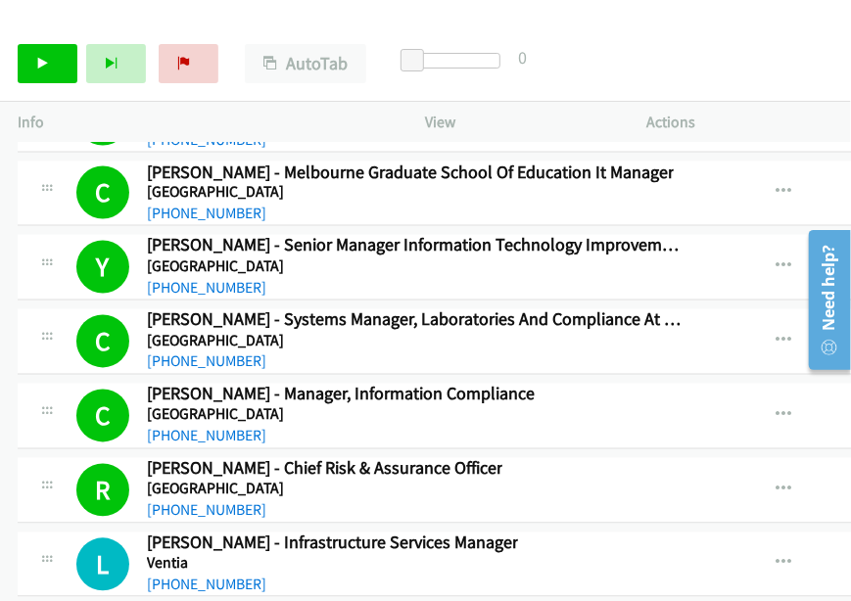
click at [616, 458] on div "R Callback Scheduled [PERSON_NAME] - Chief Risk & Assurance Officer [GEOGRAPHIC…" at bounding box center [381, 490] width 611 height 65
click at [63, 62] on link "Start Calls" at bounding box center [48, 63] width 60 height 39
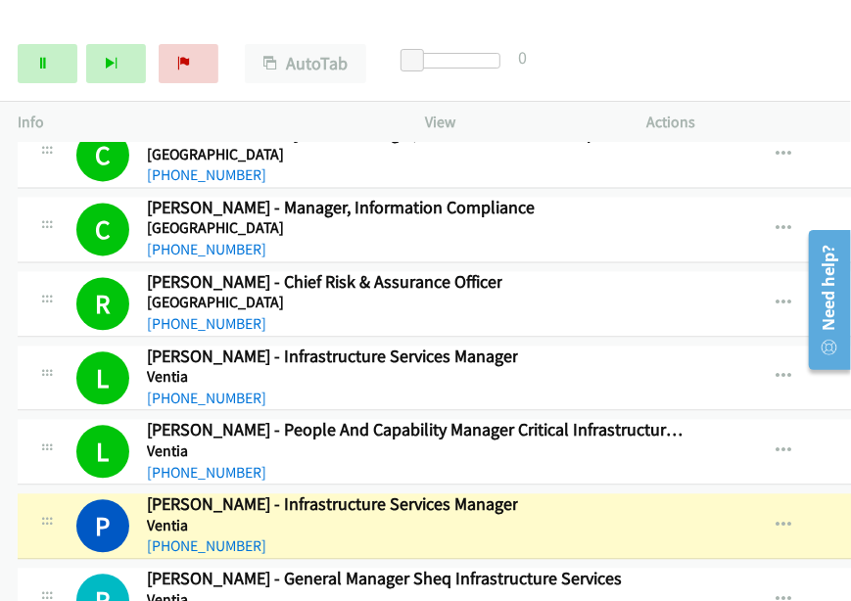
scroll to position [26962, 0]
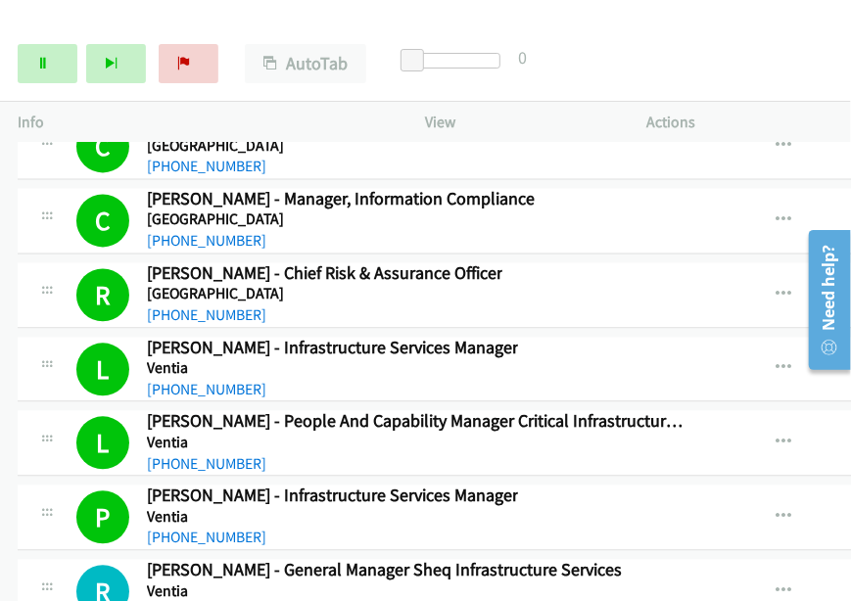
click at [705, 485] on div "P Callback Scheduled [PERSON_NAME] - Infrastructure Services Manager Ventia [GE…" at bounding box center [361, 517] width 687 height 65
click at [791, 509] on icon "button" at bounding box center [784, 517] width 16 height 16
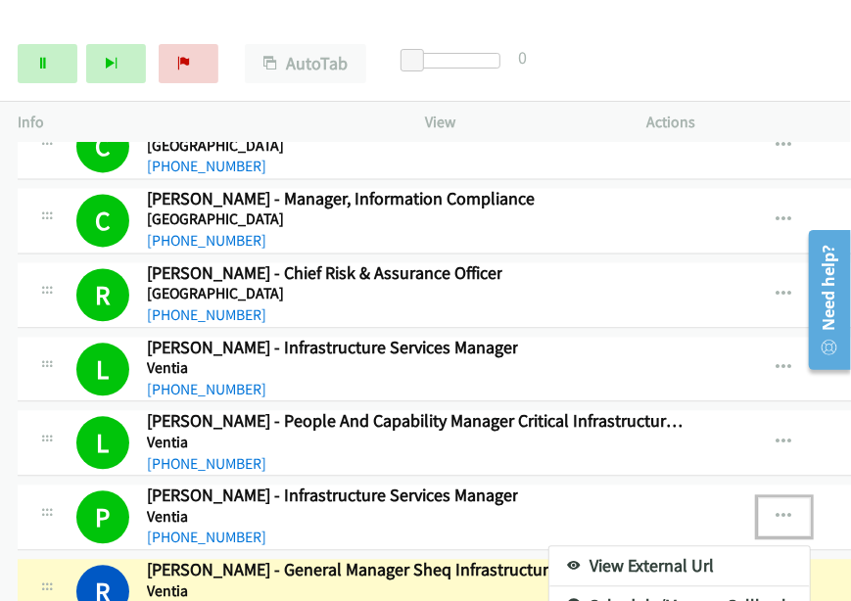
click at [705, 546] on link "View External Url" at bounding box center [679, 565] width 260 height 39
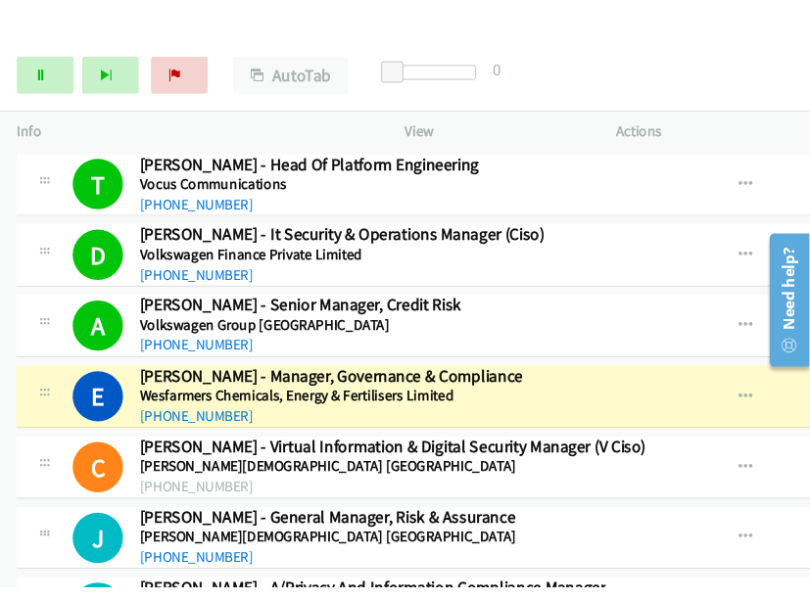
scroll to position [27996, 0]
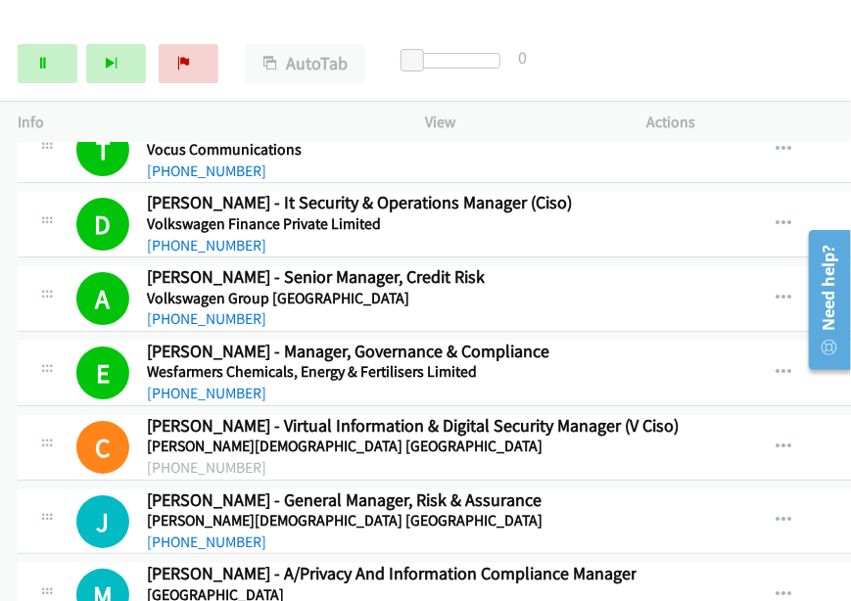
drag, startPoint x: 660, startPoint y: 65, endPoint x: 744, endPoint y: 65, distance: 84.2
click at [660, 65] on div "Start Calls Pause Next Finish Call Completed AutoTab AutoTab 0" at bounding box center [425, 63] width 851 height 75
drag, startPoint x: 663, startPoint y: 66, endPoint x: 734, endPoint y: 66, distance: 71.5
click at [665, 66] on div "Start Calls Pause Next Finish Call Completed AutoTab AutoTab 0" at bounding box center [425, 63] width 851 height 75
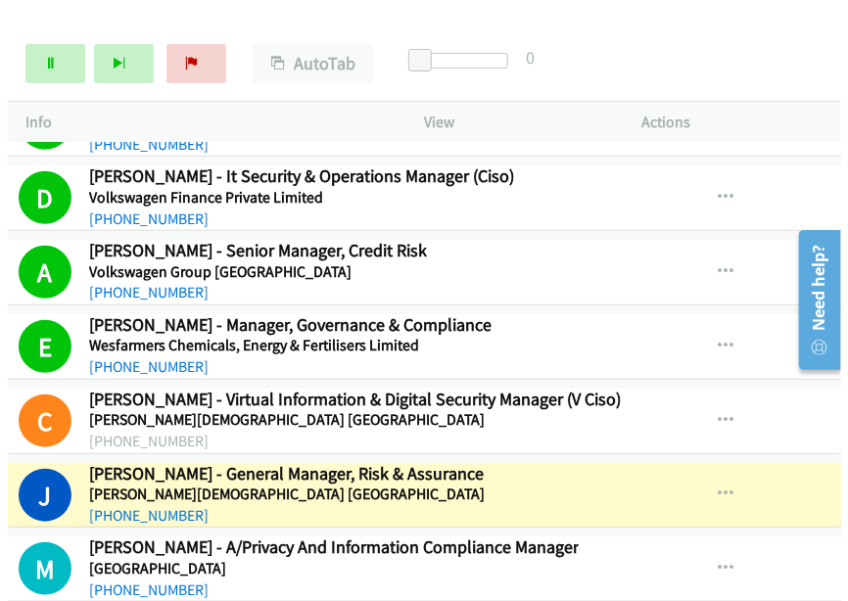
scroll to position [27996, 66]
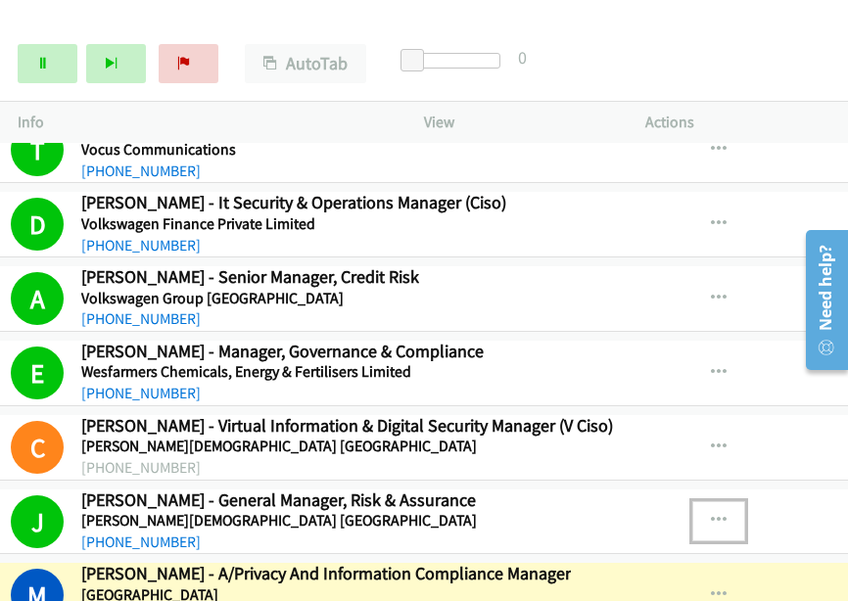
click at [726, 513] on icon "button" at bounding box center [719, 521] width 16 height 16
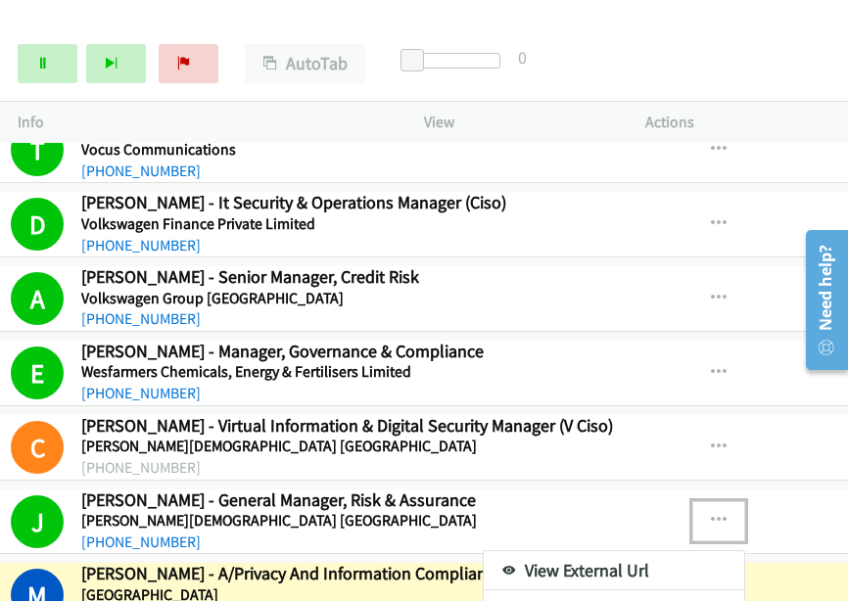
click at [642, 551] on link "View External Url" at bounding box center [614, 570] width 260 height 39
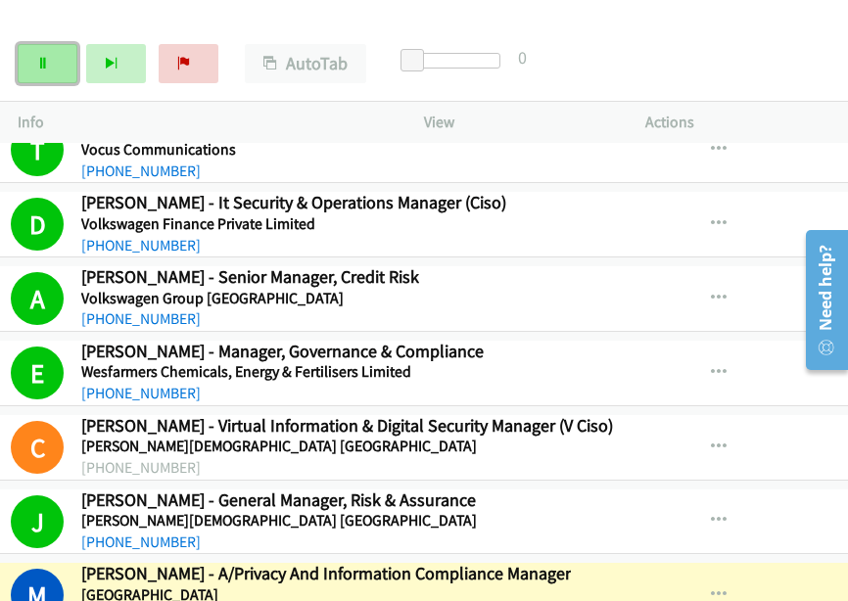
click at [55, 62] on link "Pause" at bounding box center [48, 63] width 60 height 39
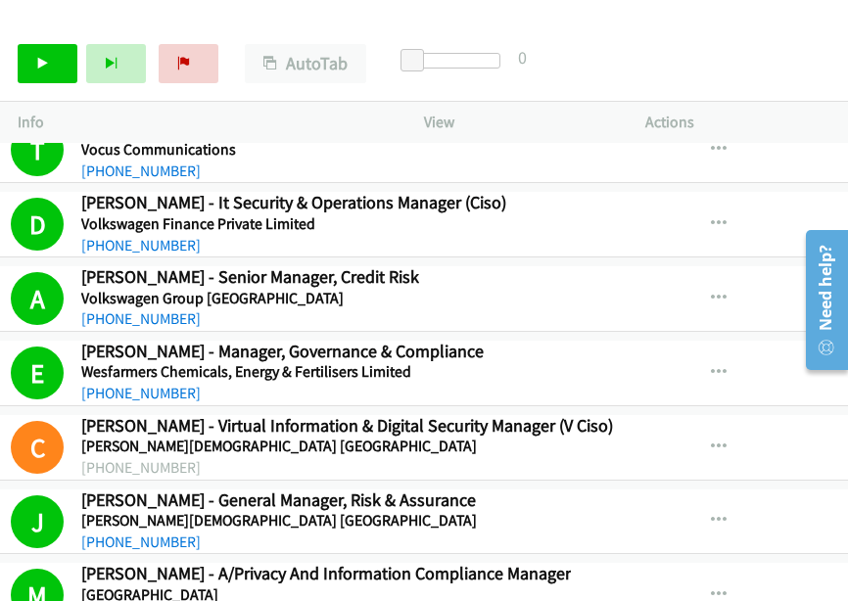
click at [767, 70] on div "Start Calls Pause Next Finish Call Completed AutoTab AutoTab 0" at bounding box center [424, 63] width 848 height 75
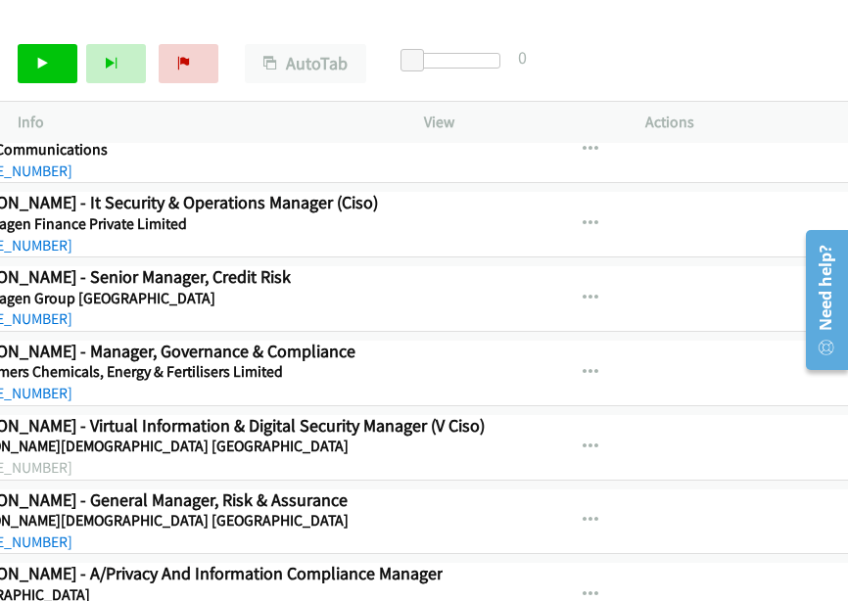
scroll to position [27996, 0]
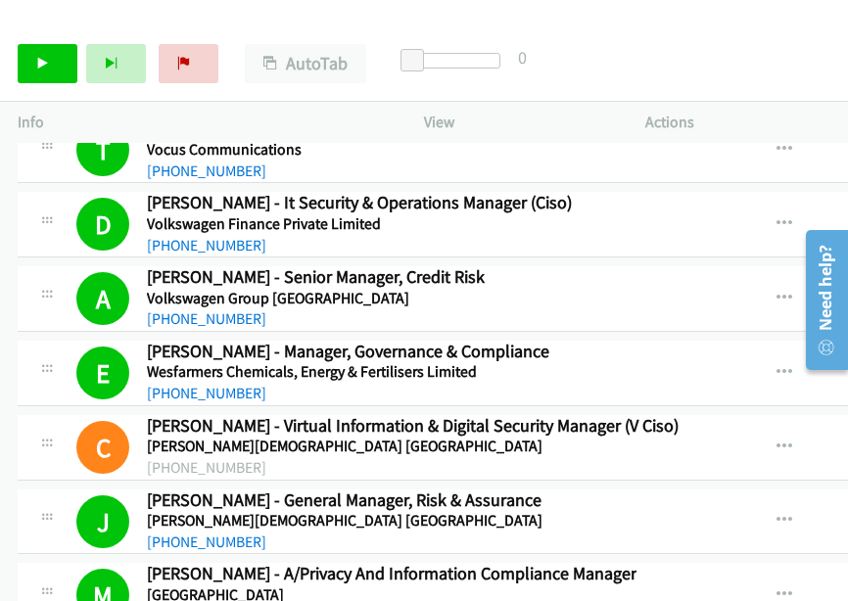
click at [736, 81] on div "Start Calls Pause Next Finish Call Completed AutoTab AutoTab 0" at bounding box center [424, 63] width 848 height 75
